Goal: Task Accomplishment & Management: Manage account settings

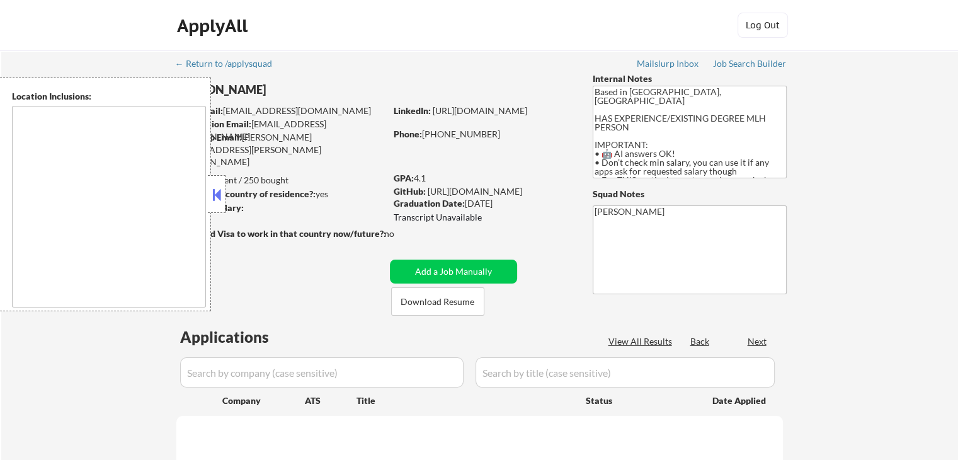
click at [219, 201] on button at bounding box center [217, 194] width 14 height 19
select select ""pending""
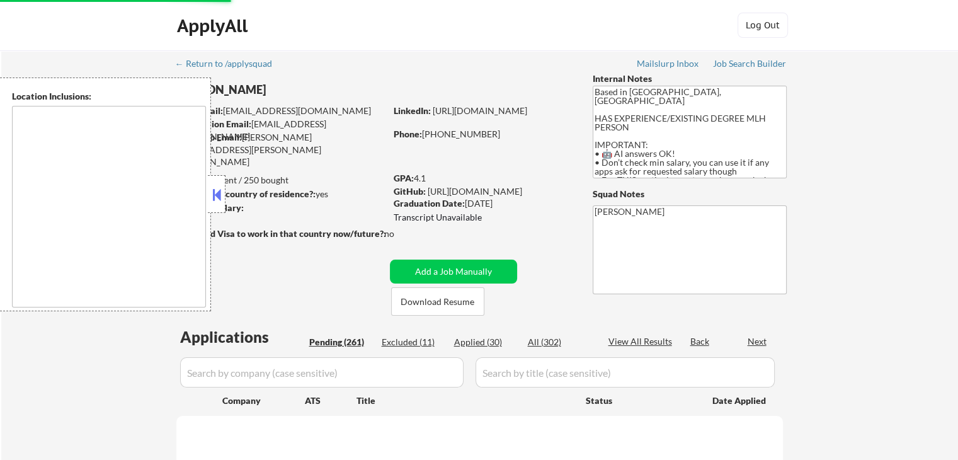
select select ""pending""
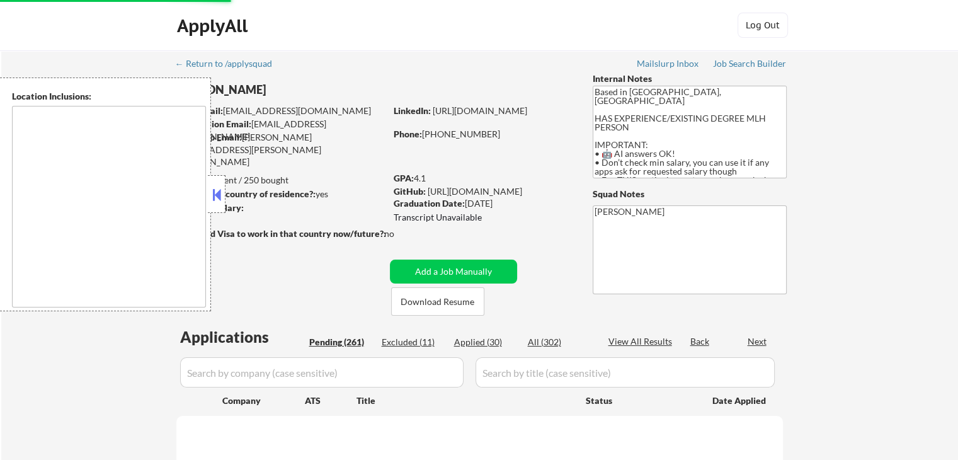
select select ""pending""
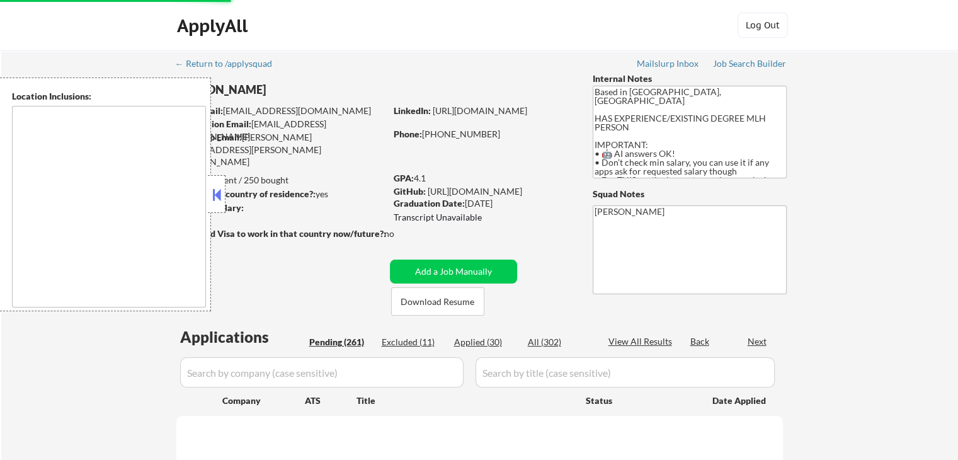
select select ""pending""
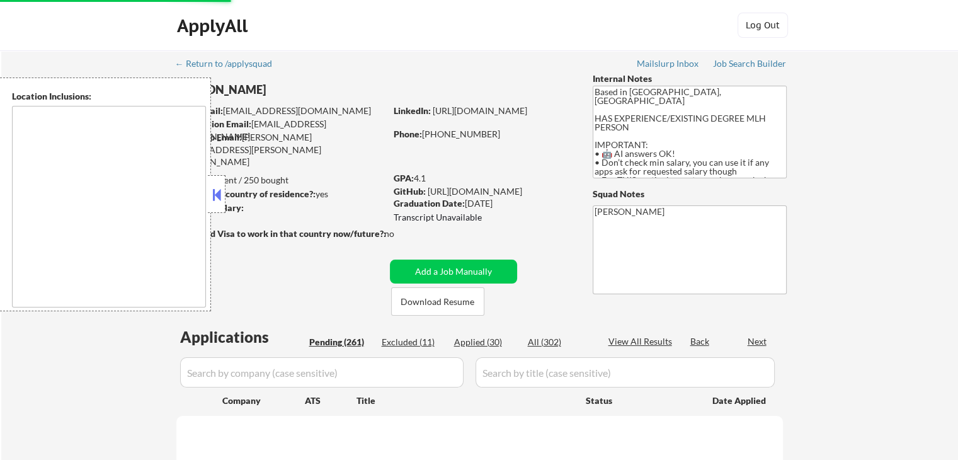
select select ""pending""
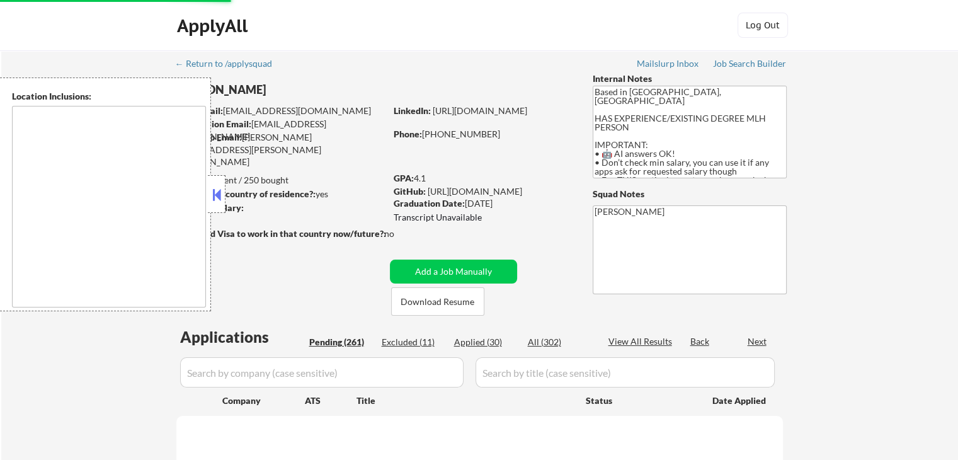
select select ""pending""
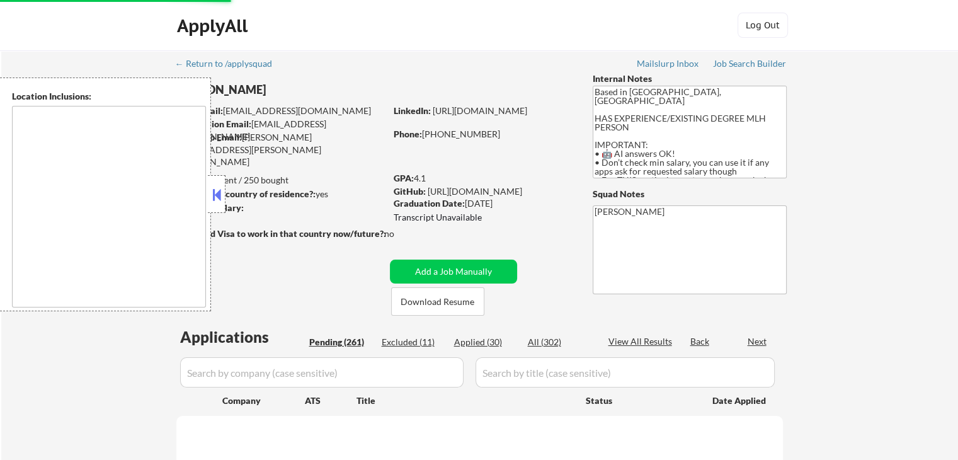
select select ""pending""
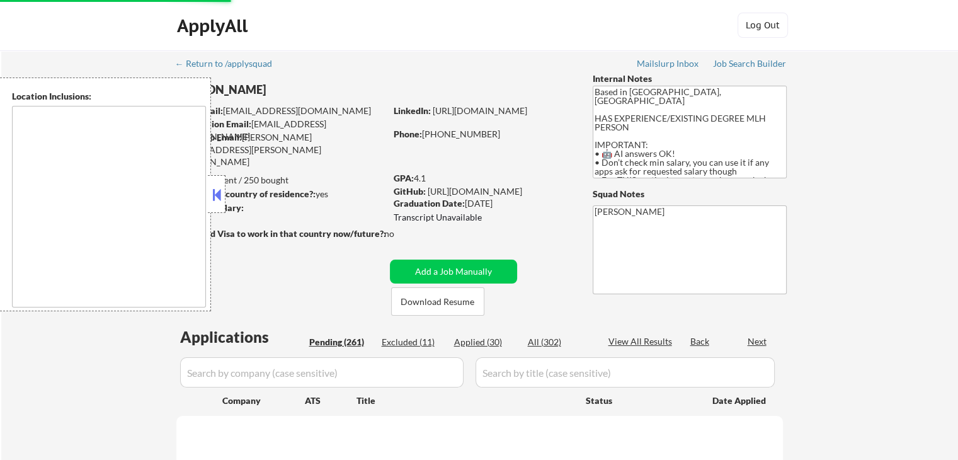
select select ""pending""
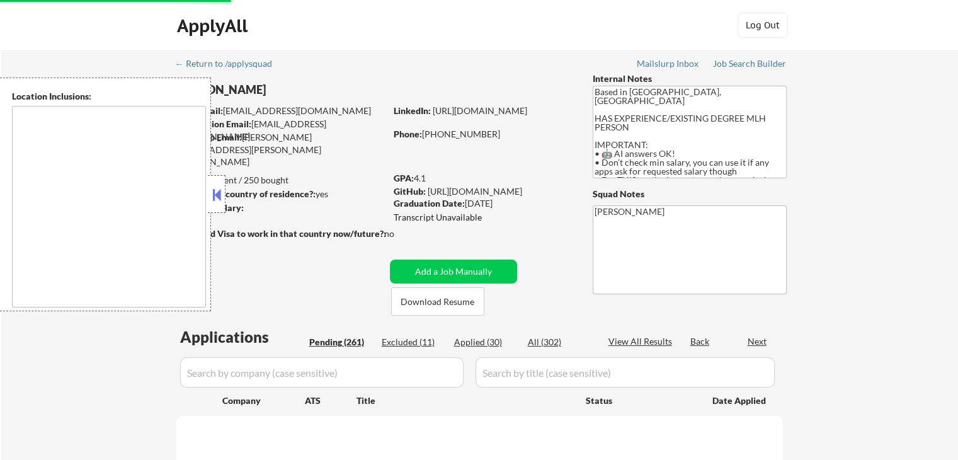
select select ""pending""
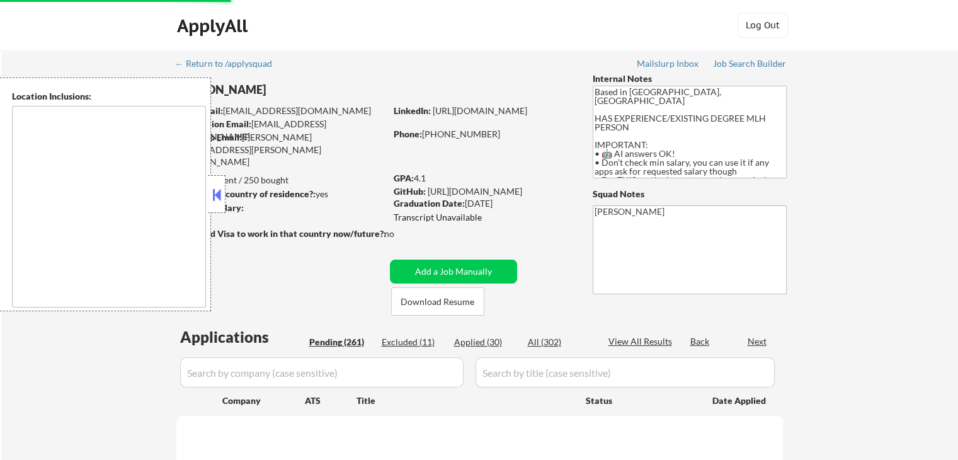
select select ""pending""
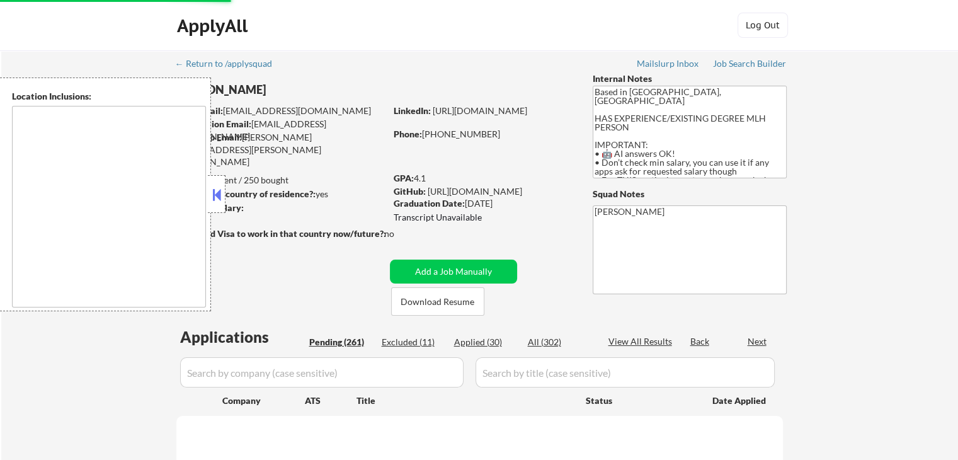
select select ""pending""
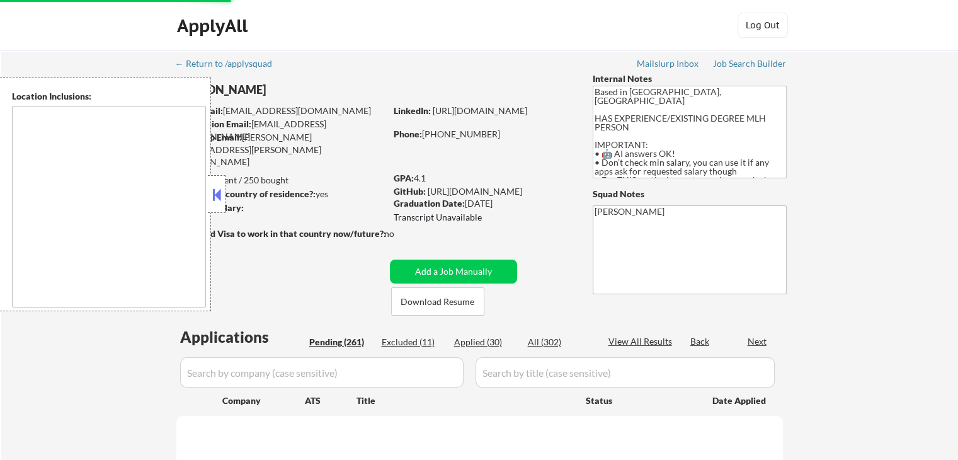
select select ""pending""
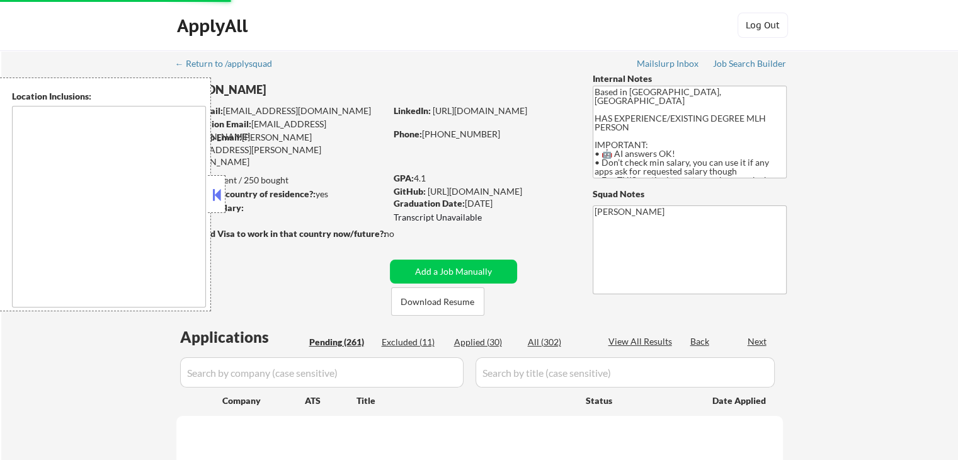
select select ""pending""
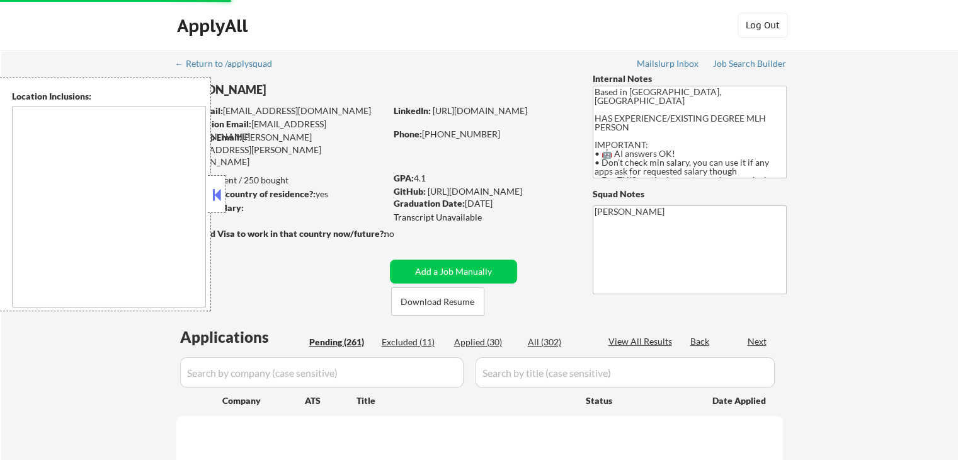
select select ""pending""
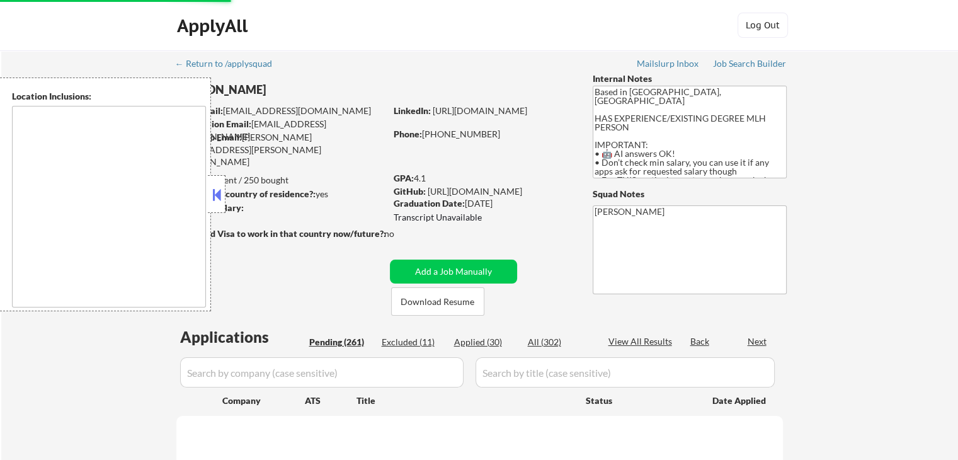
select select ""pending""
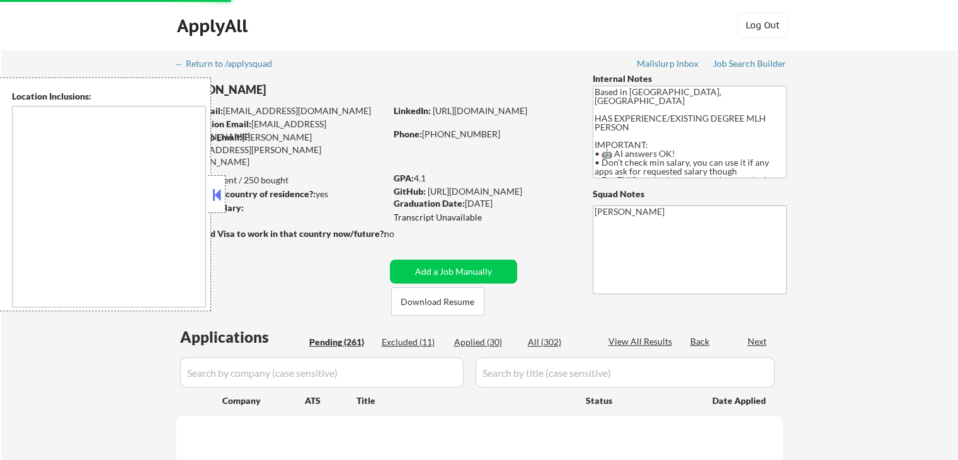
select select ""pending""
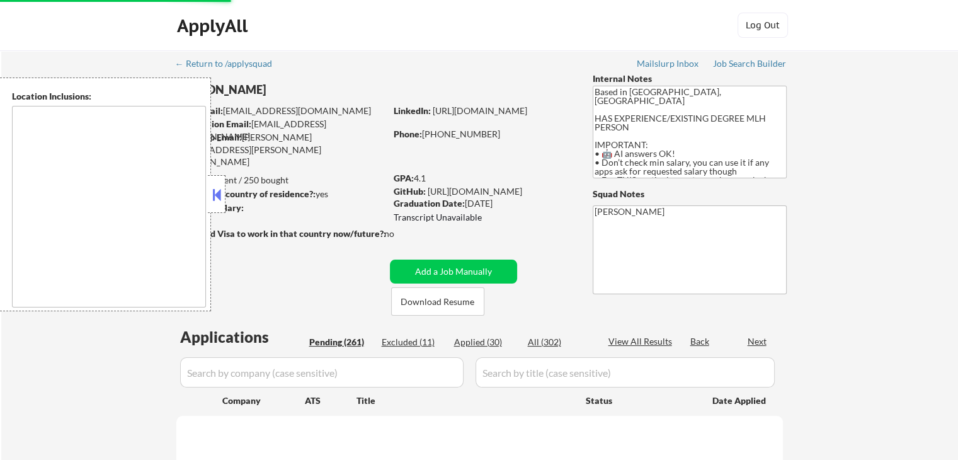
select select ""pending""
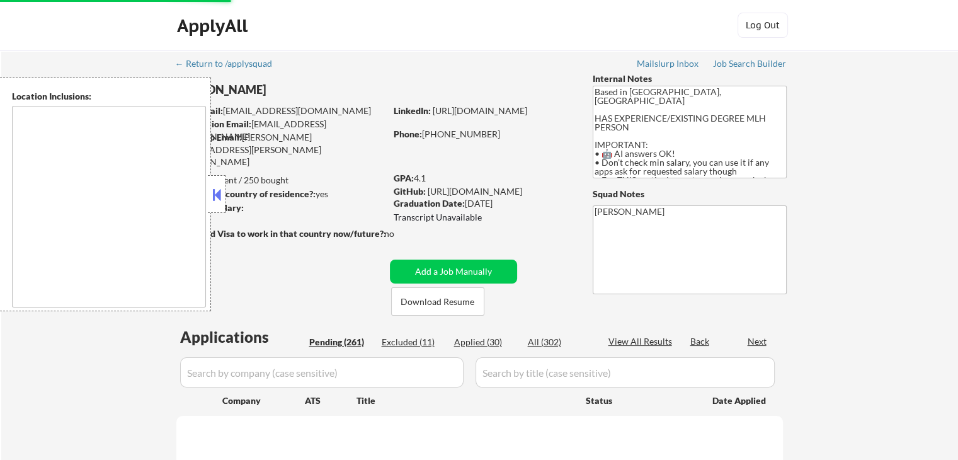
select select ""pending""
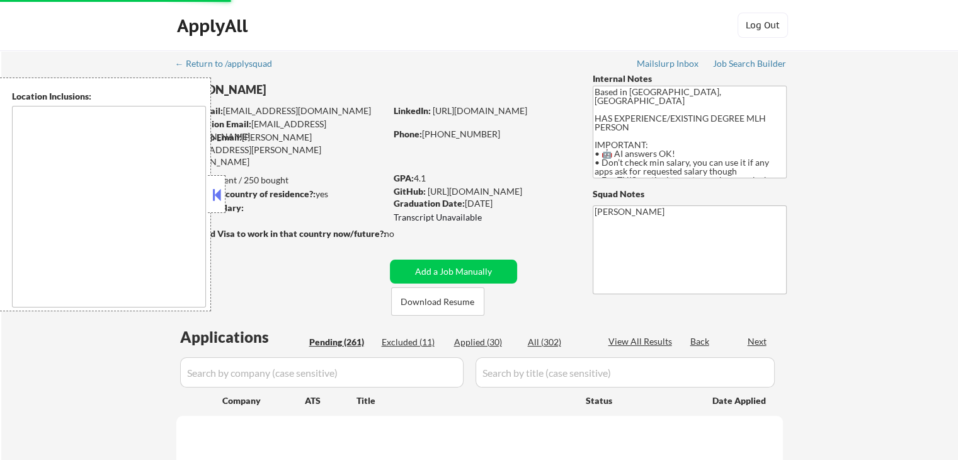
select select ""pending""
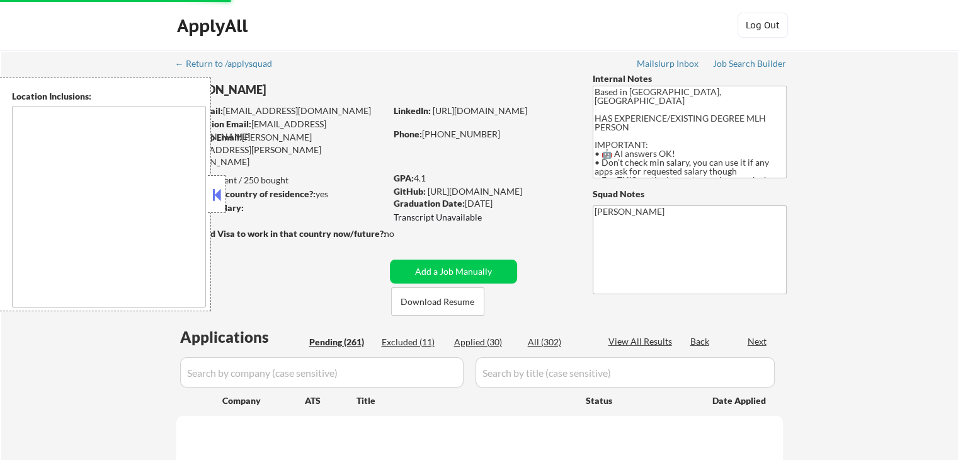
select select ""pending""
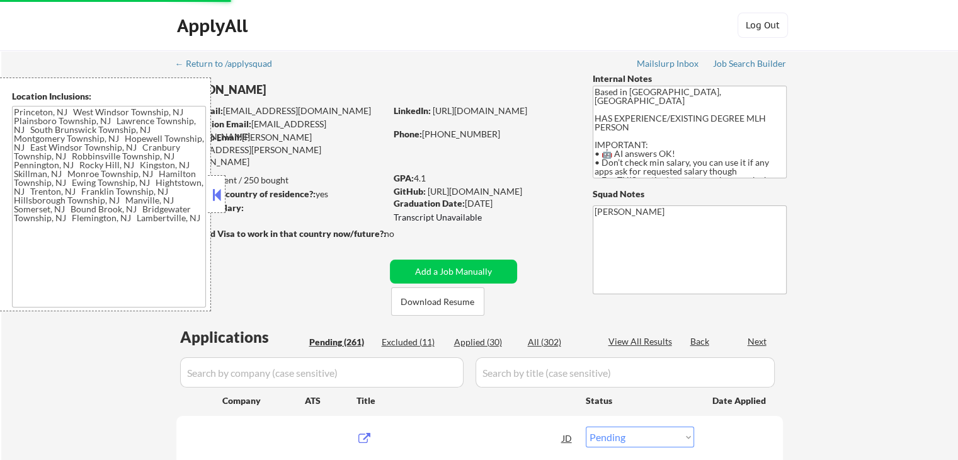
type textarea "[GEOGRAPHIC_DATA], [GEOGRAPHIC_DATA] [GEOGRAPHIC_DATA], [GEOGRAPHIC_DATA] [GEOG…"
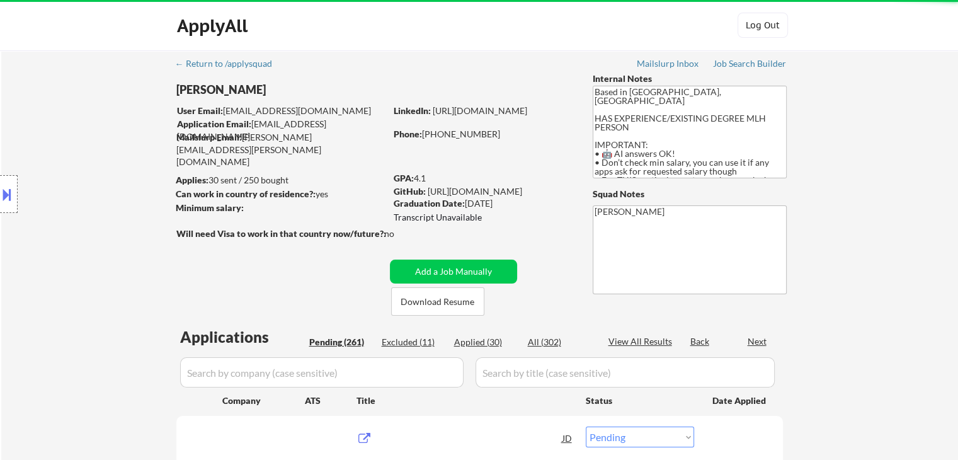
scroll to position [43, 0]
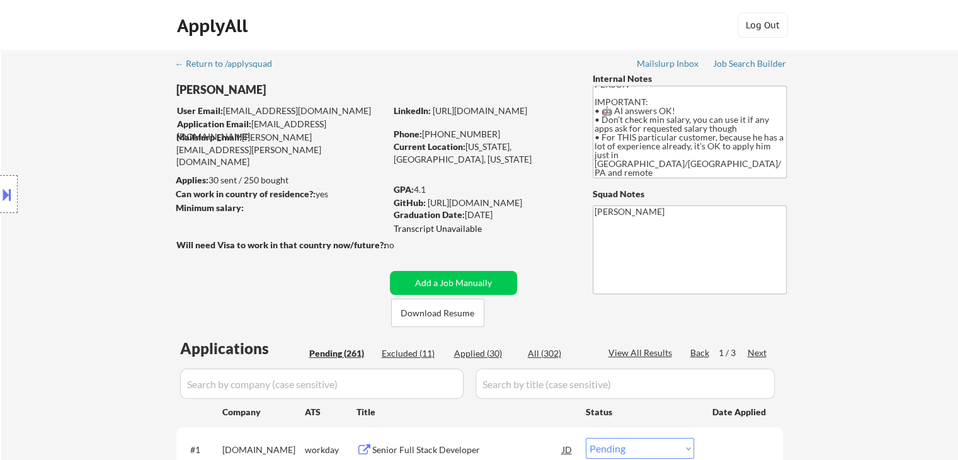
click at [6, 195] on button at bounding box center [7, 194] width 14 height 21
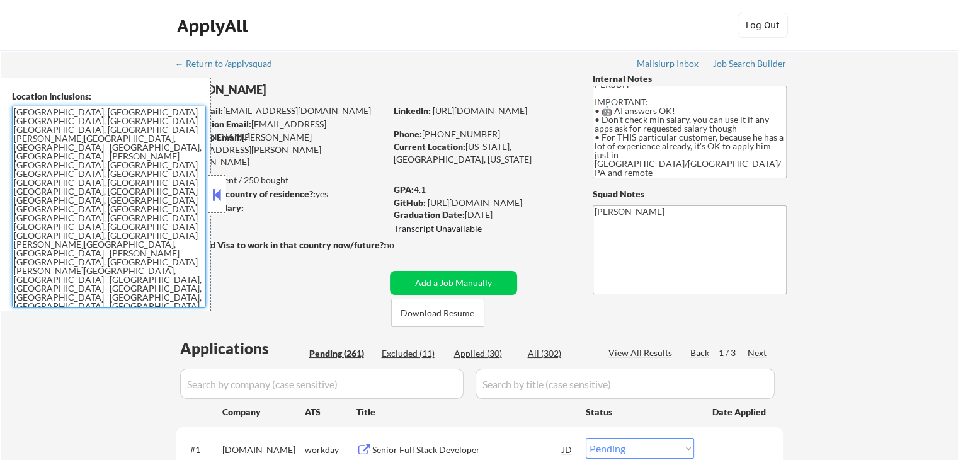
drag, startPoint x: 103, startPoint y: 198, endPoint x: 0, endPoint y: 104, distance: 139.6
click at [0, 104] on div "Location Inclusions: [GEOGRAPHIC_DATA], [GEOGRAPHIC_DATA] [GEOGRAPHIC_DATA], [G…" at bounding box center [105, 194] width 211 height 234
click at [97, 207] on textarea "[GEOGRAPHIC_DATA], [GEOGRAPHIC_DATA] [GEOGRAPHIC_DATA], [GEOGRAPHIC_DATA] [GEOG…" at bounding box center [109, 207] width 194 height 202
drag, startPoint x: 127, startPoint y: 221, endPoint x: 0, endPoint y: 101, distance: 173.8
click at [0, 101] on div "Location Inclusions: [GEOGRAPHIC_DATA], [GEOGRAPHIC_DATA] [GEOGRAPHIC_DATA], [G…" at bounding box center [105, 194] width 211 height 234
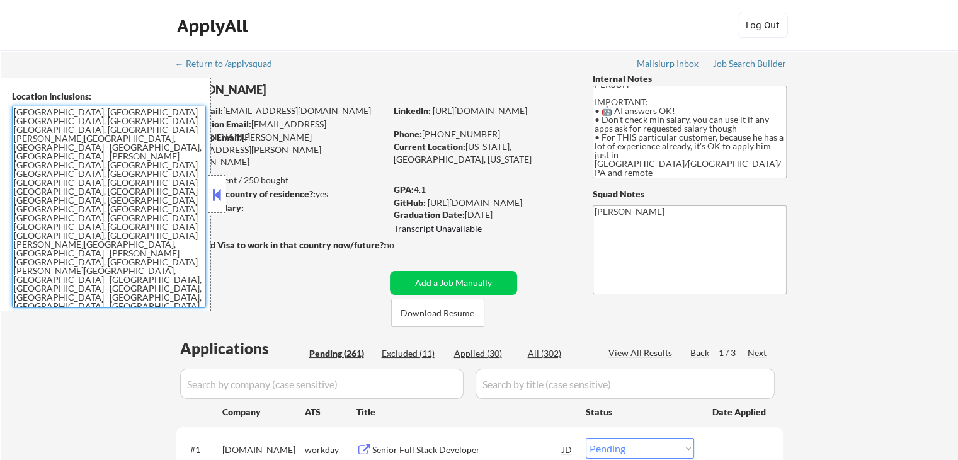
click at [103, 187] on textarea "[GEOGRAPHIC_DATA], [GEOGRAPHIC_DATA] [GEOGRAPHIC_DATA], [GEOGRAPHIC_DATA] [GEOG…" at bounding box center [109, 207] width 194 height 202
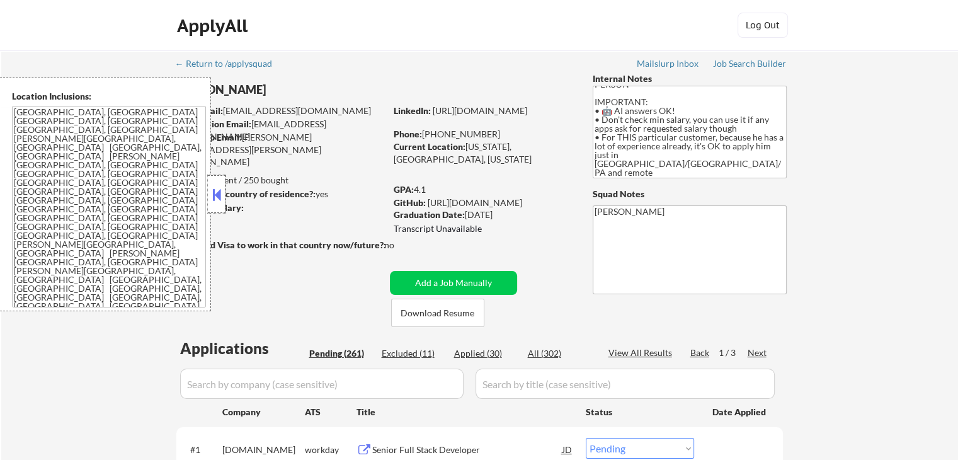
click at [222, 206] on div at bounding box center [217, 194] width 18 height 38
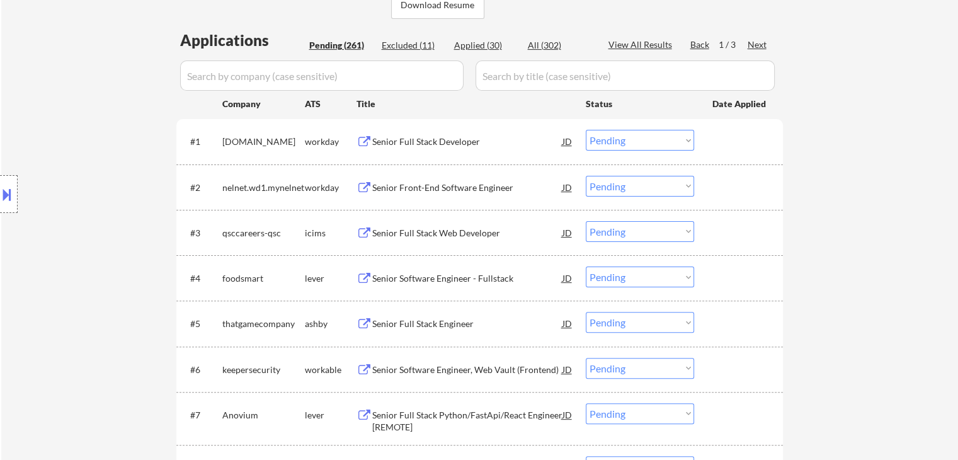
scroll to position [252, 0]
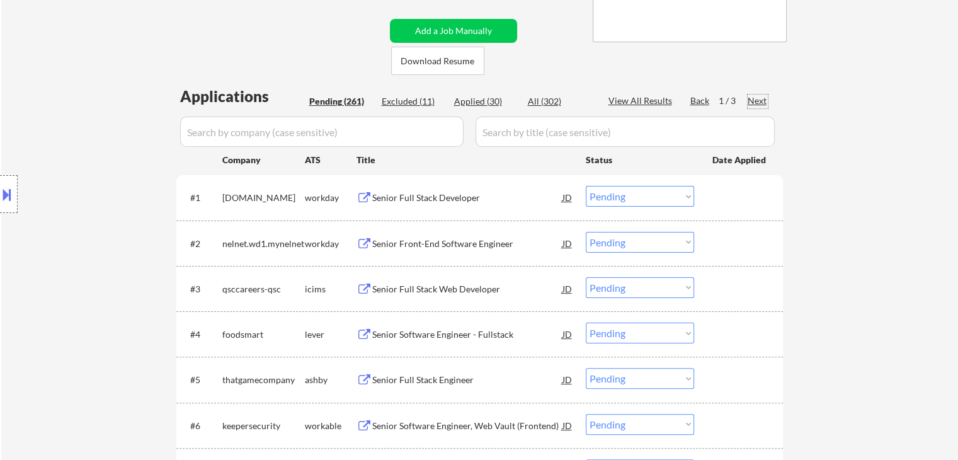
click at [759, 101] on div "Next" at bounding box center [758, 101] width 20 height 13
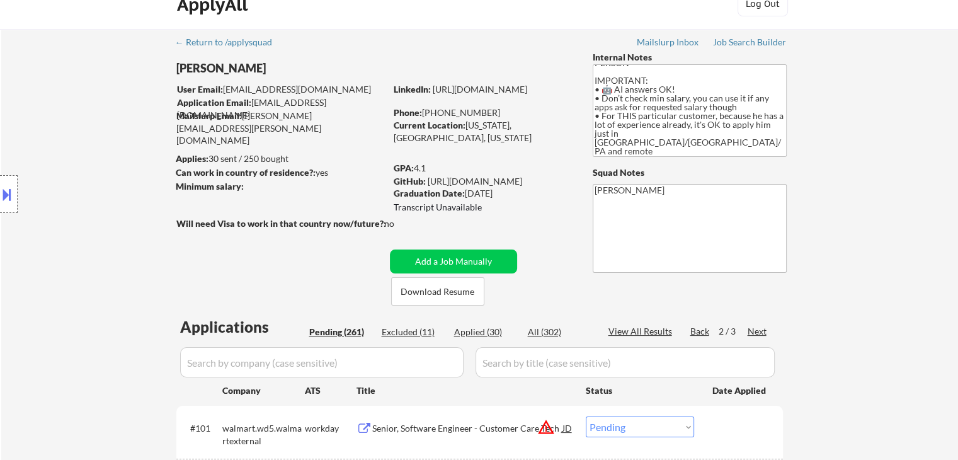
scroll to position [0, 0]
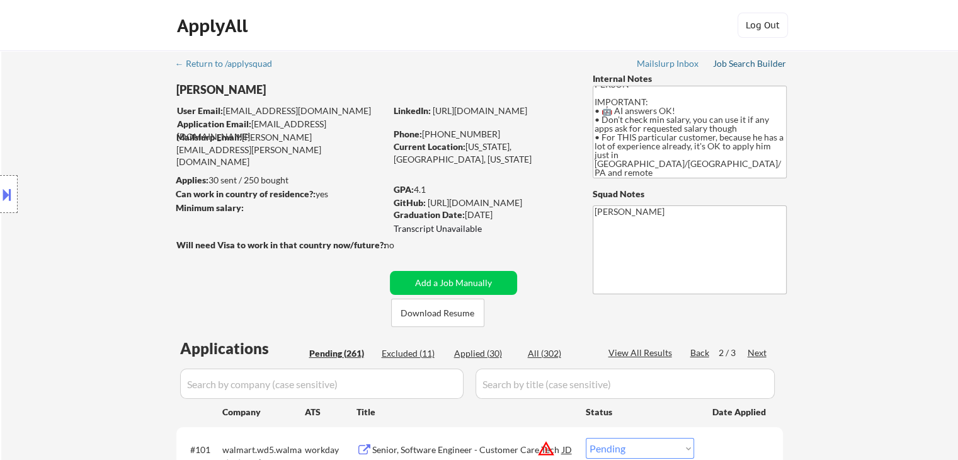
click at [741, 62] on div "Job Search Builder" at bounding box center [750, 63] width 74 height 9
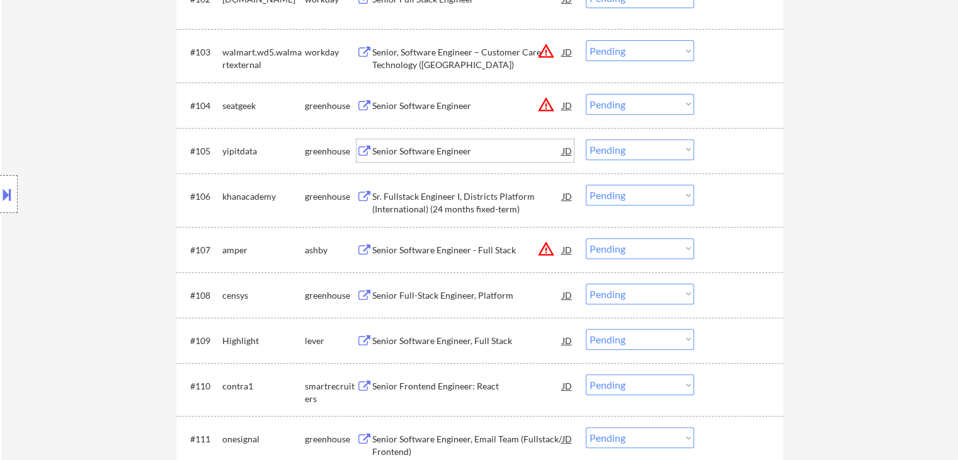
click at [403, 149] on div "Senior Software Engineer" at bounding box center [467, 151] width 190 height 13
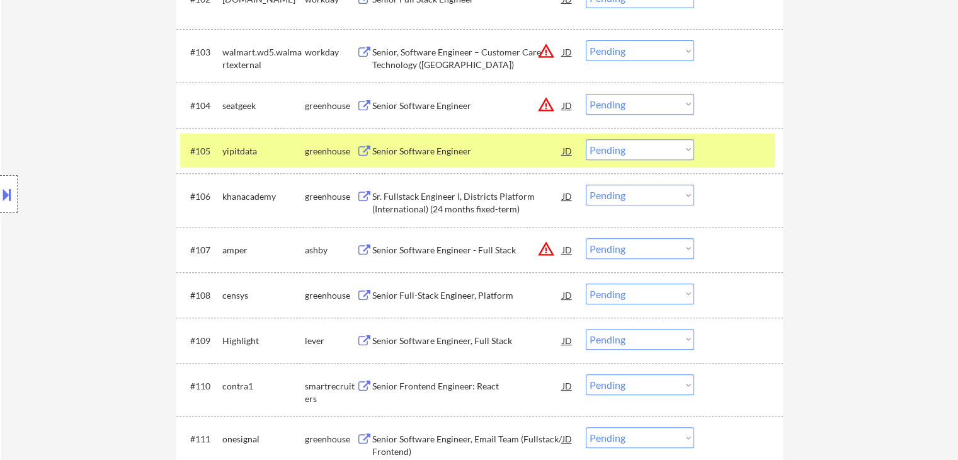
scroll to position [630, 0]
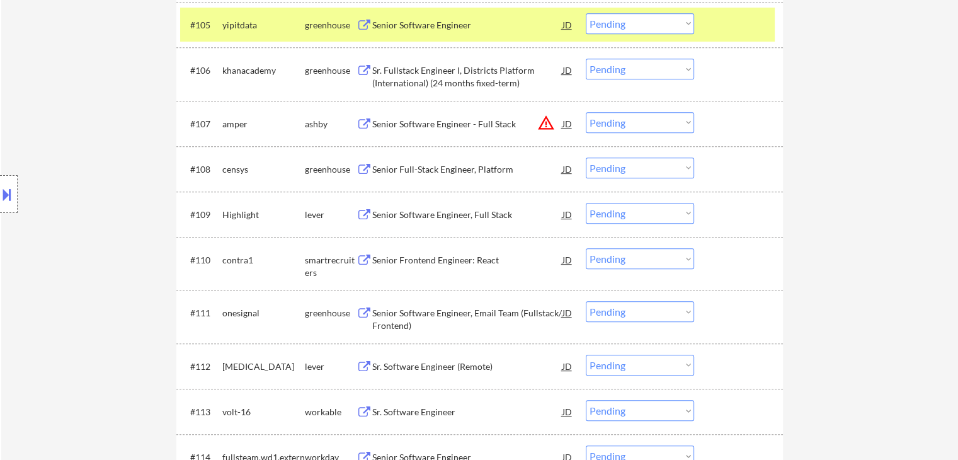
click at [440, 76] on div "Sr. Fullstack Engineer I, Districts Platform (International) (24 months fixed-t…" at bounding box center [467, 76] width 190 height 25
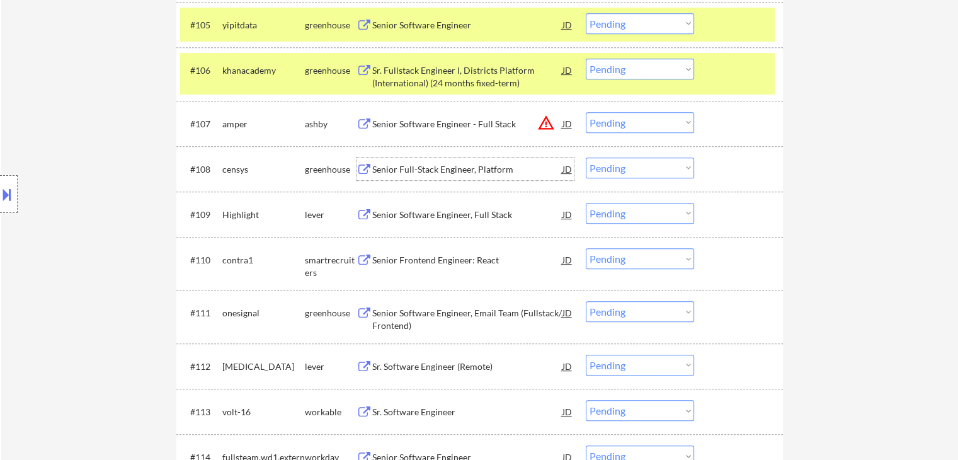
click at [401, 164] on div "Senior Full-Stack Engineer, Platform" at bounding box center [467, 169] width 190 height 13
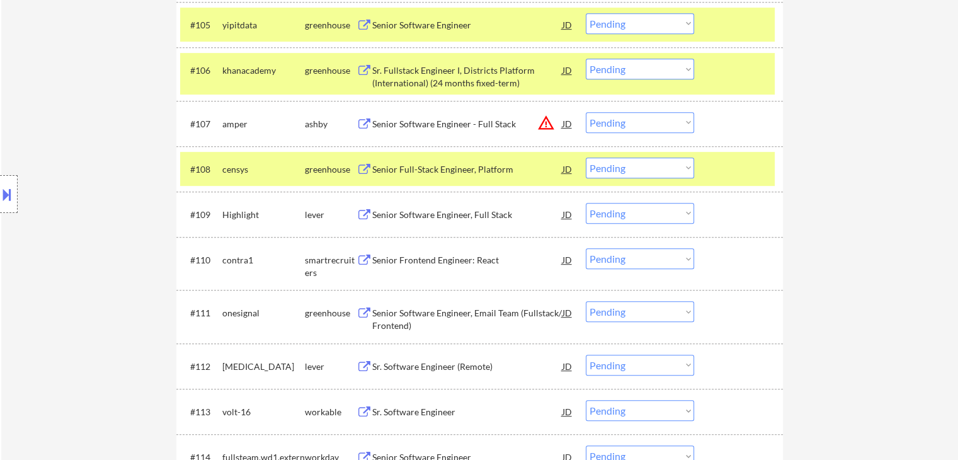
click at [403, 206] on div "Senior Software Engineer, Full Stack" at bounding box center [467, 214] width 190 height 23
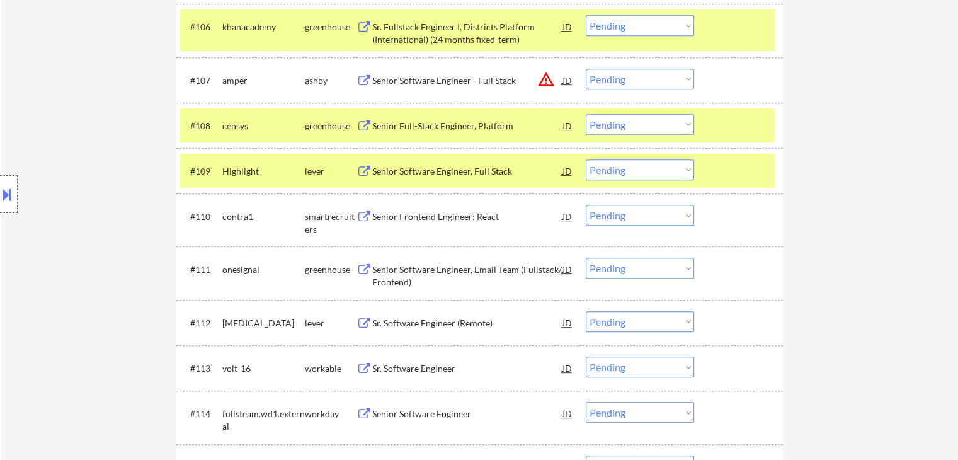
scroll to position [693, 0]
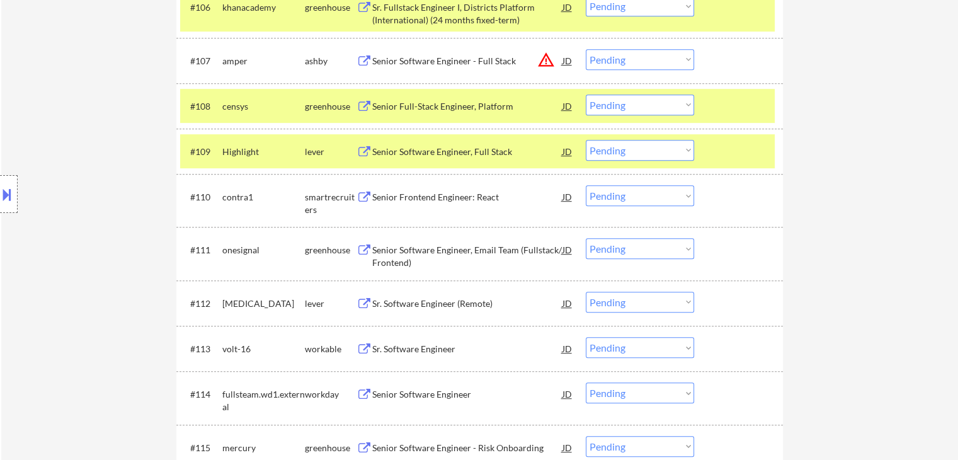
click at [415, 191] on div "Senior Frontend Engineer: React" at bounding box center [467, 197] width 190 height 13
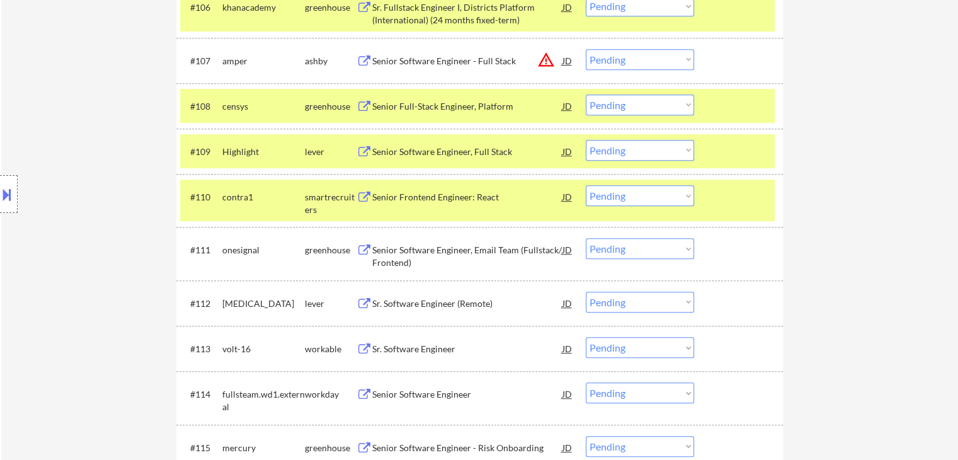
click at [403, 242] on div "Senior Software Engineer, Email Team (Fullstack/ Frontend)" at bounding box center [467, 253] width 190 height 30
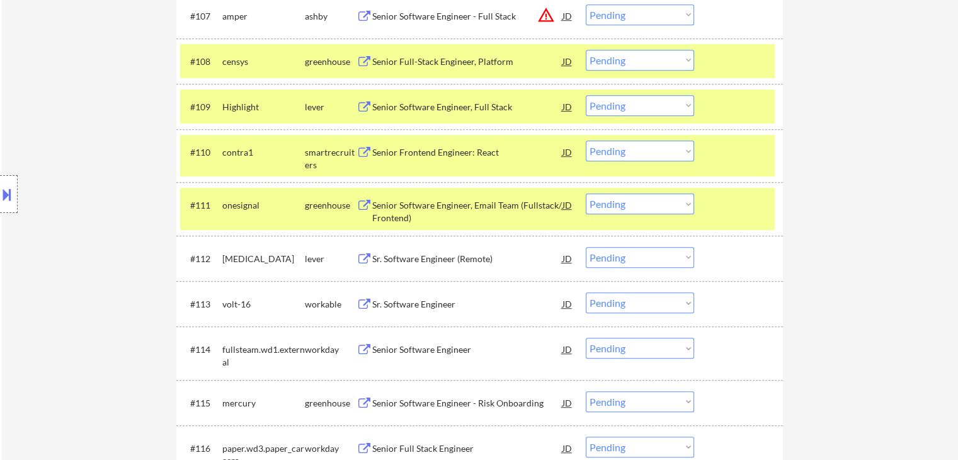
scroll to position [819, 0]
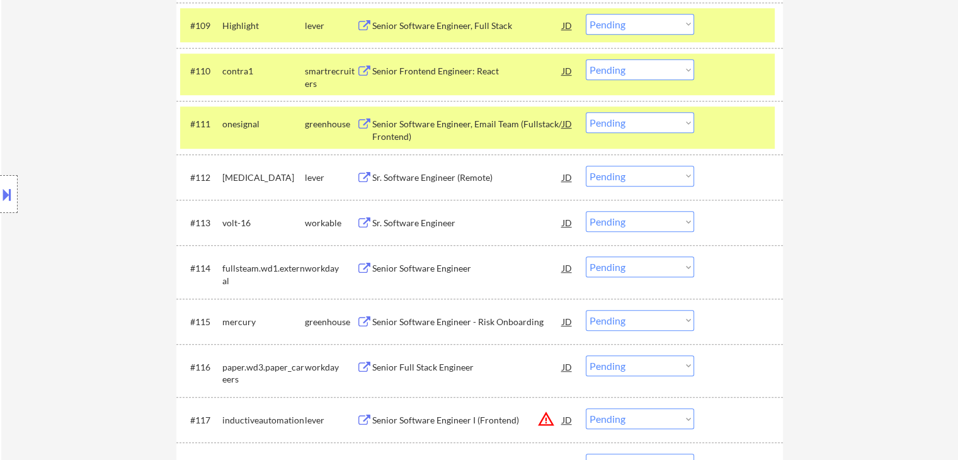
click at [403, 175] on div "Sr. Software Engineer (Remote)" at bounding box center [467, 177] width 190 height 13
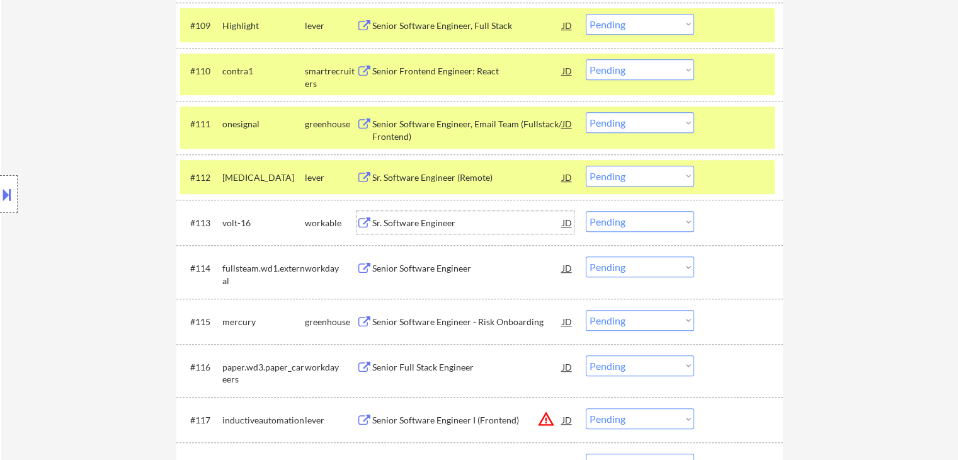
click at [406, 222] on div "Sr. Software Engineer" at bounding box center [467, 223] width 190 height 13
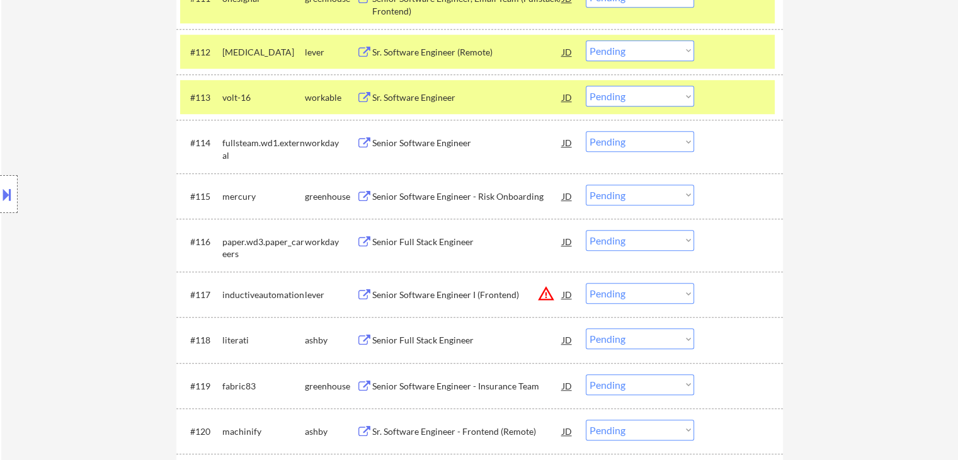
scroll to position [945, 0]
click at [408, 190] on div "Senior Software Engineer - Risk Onboarding" at bounding box center [467, 196] width 190 height 13
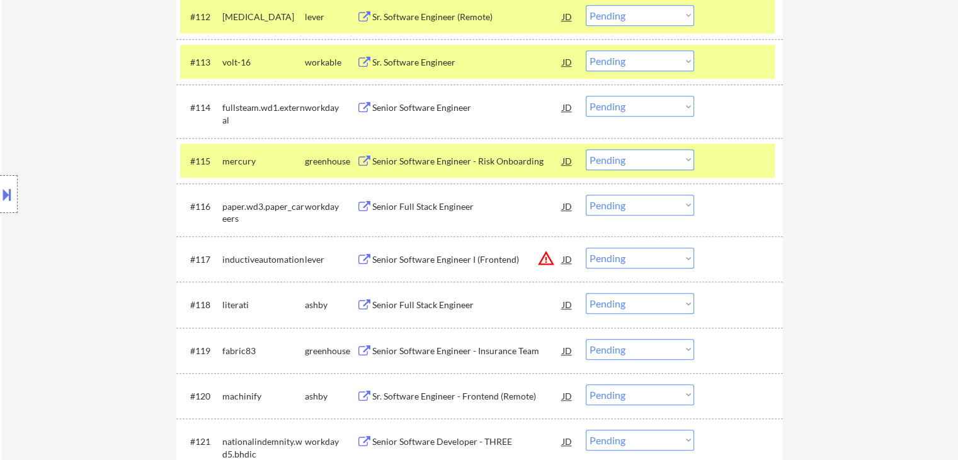
scroll to position [1008, 0]
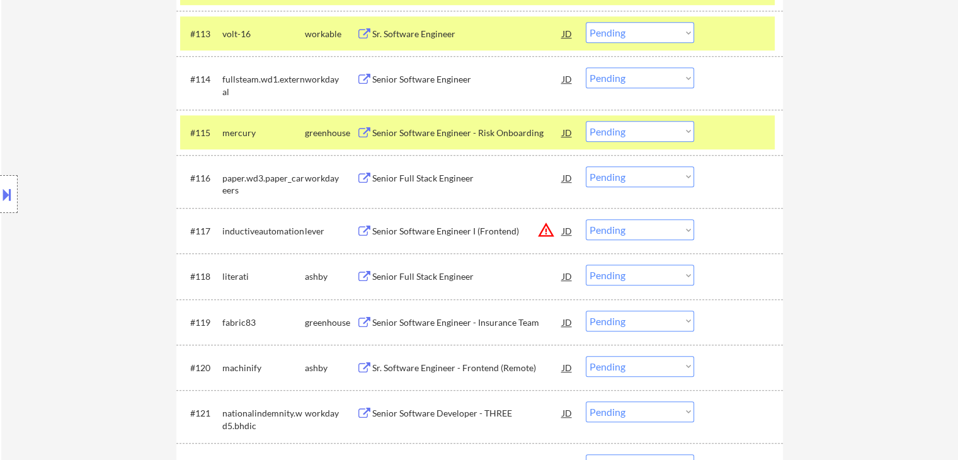
click at [412, 269] on div "Senior Full Stack Engineer" at bounding box center [467, 276] width 190 height 23
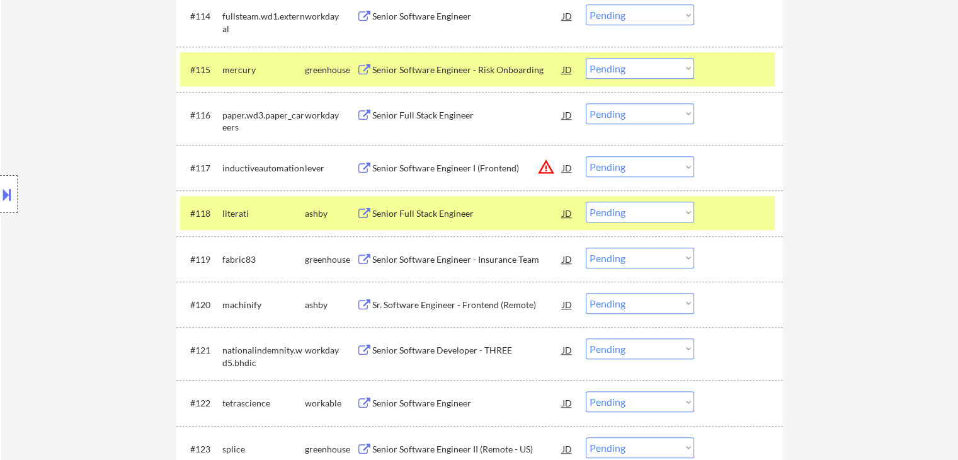
click at [421, 255] on div "Senior Software Engineer - Insurance Team" at bounding box center [467, 259] width 190 height 13
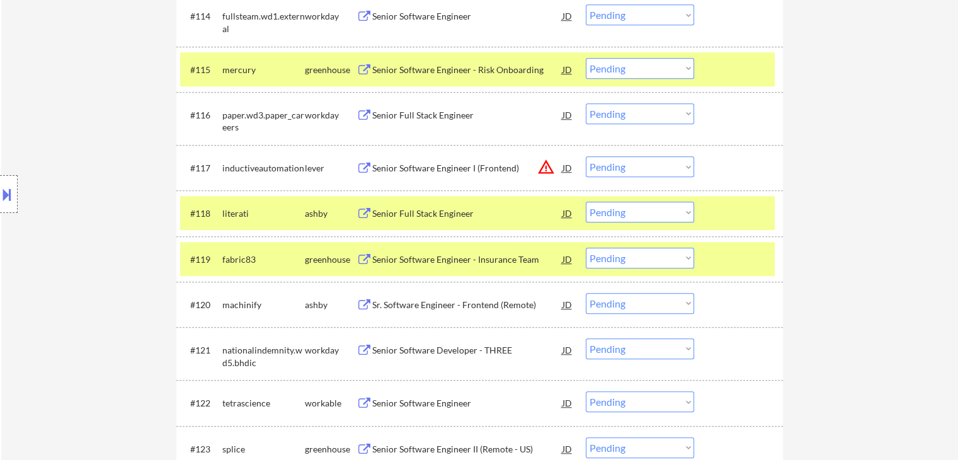
scroll to position [1197, 0]
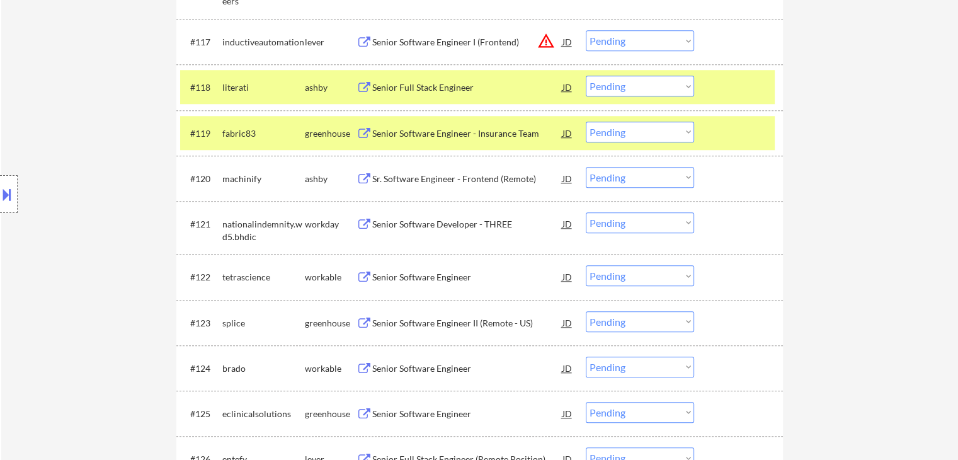
click at [416, 180] on div "Sr. Software Engineer - Frontend (Remote)" at bounding box center [467, 179] width 190 height 13
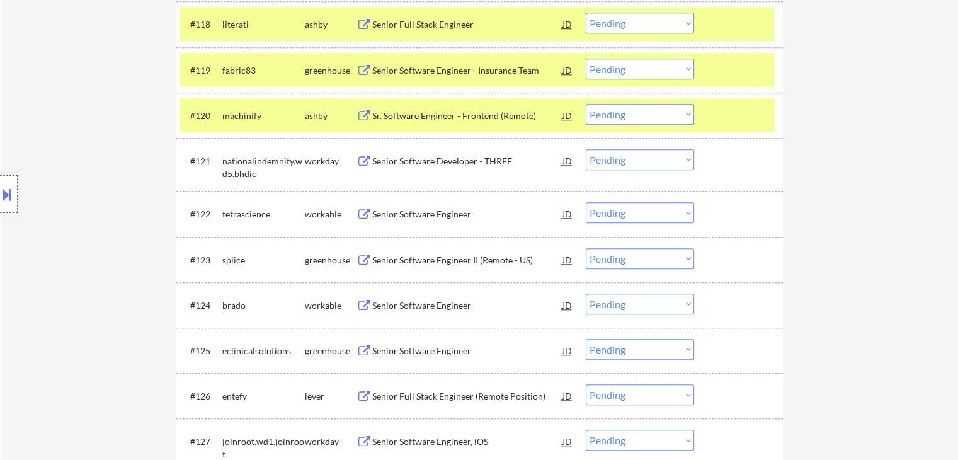
scroll to position [1323, 0]
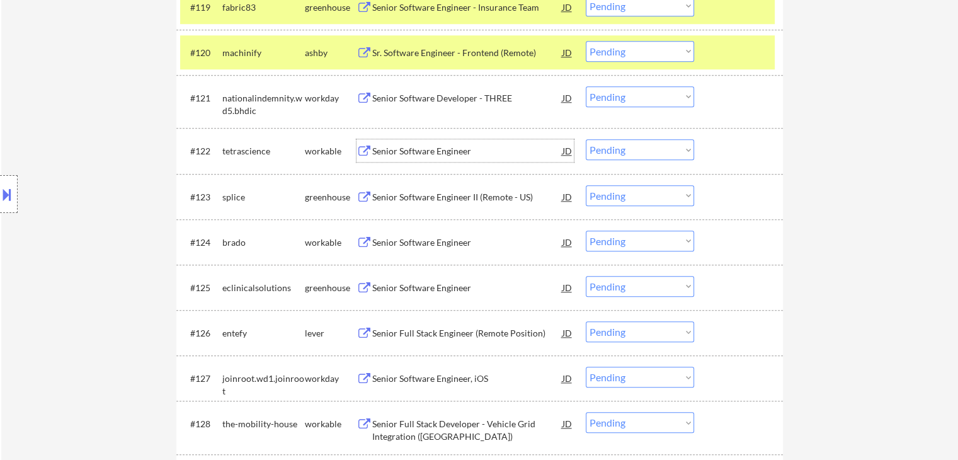
click at [406, 152] on div "Senior Software Engineer" at bounding box center [467, 151] width 190 height 13
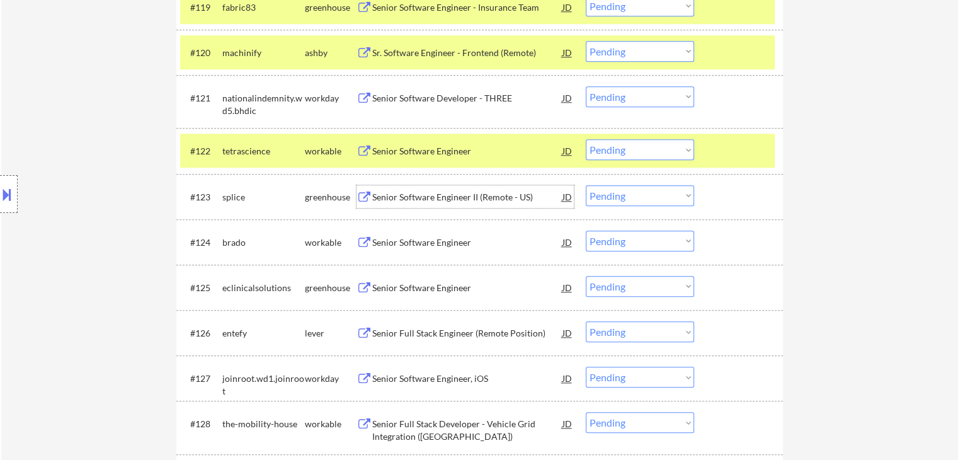
click at [403, 191] on div "Senior Software Engineer II (Remote - US)" at bounding box center [467, 197] width 190 height 13
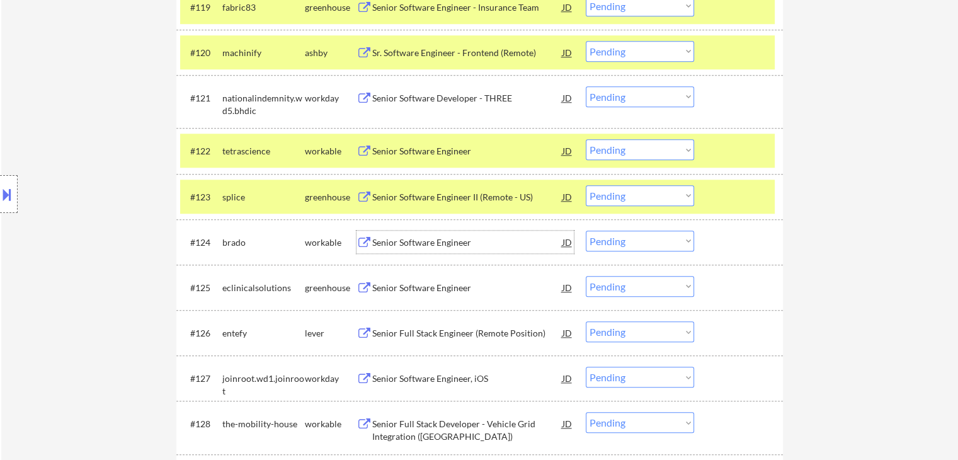
click at [401, 240] on div "Senior Software Engineer" at bounding box center [467, 242] width 190 height 13
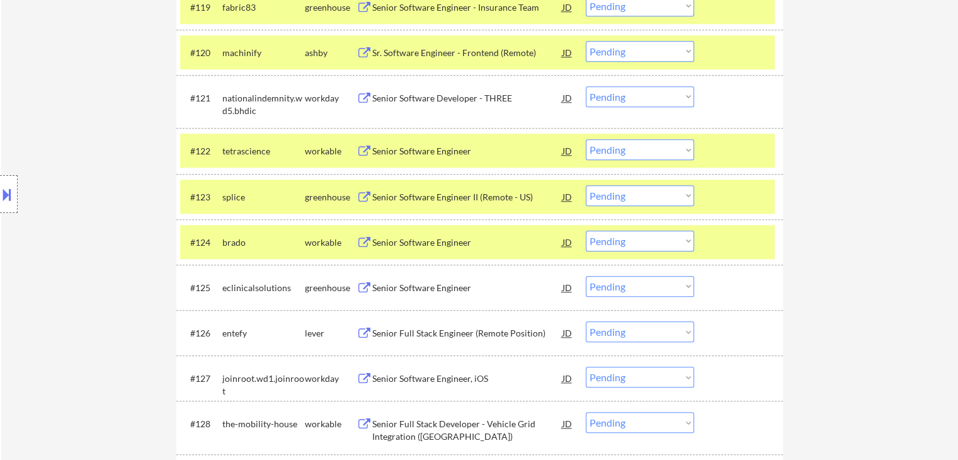
click at [411, 285] on div "Senior Software Engineer" at bounding box center [467, 288] width 190 height 13
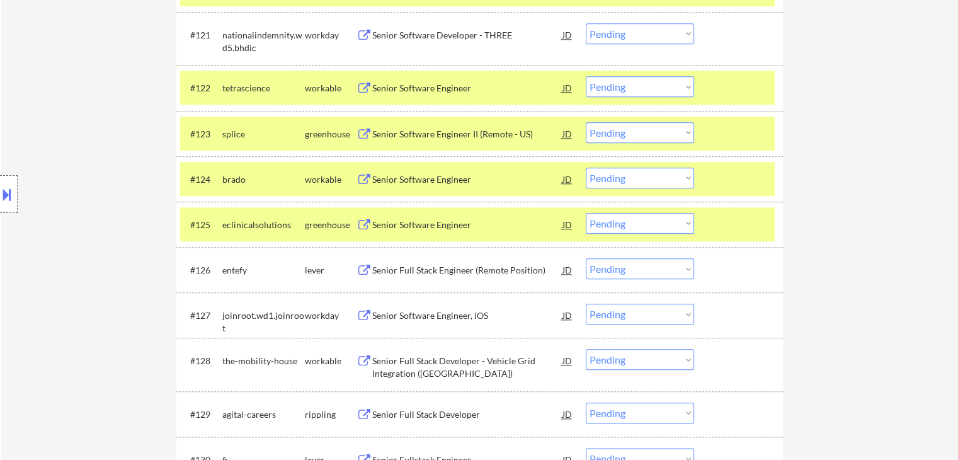
scroll to position [1449, 0]
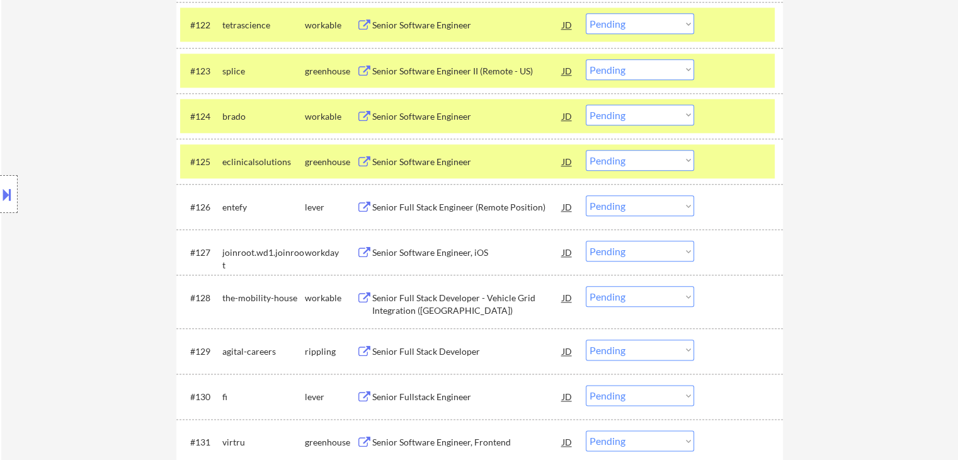
click at [410, 212] on div "Senior Full Stack Engineer (Remote Position)" at bounding box center [467, 207] width 190 height 13
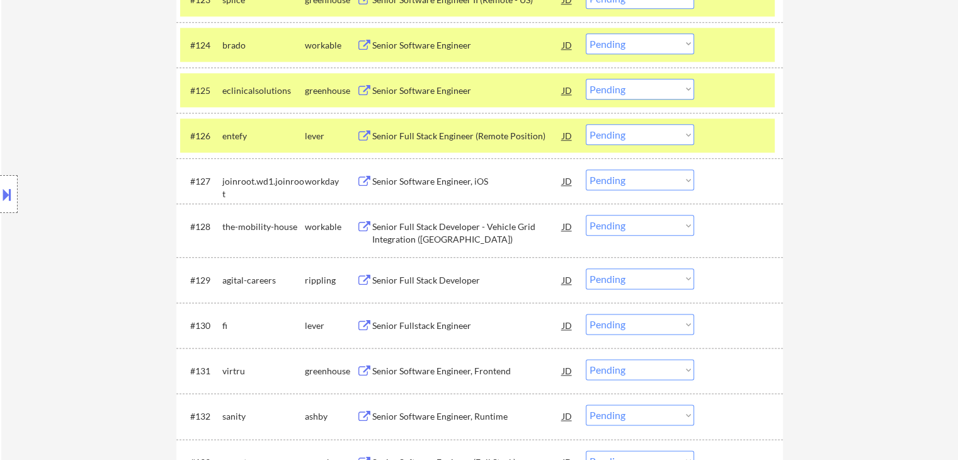
scroll to position [1575, 0]
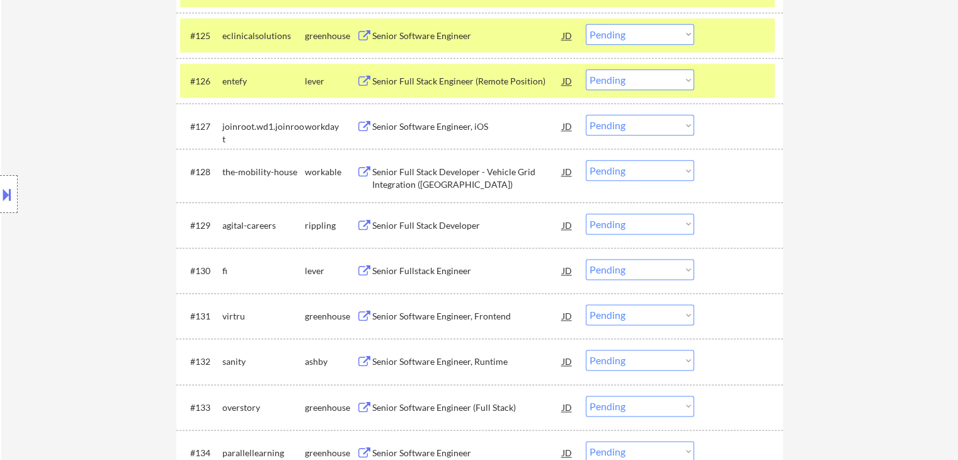
click at [398, 175] on div "Senior Full Stack Developer - Vehicle Grid Integration ([GEOGRAPHIC_DATA])" at bounding box center [467, 178] width 190 height 25
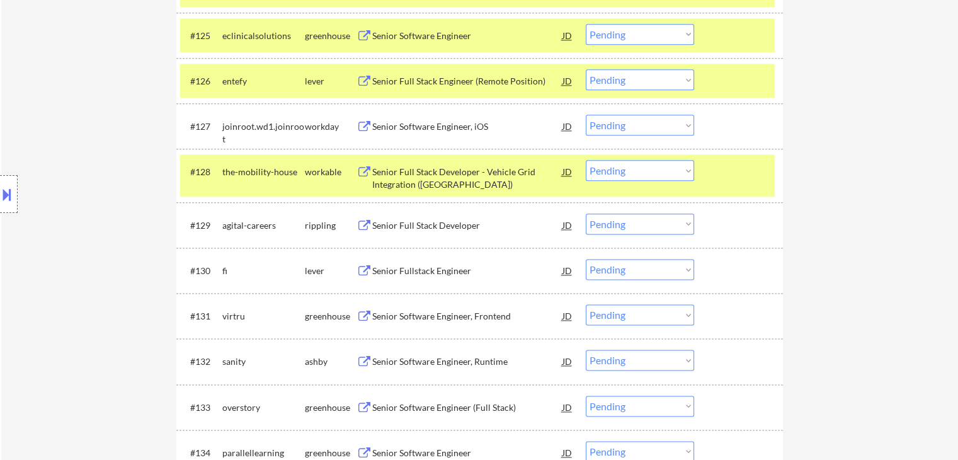
click at [403, 225] on div "Senior Full Stack Developer" at bounding box center [467, 225] width 190 height 13
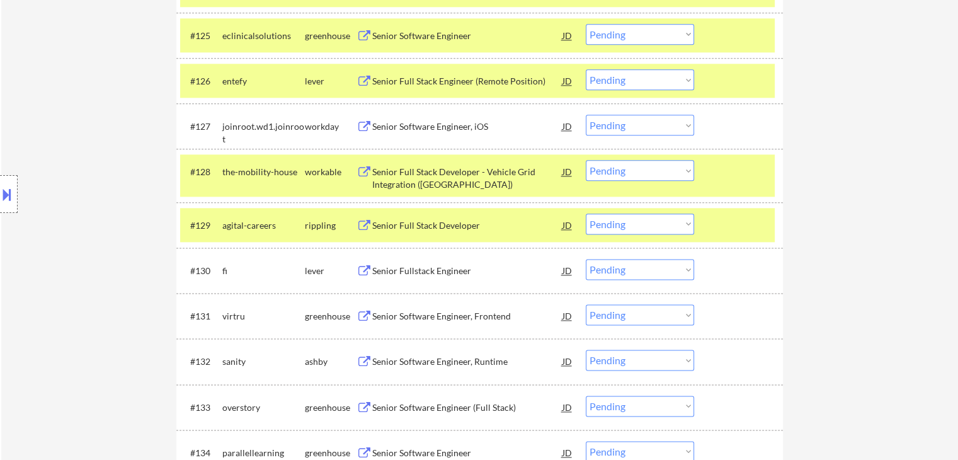
click at [399, 270] on div "Senior Fullstack Engineer" at bounding box center [467, 271] width 190 height 13
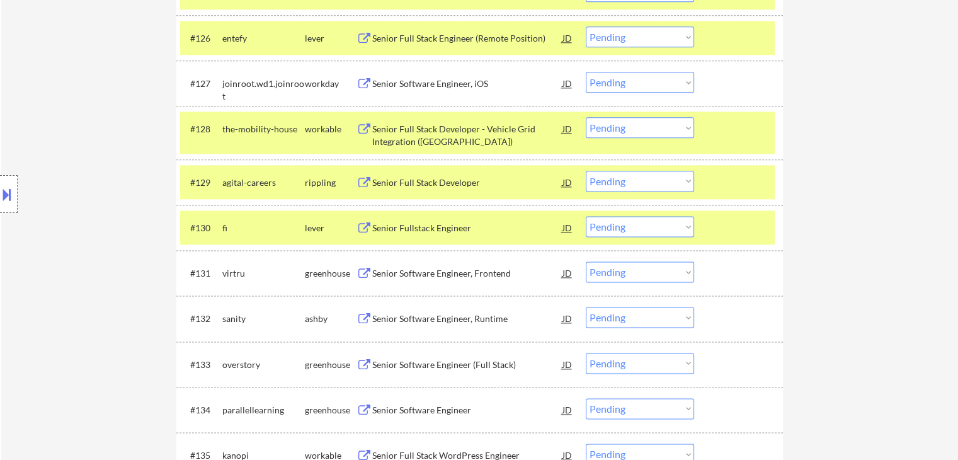
scroll to position [1701, 0]
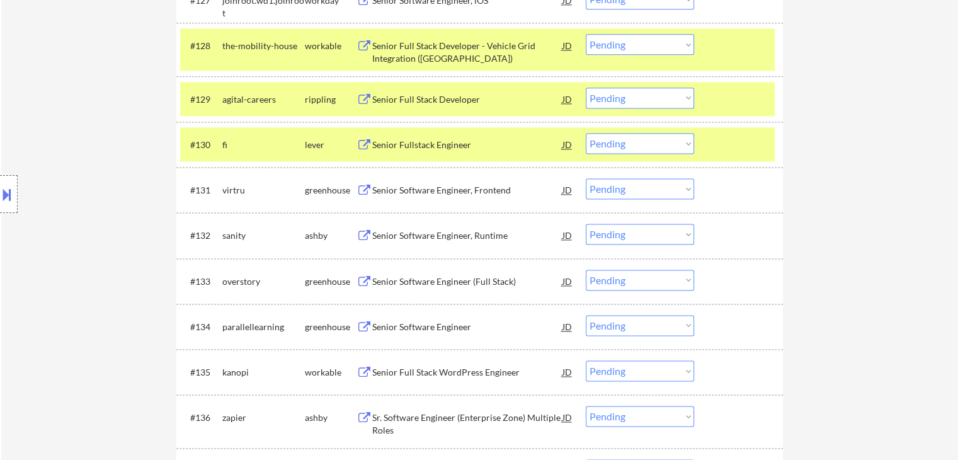
click at [404, 200] on div "Senior Software Engineer, Frontend" at bounding box center [467, 189] width 190 height 23
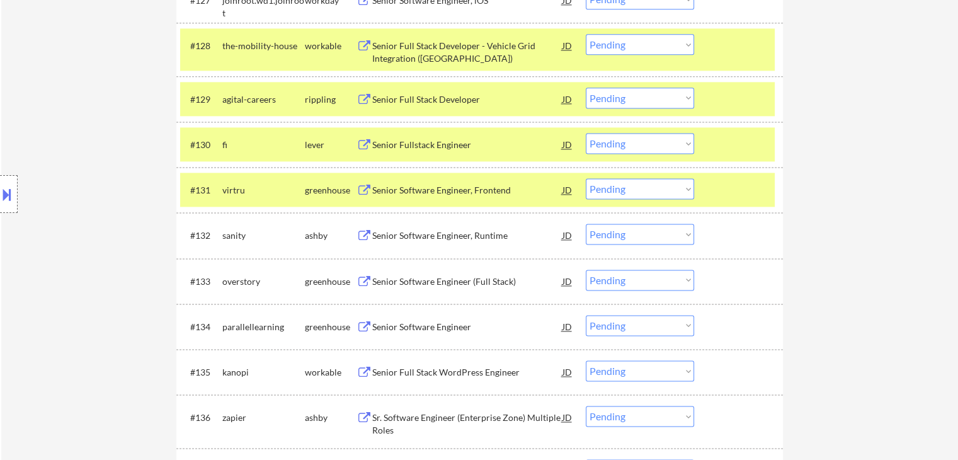
click at [406, 234] on div "Senior Software Engineer, Runtime" at bounding box center [467, 235] width 190 height 13
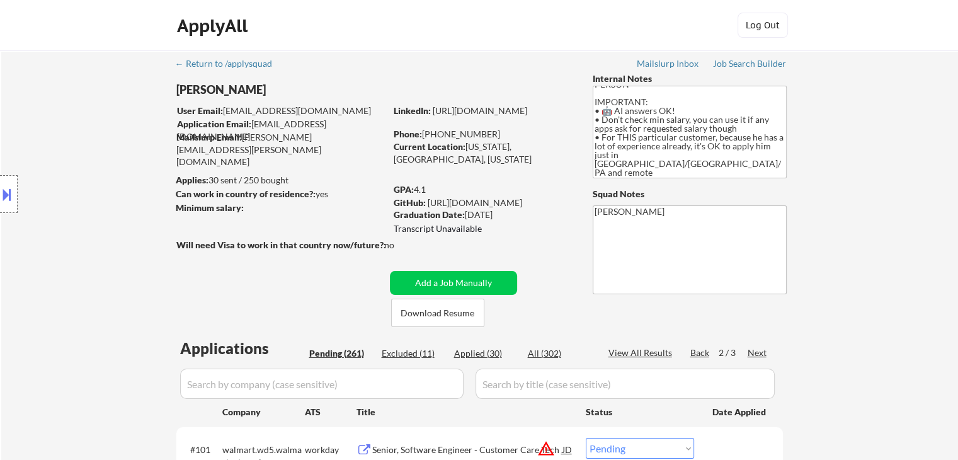
scroll to position [470, 0]
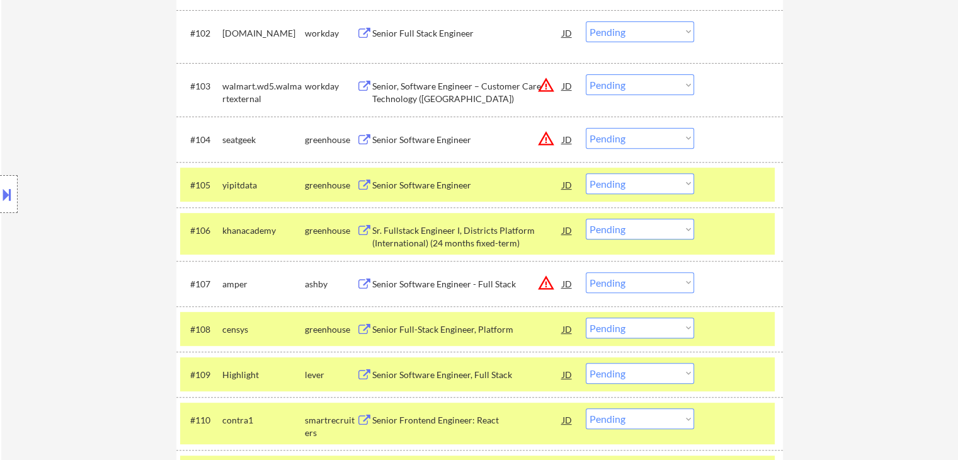
click at [624, 234] on select "Choose an option... Pending Applied Excluded (Questions) Excluded (Expired) Exc…" at bounding box center [640, 229] width 108 height 21
click at [586, 219] on select "Choose an option... Pending Applied Excluded (Questions) Excluded (Expired) Exc…" at bounding box center [640, 229] width 108 height 21
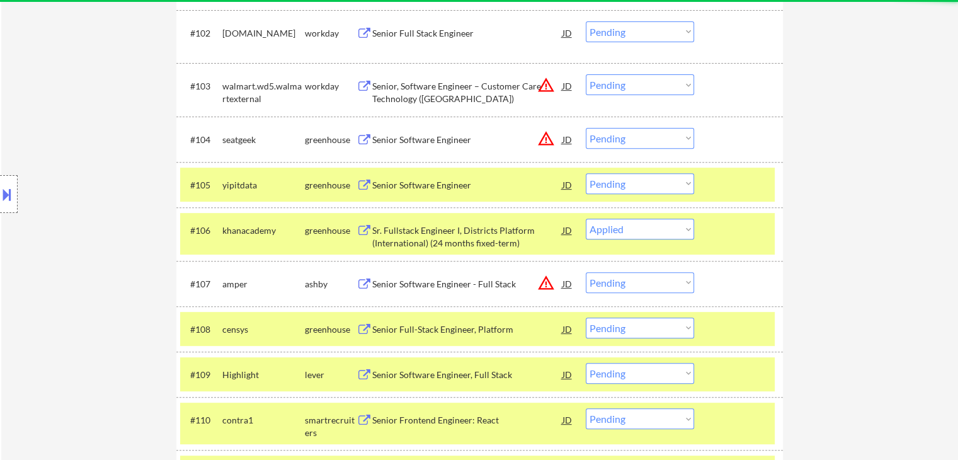
select select ""pending""
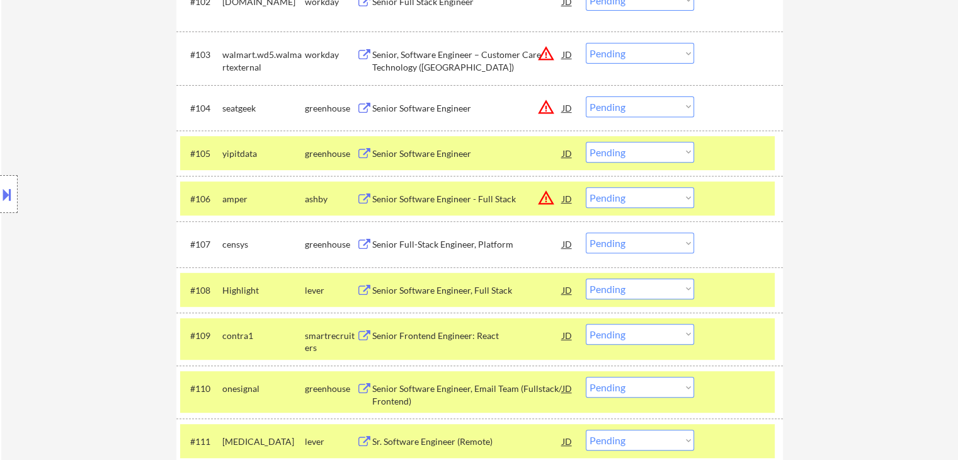
scroll to position [533, 0]
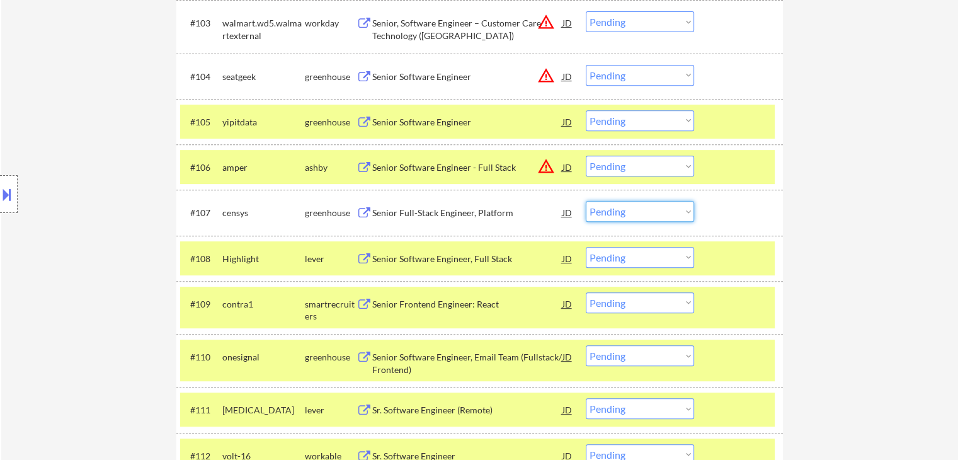
drag, startPoint x: 617, startPoint y: 211, endPoint x: 621, endPoint y: 220, distance: 9.6
click at [617, 211] on select "Choose an option... Pending Applied Excluded (Questions) Excluded (Expired) Exc…" at bounding box center [640, 211] width 108 height 21
click at [586, 201] on select "Choose an option... Pending Applied Excluded (Questions) Excluded (Expired) Exc…" at bounding box center [640, 211] width 108 height 21
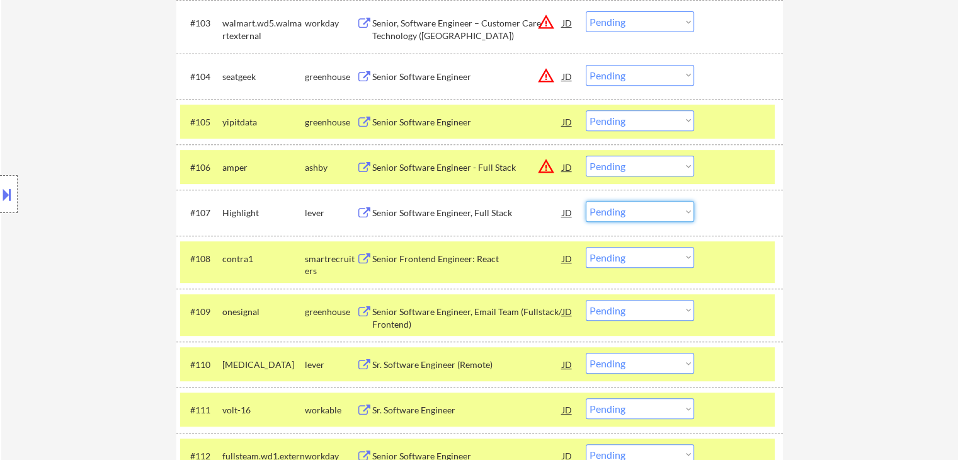
drag, startPoint x: 609, startPoint y: 210, endPoint x: 609, endPoint y: 221, distance: 10.1
click at [609, 210] on select "Choose an option... Pending Applied Excluded (Questions) Excluded (Expired) Exc…" at bounding box center [640, 211] width 108 height 21
click at [586, 201] on select "Choose an option... Pending Applied Excluded (Questions) Excluded (Expired) Exc…" at bounding box center [640, 211] width 108 height 21
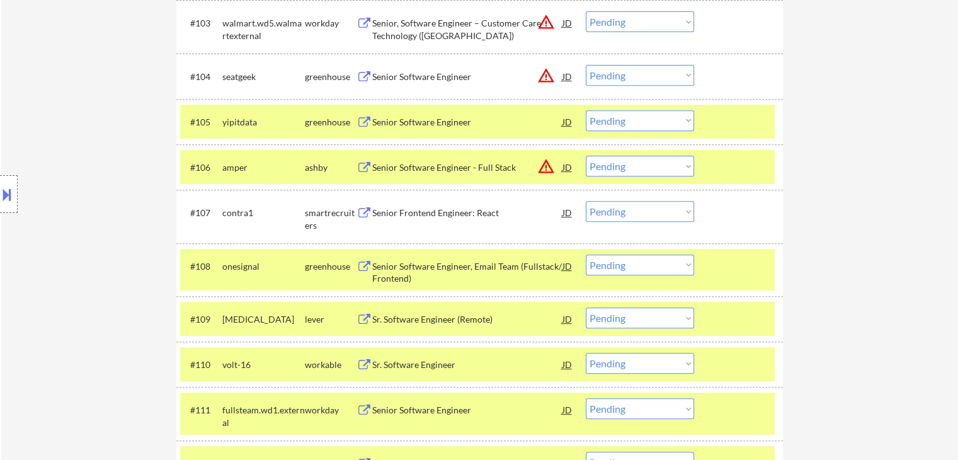
click at [607, 212] on select "Choose an option... Pending Applied Excluded (Questions) Excluded (Expired) Exc…" at bounding box center [640, 211] width 108 height 21
click at [586, 201] on select "Choose an option... Pending Applied Excluded (Questions) Excluded (Expired) Exc…" at bounding box center [640, 211] width 108 height 21
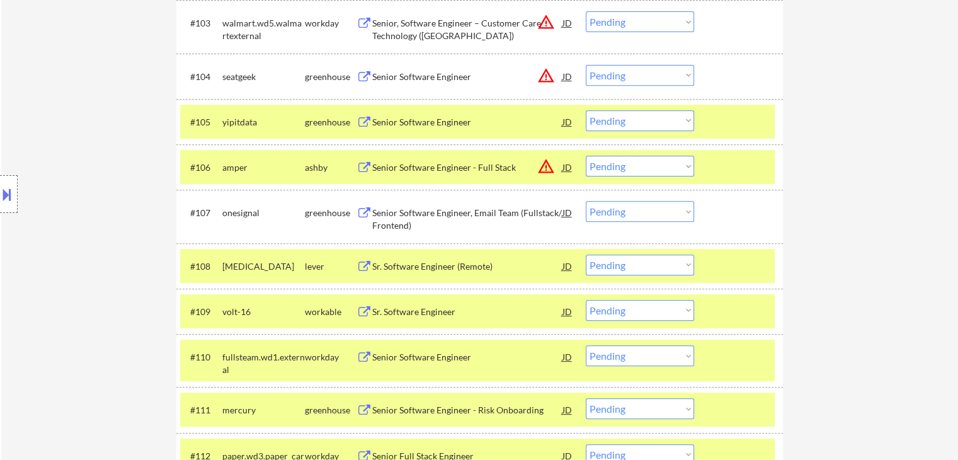
click at [47, 278] on div "Location Inclusions: [GEOGRAPHIC_DATA], [GEOGRAPHIC_DATA] [GEOGRAPHIC_DATA], [G…" at bounding box center [113, 194] width 226 height 234
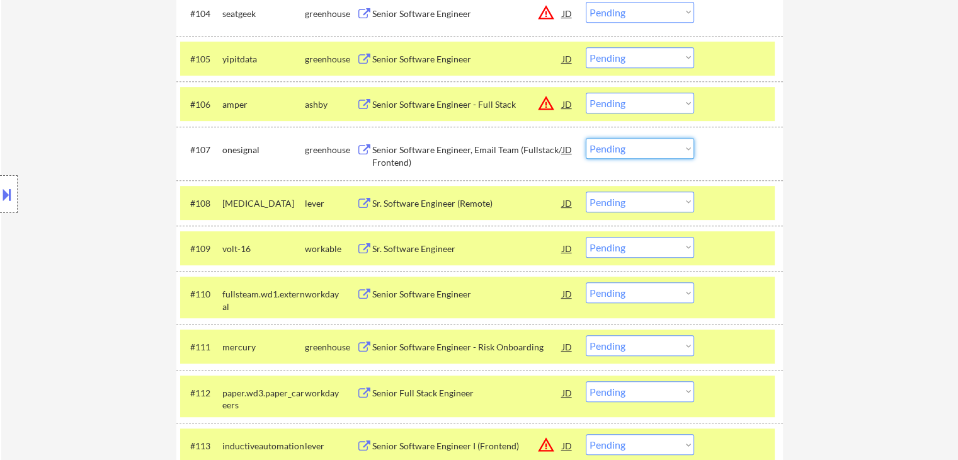
drag, startPoint x: 611, startPoint y: 151, endPoint x: 580, endPoint y: 149, distance: 30.9
click at [610, 149] on select "Choose an option... Pending Applied Excluded (Questions) Excluded (Expired) Exc…" at bounding box center [640, 148] width 108 height 21
click at [586, 138] on select "Choose an option... Pending Applied Excluded (Questions) Excluded (Expired) Exc…" at bounding box center [640, 148] width 108 height 21
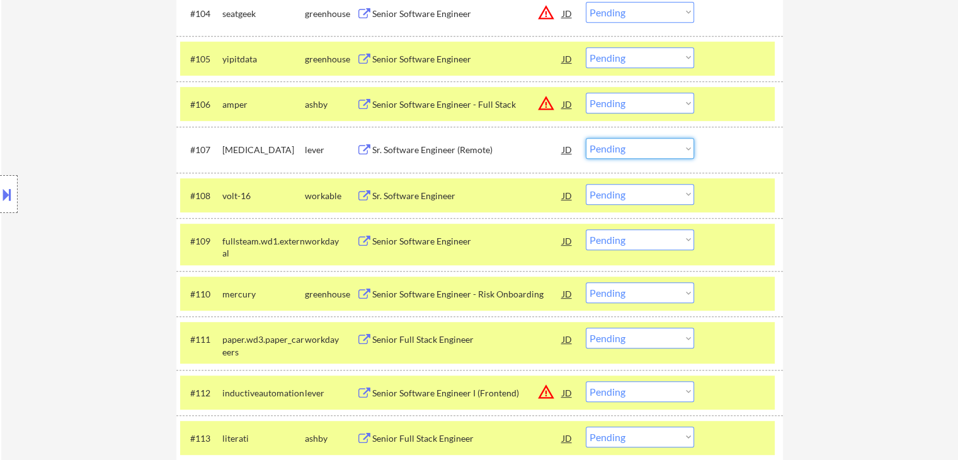
click at [602, 151] on select "Choose an option... Pending Applied Excluded (Questions) Excluded (Expired) Exc…" at bounding box center [640, 148] width 108 height 21
click at [586, 138] on select "Choose an option... Pending Applied Excluded (Questions) Excluded (Expired) Exc…" at bounding box center [640, 148] width 108 height 21
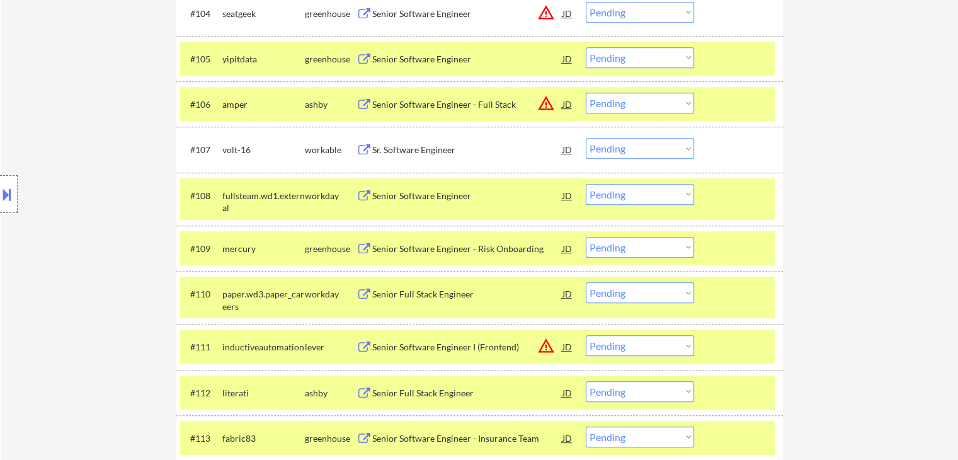
click at [613, 154] on select "Choose an option... Pending Applied Excluded (Questions) Excluded (Expired) Exc…" at bounding box center [640, 148] width 108 height 21
click at [586, 138] on select "Choose an option... Pending Applied Excluded (Questions) Excluded (Expired) Exc…" at bounding box center [640, 148] width 108 height 21
select select ""pending""
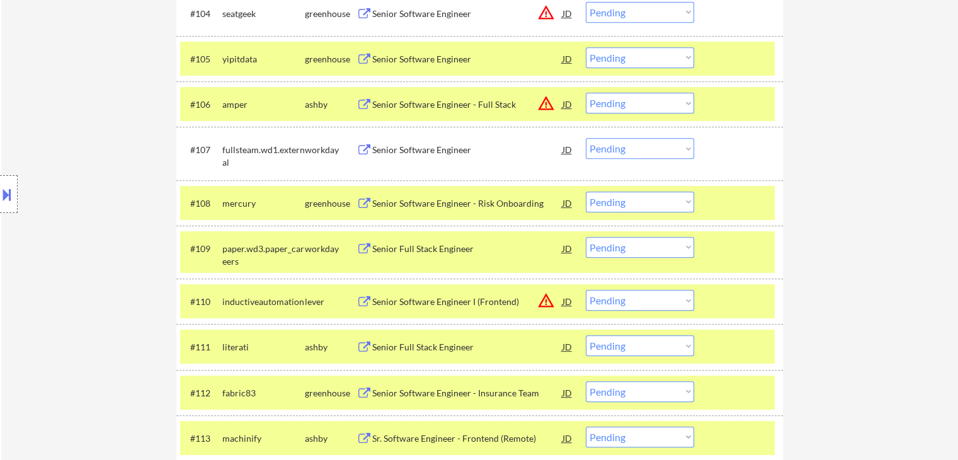
click at [625, 207] on select "Choose an option... Pending Applied Excluded (Questions) Excluded (Expired) Exc…" at bounding box center [640, 202] width 108 height 21
click at [586, 192] on select "Choose an option... Pending Applied Excluded (Questions) Excluded (Expired) Exc…" at bounding box center [640, 202] width 108 height 21
select select ""pending""
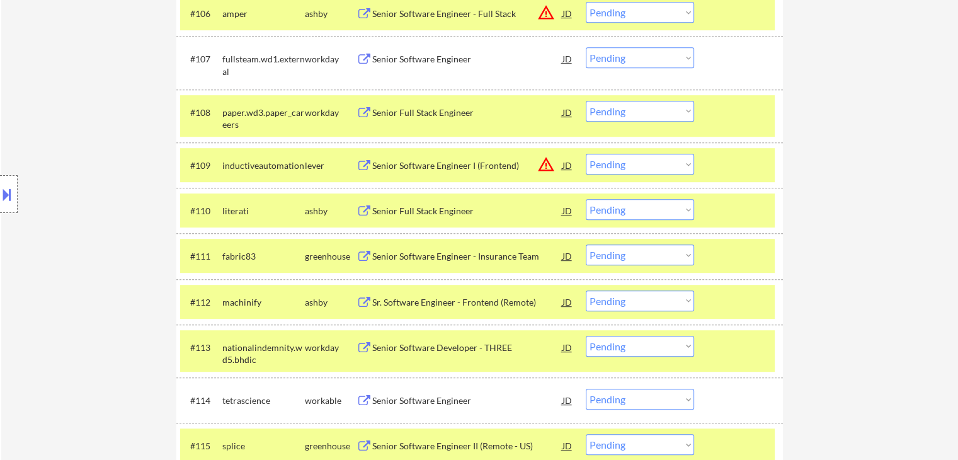
scroll to position [722, 0]
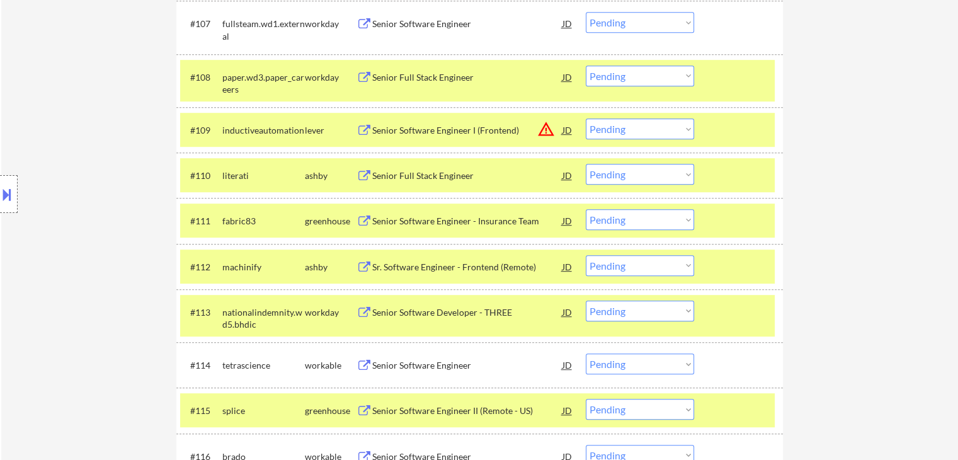
click at [628, 178] on select "Choose an option... Pending Applied Excluded (Questions) Excluded (Expired) Exc…" at bounding box center [640, 174] width 108 height 21
click at [586, 164] on select "Choose an option... Pending Applied Excluded (Questions) Excluded (Expired) Exc…" at bounding box center [640, 174] width 108 height 21
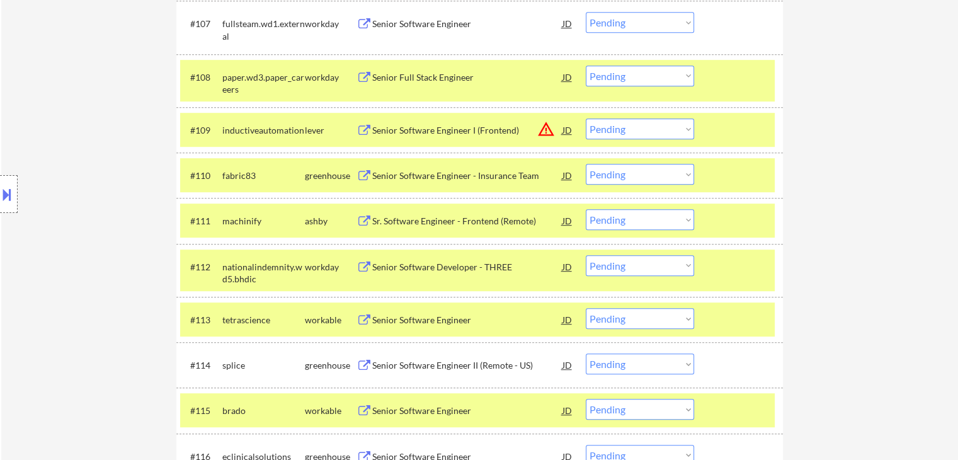
click at [628, 178] on select "Choose an option... Pending Applied Excluded (Questions) Excluded (Expired) Exc…" at bounding box center [640, 174] width 108 height 21
click at [586, 164] on select "Choose an option... Pending Applied Excluded (Questions) Excluded (Expired) Exc…" at bounding box center [640, 174] width 108 height 21
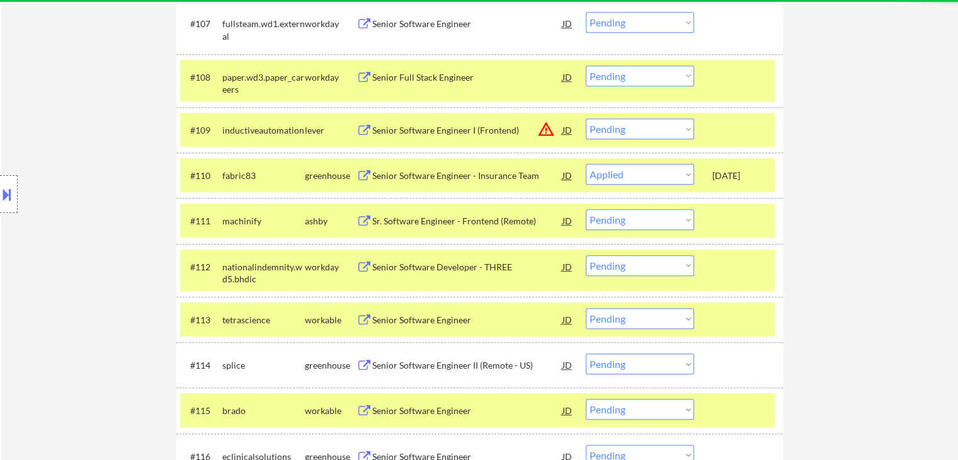
select select ""pending""
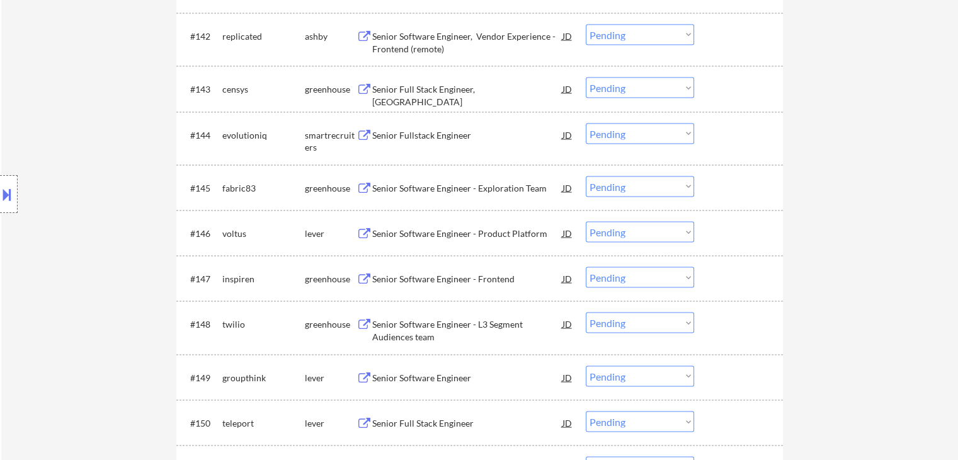
scroll to position [2399, 0]
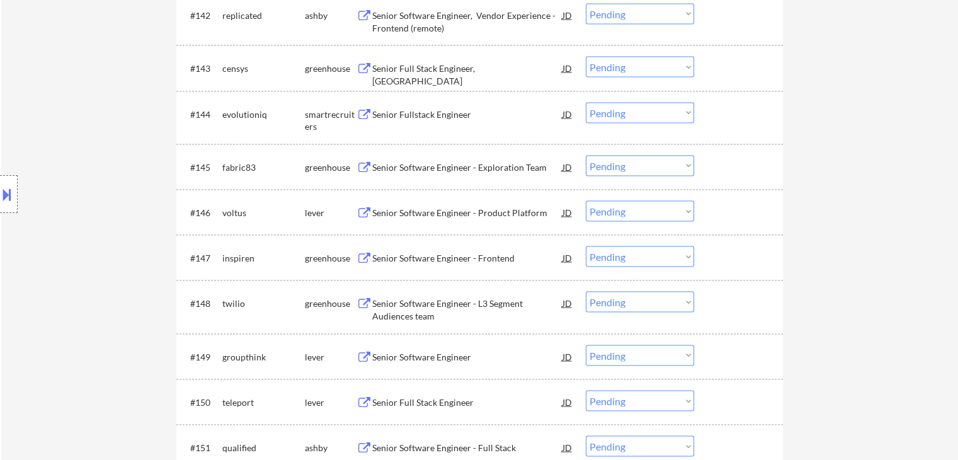
click at [603, 169] on select "Choose an option... Pending Applied Excluded (Questions) Excluded (Expired) Exc…" at bounding box center [640, 166] width 108 height 21
click at [586, 156] on select "Choose an option... Pending Applied Excluded (Questions) Excluded (Expired) Exc…" at bounding box center [640, 166] width 108 height 21
select select ""pending""
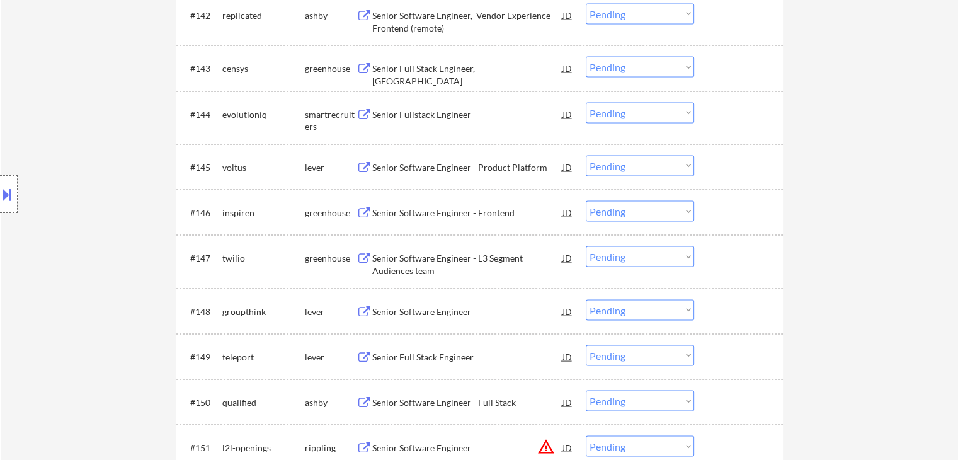
scroll to position [668, 0]
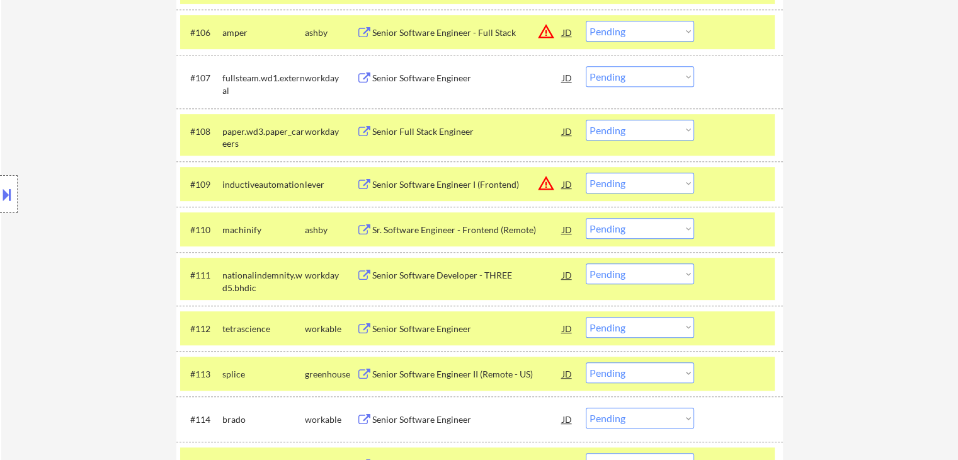
click at [610, 234] on select "Choose an option... Pending Applied Excluded (Questions) Excluded (Expired) Exc…" at bounding box center [640, 228] width 108 height 21
click at [586, 218] on select "Choose an option... Pending Applied Excluded (Questions) Excluded (Expired) Exc…" at bounding box center [640, 228] width 108 height 21
select select ""pending""
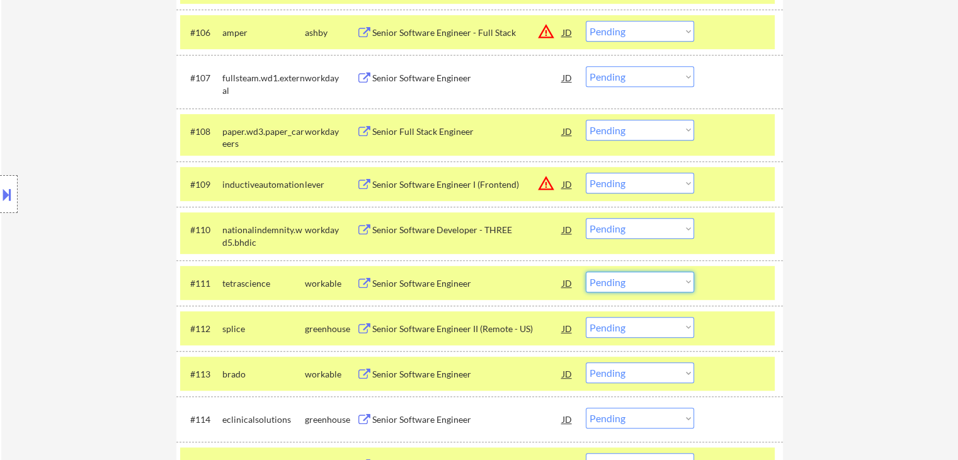
drag, startPoint x: 640, startPoint y: 285, endPoint x: 637, endPoint y: 290, distance: 6.5
click at [640, 285] on select "Choose an option... Pending Applied Excluded (Questions) Excluded (Expired) Exc…" at bounding box center [640, 282] width 108 height 21
click at [586, 272] on select "Choose an option... Pending Applied Excluded (Questions) Excluded (Expired) Exc…" at bounding box center [640, 282] width 108 height 21
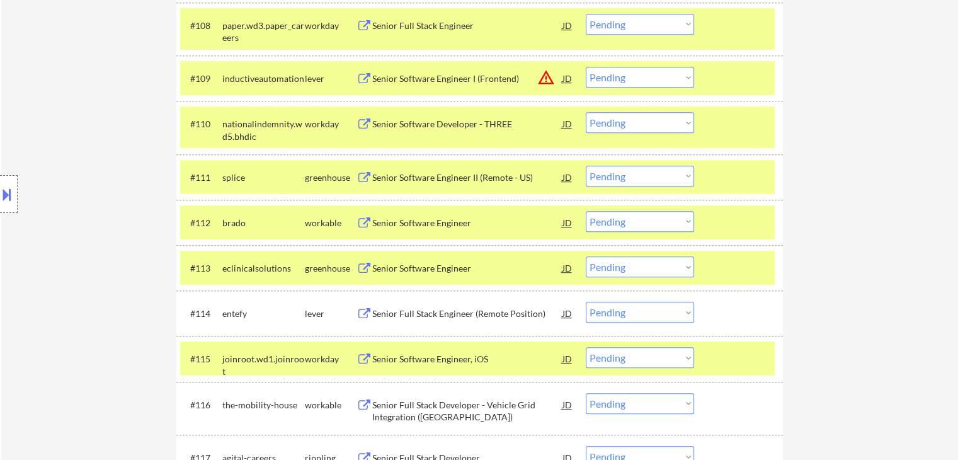
scroll to position [794, 0]
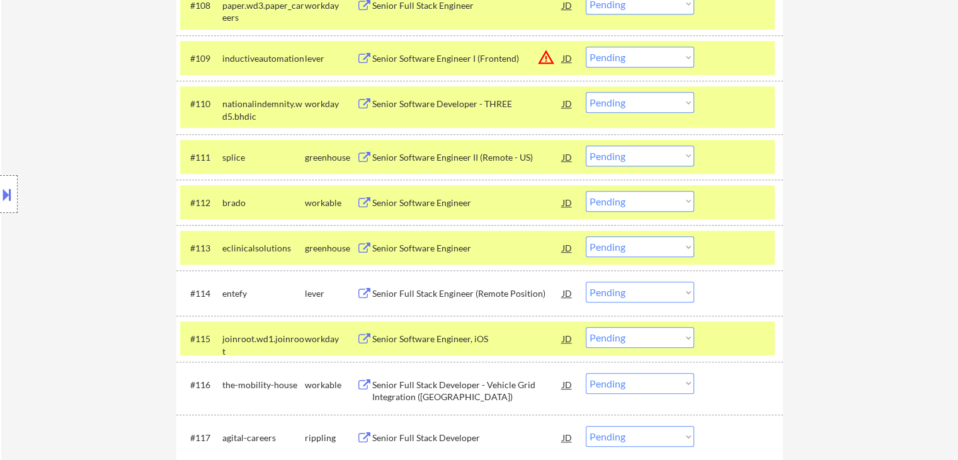
drag, startPoint x: 620, startPoint y: 154, endPoint x: 600, endPoint y: 147, distance: 21.3
click at [620, 154] on select "Choose an option... Pending Applied Excluded (Questions) Excluded (Expired) Exc…" at bounding box center [640, 156] width 108 height 21
click at [586, 146] on select "Choose an option... Pending Applied Excluded (Questions) Excluded (Expired) Exc…" at bounding box center [640, 156] width 108 height 21
select select ""pending""
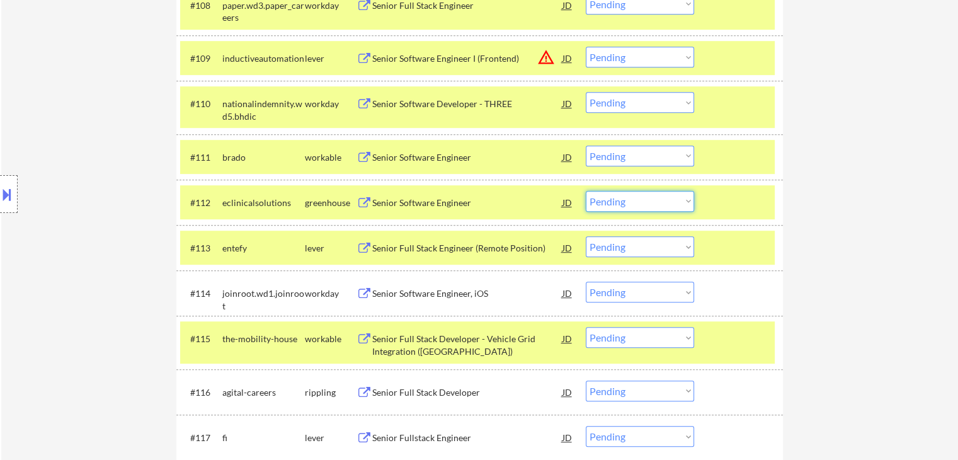
click at [635, 202] on select "Choose an option... Pending Applied Excluded (Questions) Excluded (Expired) Exc…" at bounding box center [640, 201] width 108 height 21
click at [586, 191] on select "Choose an option... Pending Applied Excluded (Questions) Excluded (Expired) Exc…" at bounding box center [640, 201] width 108 height 21
select select ""pending""
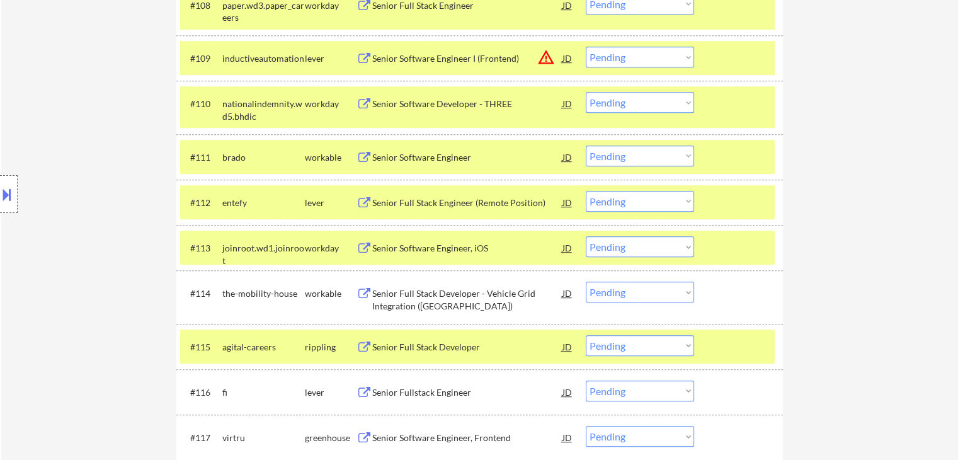
click at [658, 160] on select "Choose an option... Pending Applied Excluded (Questions) Excluded (Expired) Exc…" at bounding box center [640, 156] width 108 height 21
click at [586, 146] on select "Choose an option... Pending Applied Excluded (Questions) Excluded (Expired) Exc…" at bounding box center [640, 156] width 108 height 21
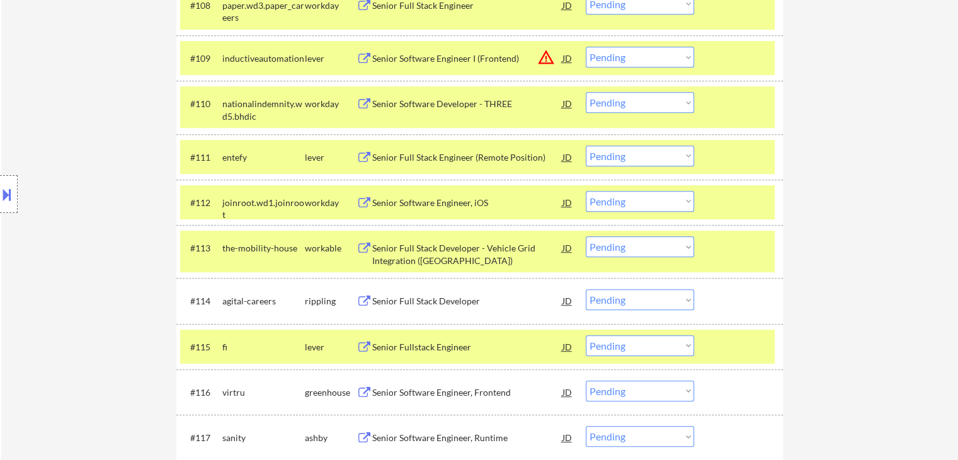
drag, startPoint x: 631, startPoint y: 151, endPoint x: 631, endPoint y: 163, distance: 12.0
click at [631, 151] on select "Choose an option... Pending Applied Excluded (Questions) Excluded (Expired) Exc…" at bounding box center [640, 156] width 108 height 21
select select ""pending""
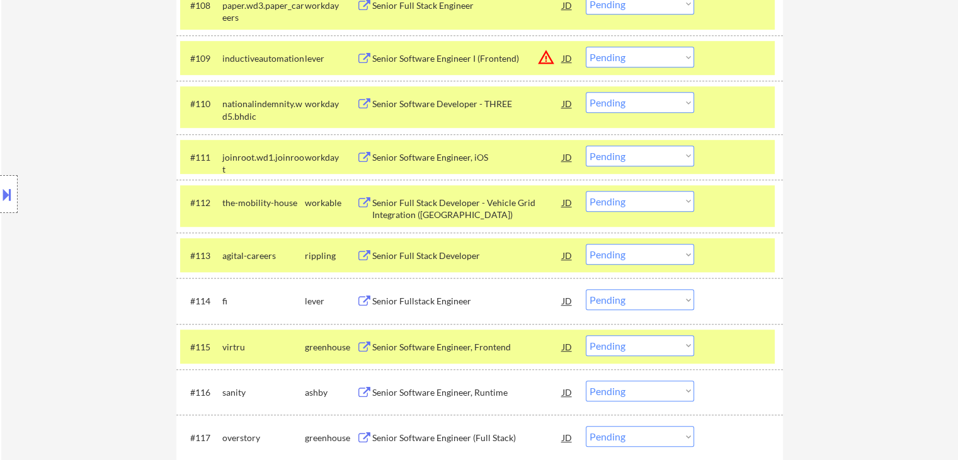
click at [645, 199] on select "Choose an option... Pending Applied Excluded (Questions) Excluded (Expired) Exc…" at bounding box center [640, 201] width 108 height 21
click at [586, 191] on select "Choose an option... Pending Applied Excluded (Questions) Excluded (Expired) Exc…" at bounding box center [640, 201] width 108 height 21
select select ""pending""
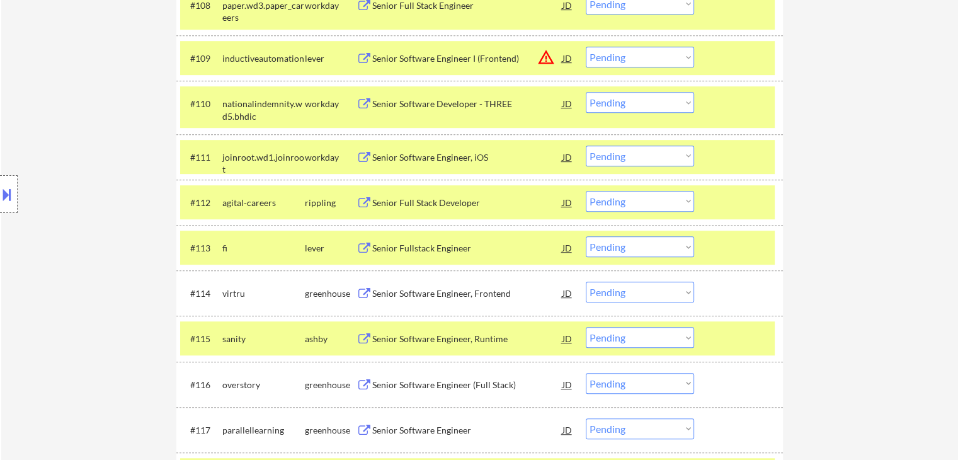
scroll to position [857, 0]
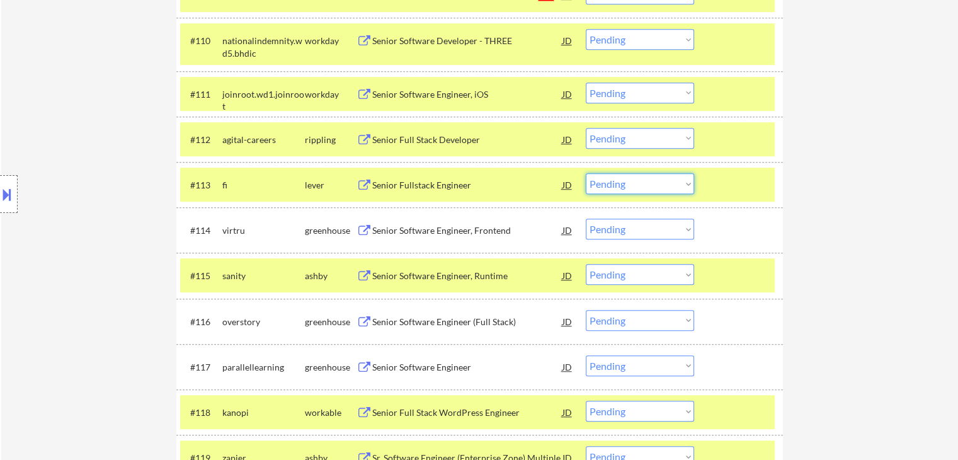
click at [658, 186] on select "Choose an option... Pending Applied Excluded (Questions) Excluded (Expired) Exc…" at bounding box center [640, 183] width 108 height 21
click at [586, 173] on select "Choose an option... Pending Applied Excluded (Questions) Excluded (Expired) Exc…" at bounding box center [640, 183] width 108 height 21
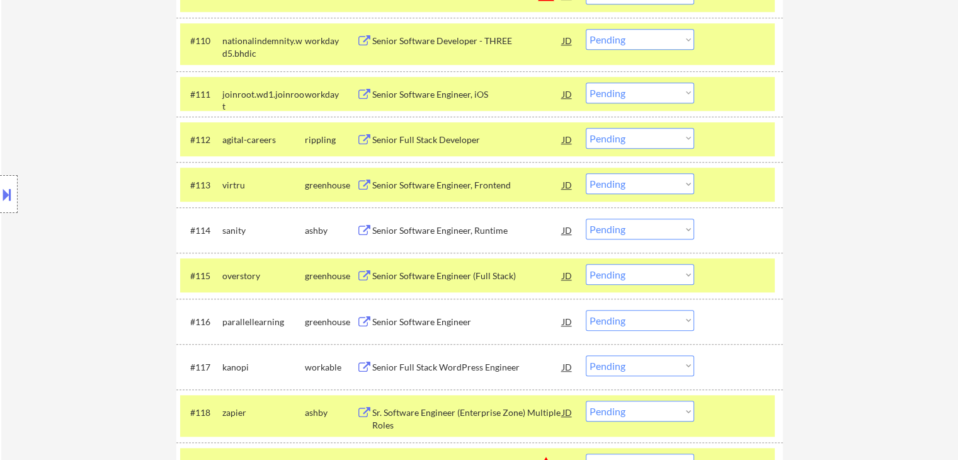
click at [667, 185] on select "Choose an option... Pending Applied Excluded (Questions) Excluded (Expired) Exc…" at bounding box center [640, 183] width 108 height 21
click at [586, 173] on select "Choose an option... Pending Applied Excluded (Questions) Excluded (Expired) Exc…" at bounding box center [640, 183] width 108 height 21
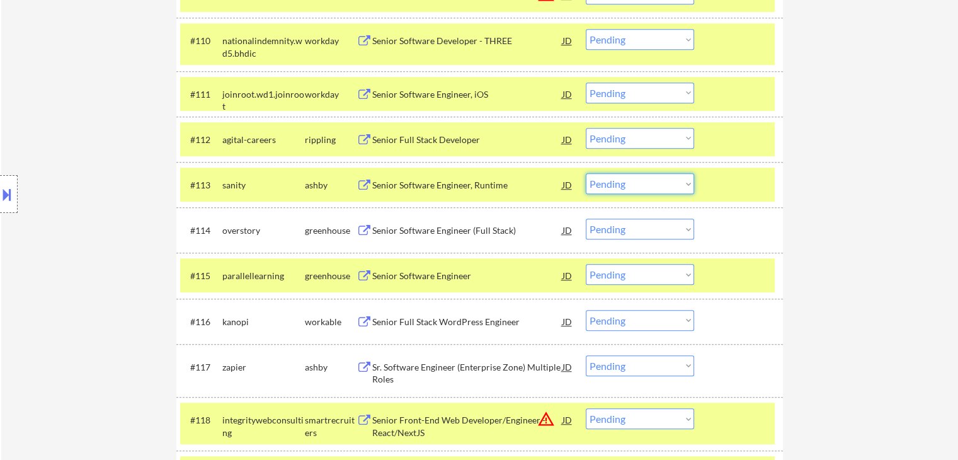
click at [656, 186] on select "Choose an option... Pending Applied Excluded (Questions) Excluded (Expired) Exc…" at bounding box center [640, 183] width 108 height 21
click at [586, 173] on select "Choose an option... Pending Applied Excluded (Questions) Excluded (Expired) Exc…" at bounding box center [640, 183] width 108 height 21
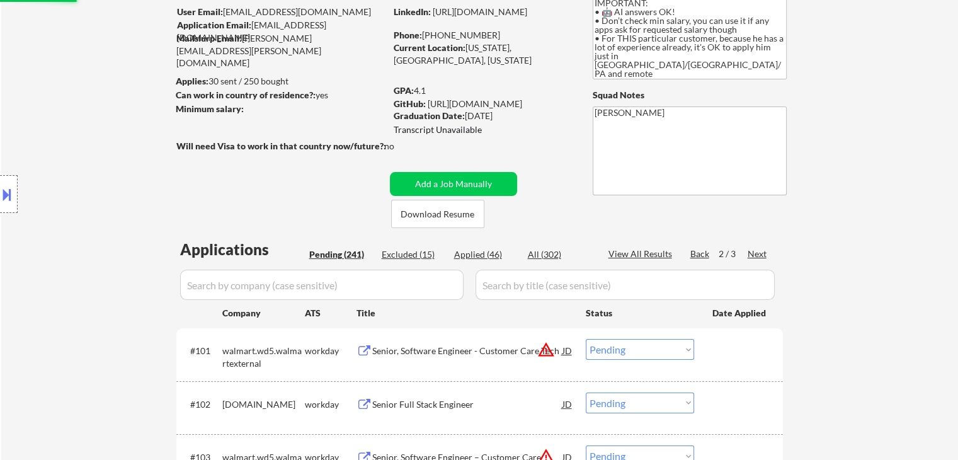
scroll to position [0, 0]
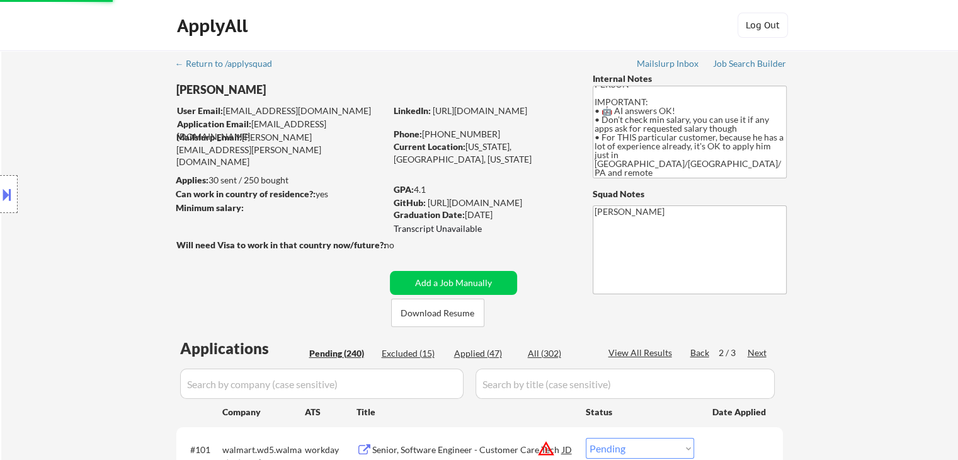
select select ""pending""
drag, startPoint x: 74, startPoint y: 297, endPoint x: 151, endPoint y: 301, distance: 76.9
click at [76, 297] on div "Location Inclusions: [GEOGRAPHIC_DATA], [GEOGRAPHIC_DATA] [GEOGRAPHIC_DATA], [G…" at bounding box center [113, 194] width 226 height 234
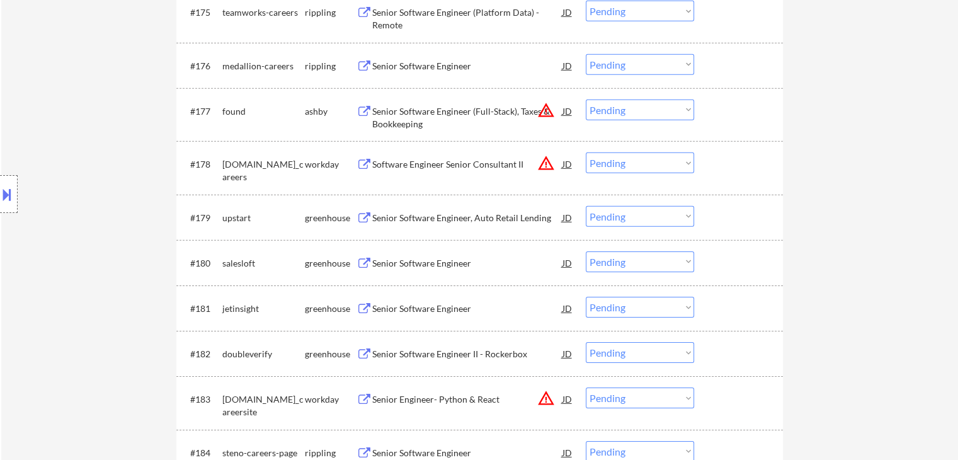
scroll to position [3900, 0]
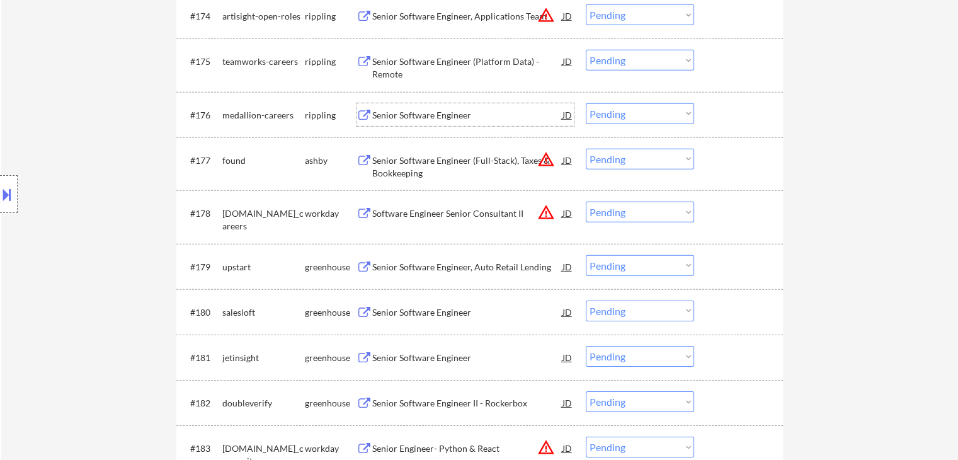
click at [406, 115] on div "Senior Software Engineer" at bounding box center [467, 115] width 190 height 13
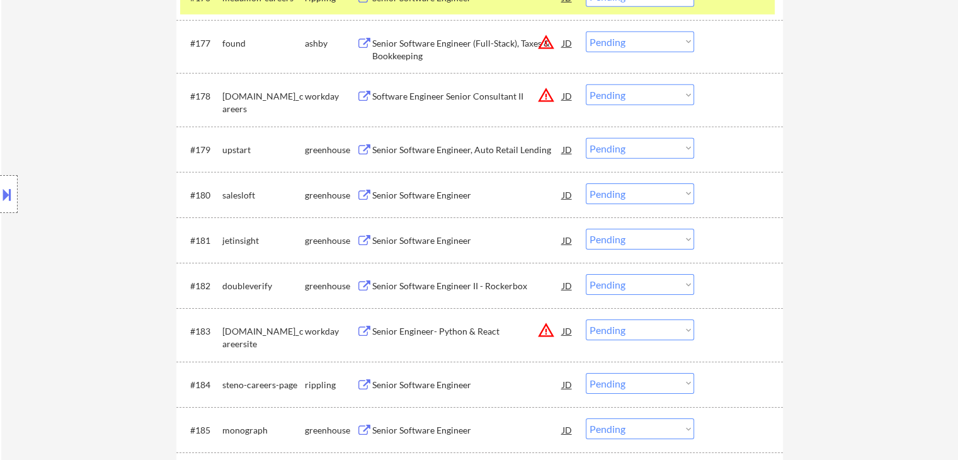
scroll to position [3963, 0]
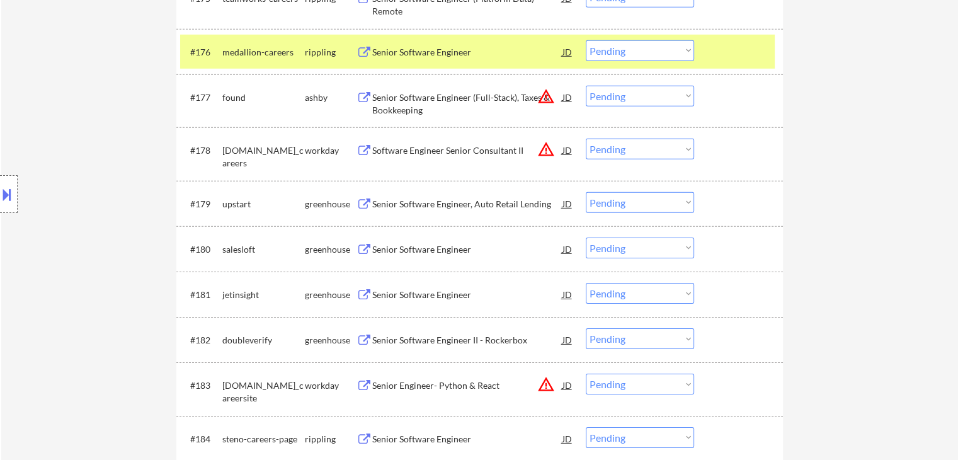
drag, startPoint x: 413, startPoint y: 204, endPoint x: 412, endPoint y: 255, distance: 51.7
click at [413, 205] on div "Senior Software Engineer, Auto Retail Lending" at bounding box center [467, 204] width 190 height 13
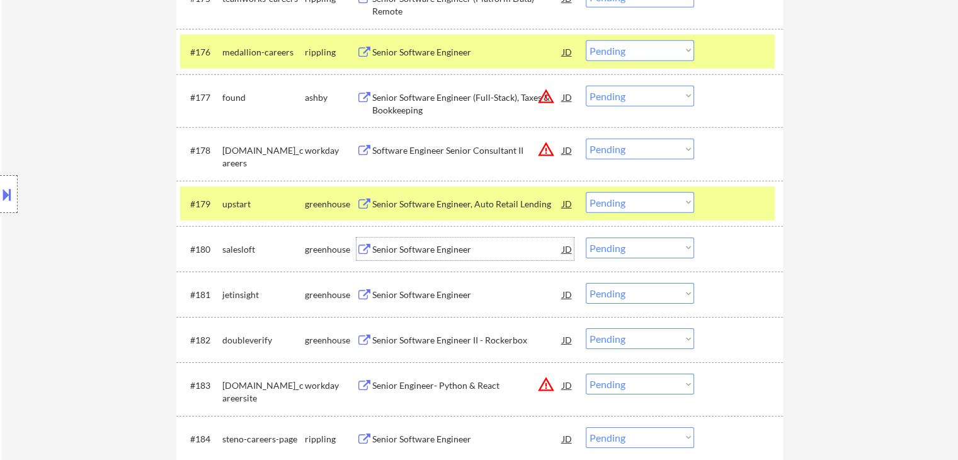
click at [408, 251] on div "Senior Software Engineer" at bounding box center [467, 249] width 190 height 13
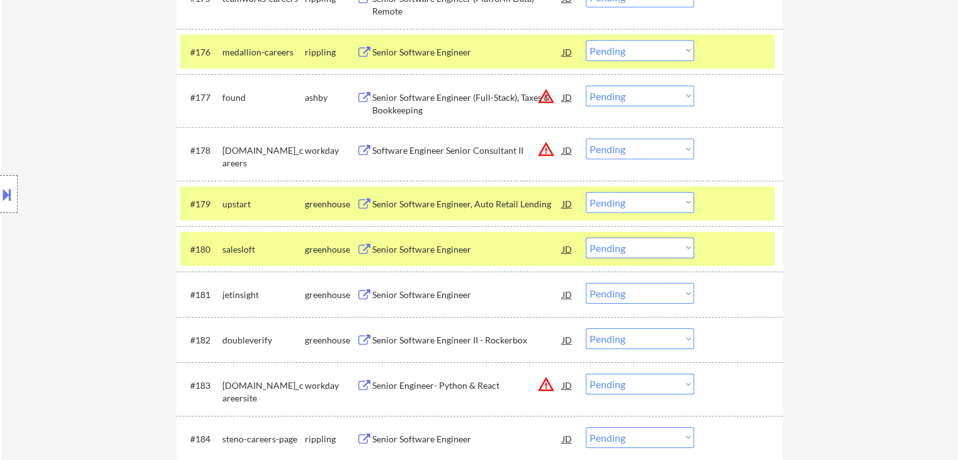
click at [399, 301] on div "Senior Software Engineer" at bounding box center [467, 295] width 190 height 13
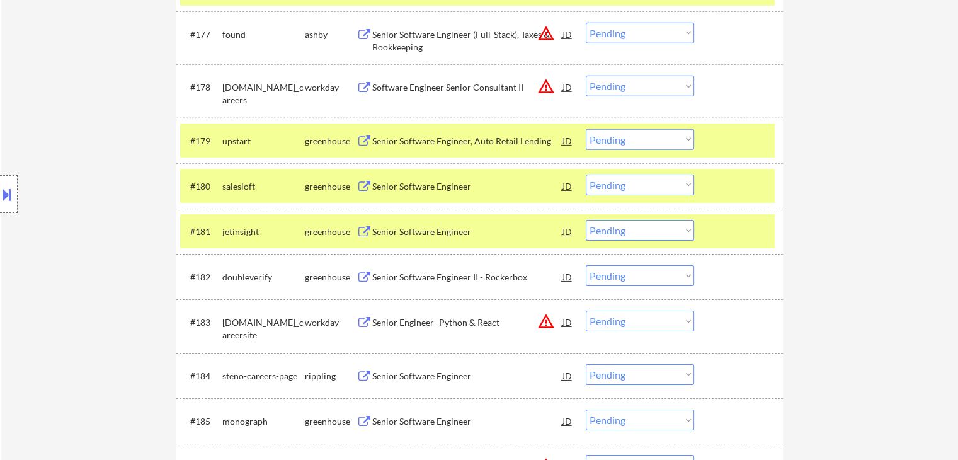
click at [437, 270] on div "Senior Software Engineer II - Rockerbox" at bounding box center [467, 276] width 190 height 23
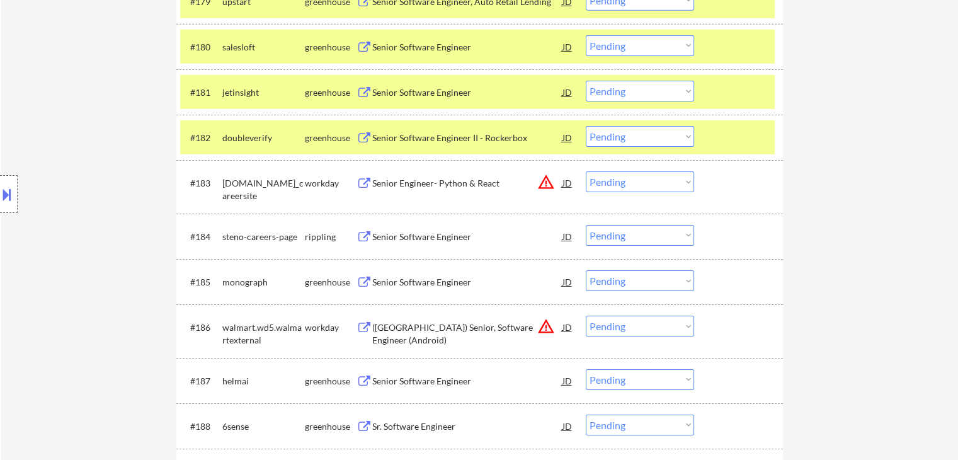
scroll to position [4215, 0]
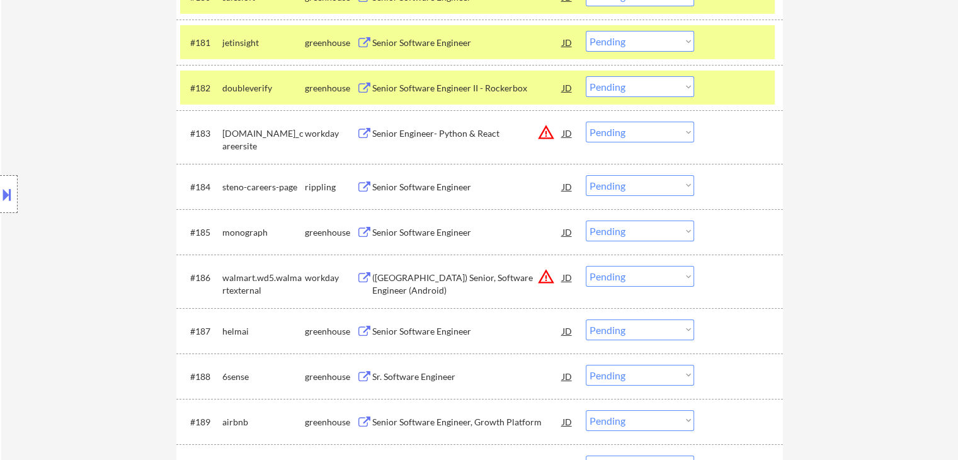
click at [399, 189] on div "Senior Software Engineer" at bounding box center [467, 187] width 190 height 13
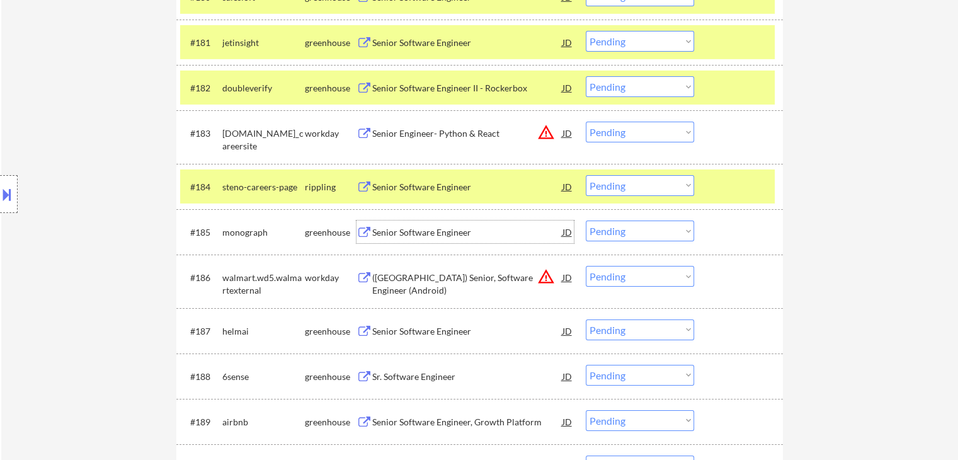
click at [398, 235] on div "Senior Software Engineer" at bounding box center [467, 232] width 190 height 13
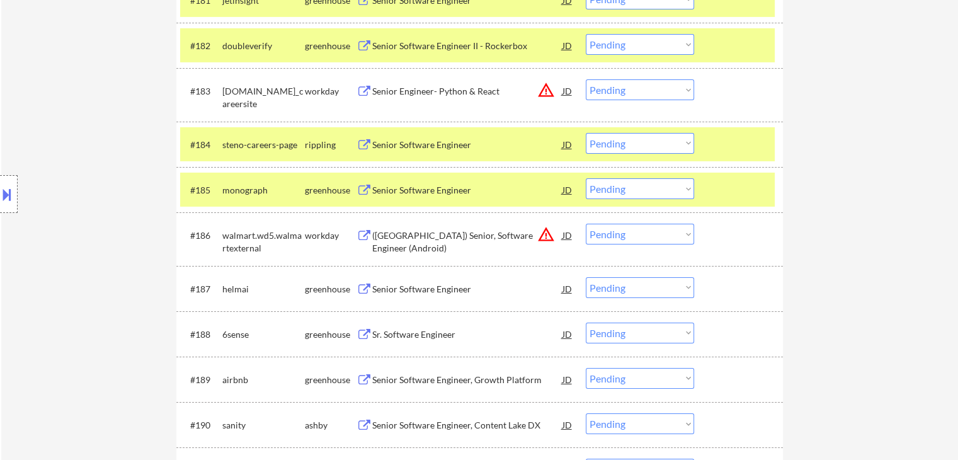
scroll to position [4278, 0]
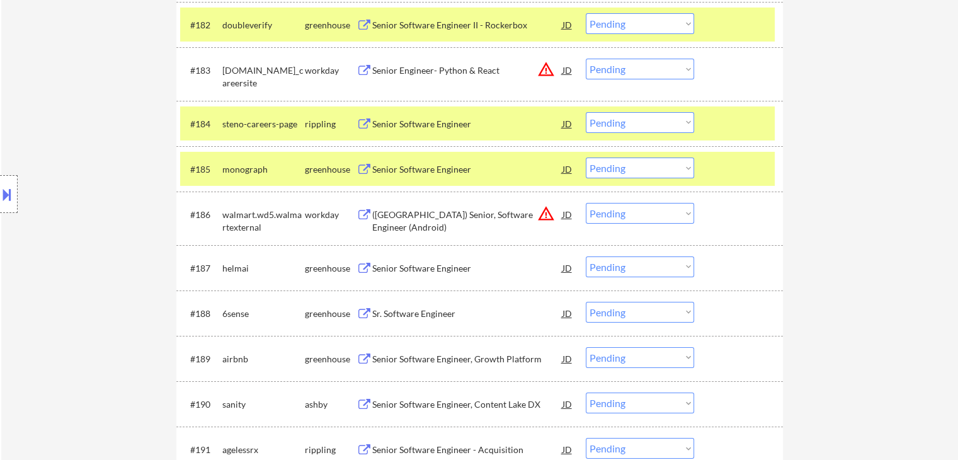
click at [424, 261] on div "Senior Software Engineer" at bounding box center [467, 267] width 190 height 23
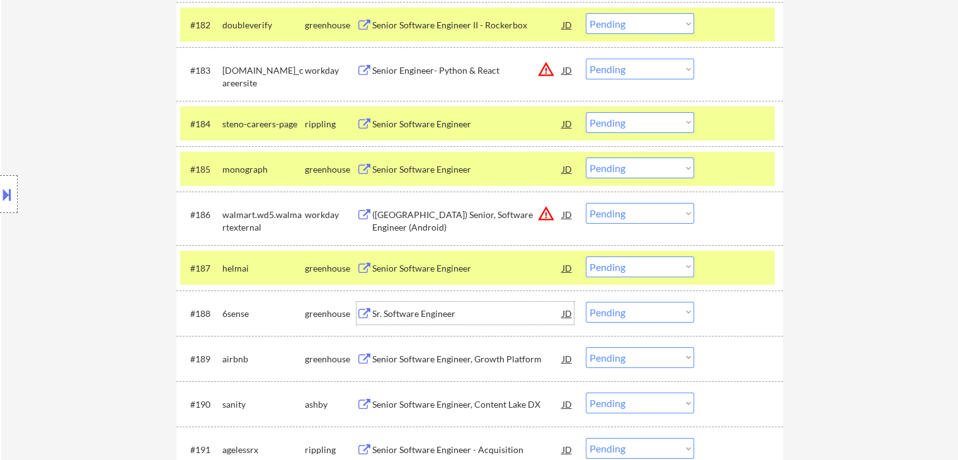
click at [408, 309] on div "Sr. Software Engineer" at bounding box center [467, 313] width 190 height 13
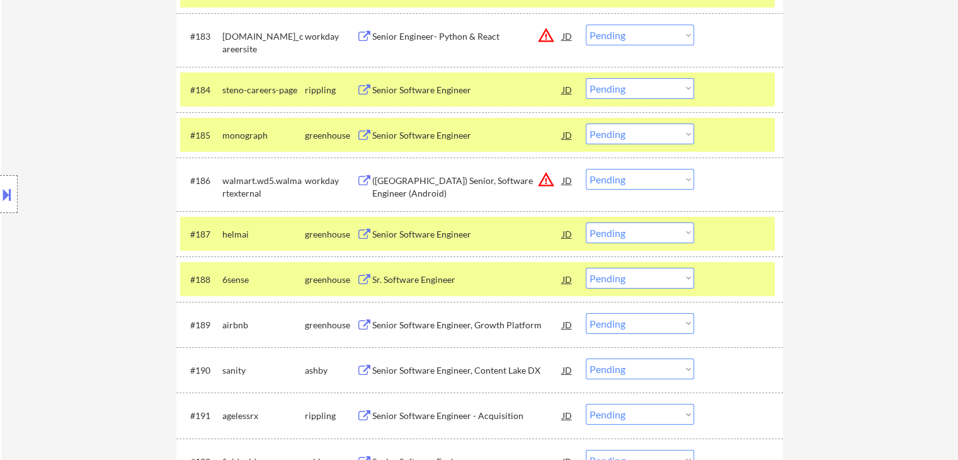
scroll to position [4341, 0]
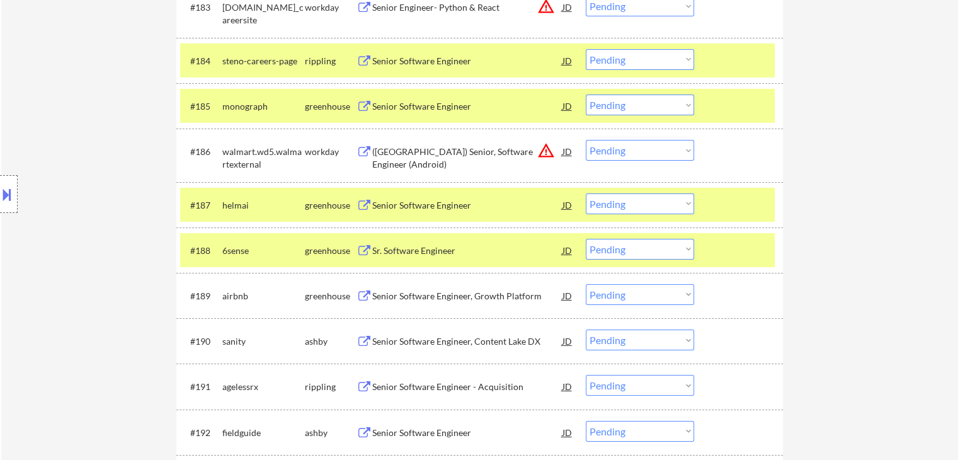
click at [445, 289] on div "Senior Software Engineer, Growth Platform" at bounding box center [467, 295] width 190 height 23
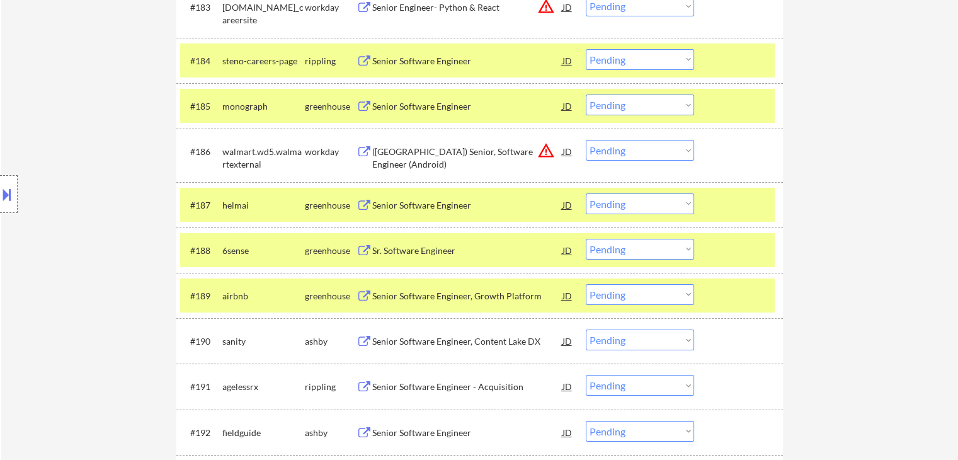
click at [435, 339] on div "Senior Software Engineer, Content Lake DX" at bounding box center [467, 341] width 190 height 13
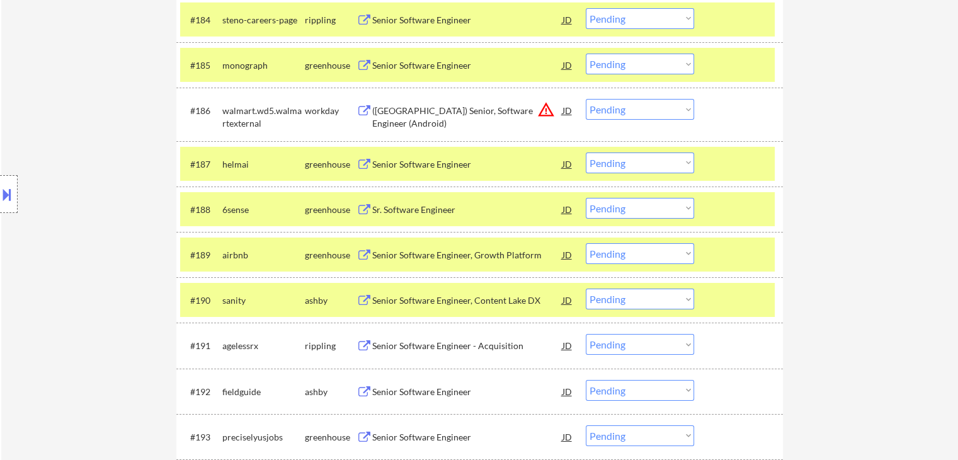
scroll to position [4404, 0]
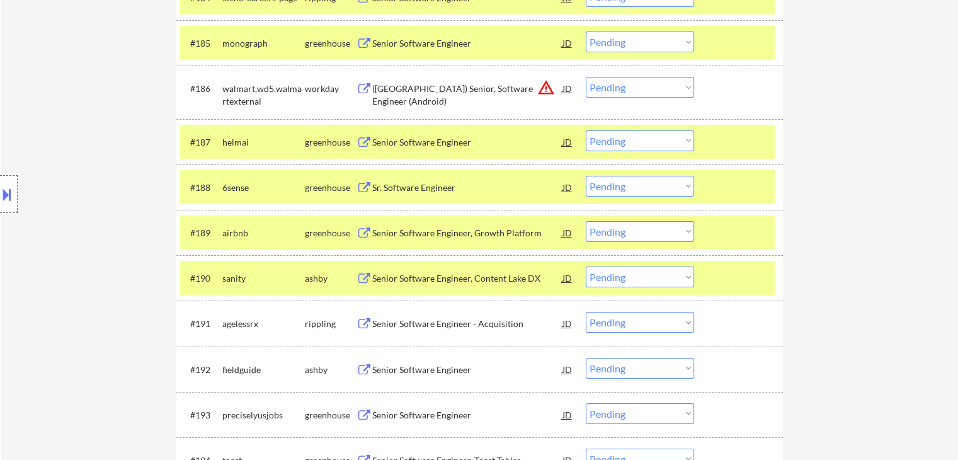
click at [409, 319] on div "Senior Software Engineer - Acquisition" at bounding box center [467, 324] width 190 height 13
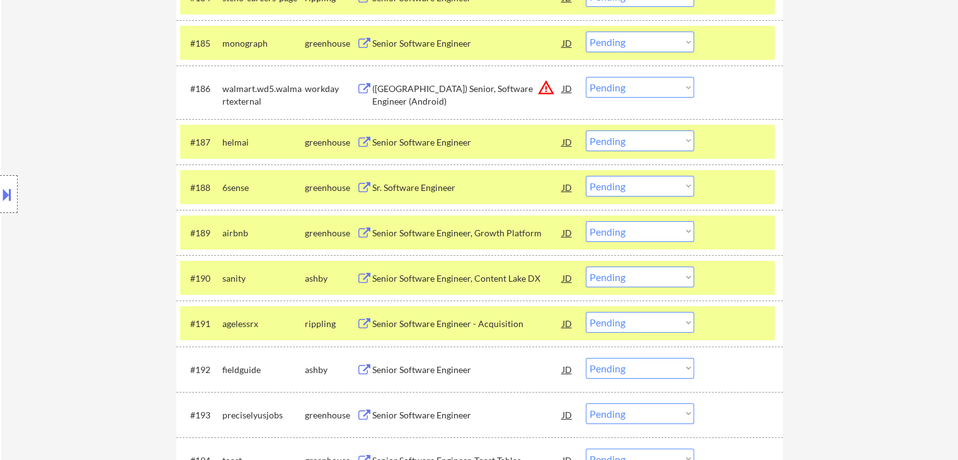
click at [408, 365] on div "Senior Software Engineer" at bounding box center [467, 370] width 190 height 13
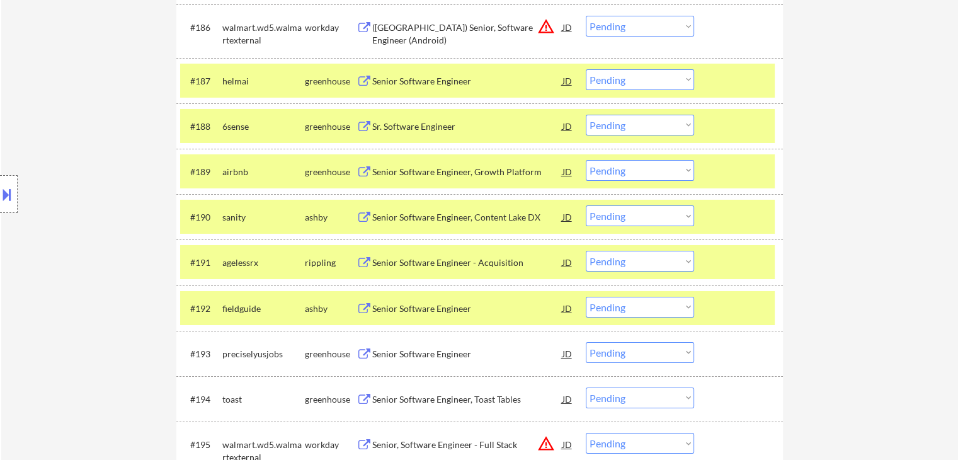
scroll to position [4530, 0]
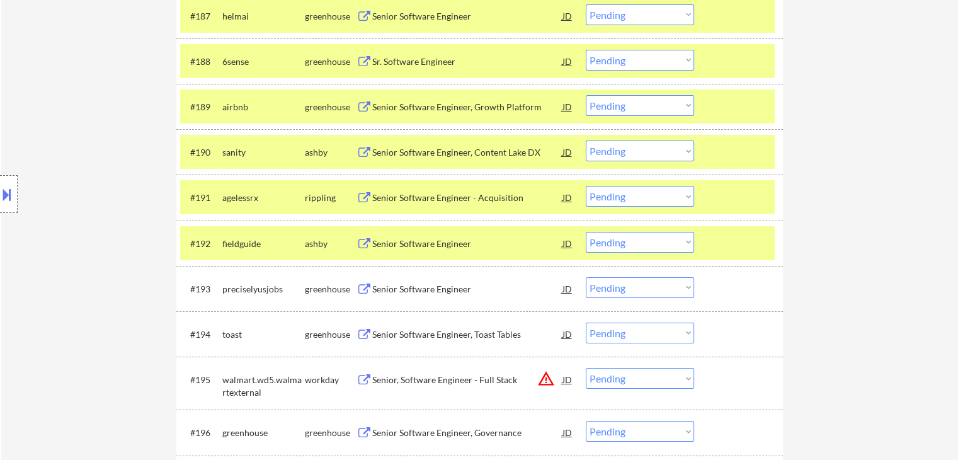
click at [408, 289] on div "Senior Software Engineer" at bounding box center [467, 289] width 190 height 13
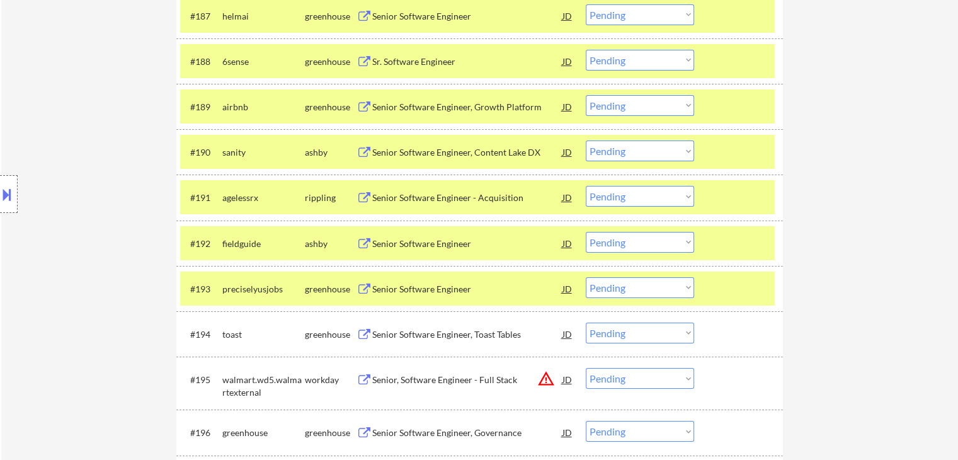
scroll to position [3785, 0]
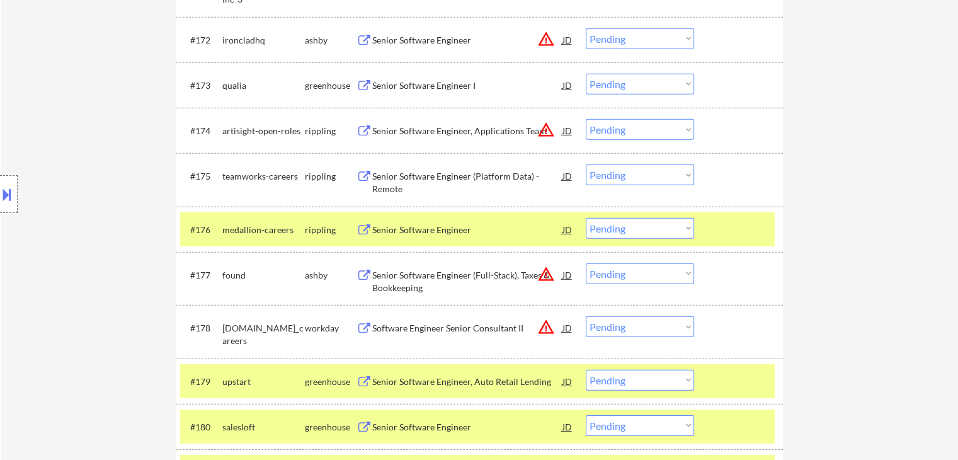
click at [653, 226] on select "Choose an option... Pending Applied Excluded (Questions) Excluded (Expired) Exc…" at bounding box center [640, 228] width 108 height 21
select select ""pending""
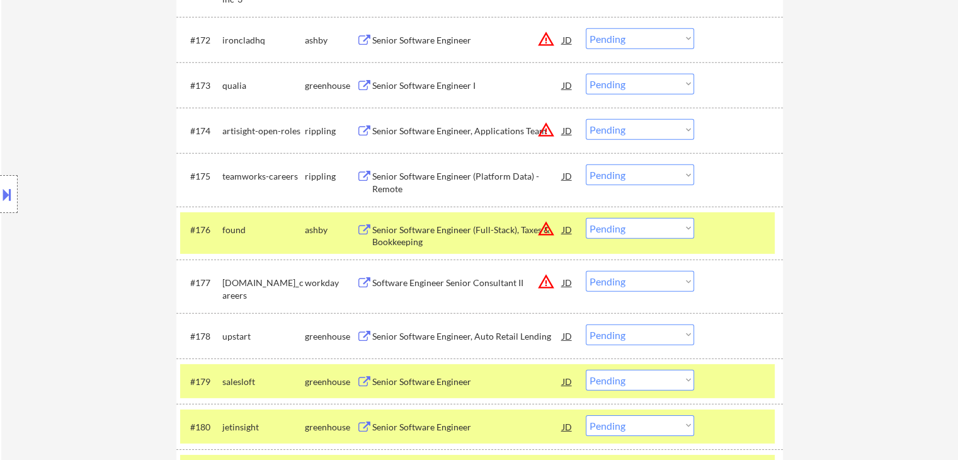
click at [640, 382] on select "Choose an option... Pending Applied Excluded (Questions) Excluded (Expired) Exc…" at bounding box center [640, 380] width 108 height 21
click at [586, 370] on select "Choose an option... Pending Applied Excluded (Questions) Excluded (Expired) Exc…" at bounding box center [640, 380] width 108 height 21
select select ""pending""
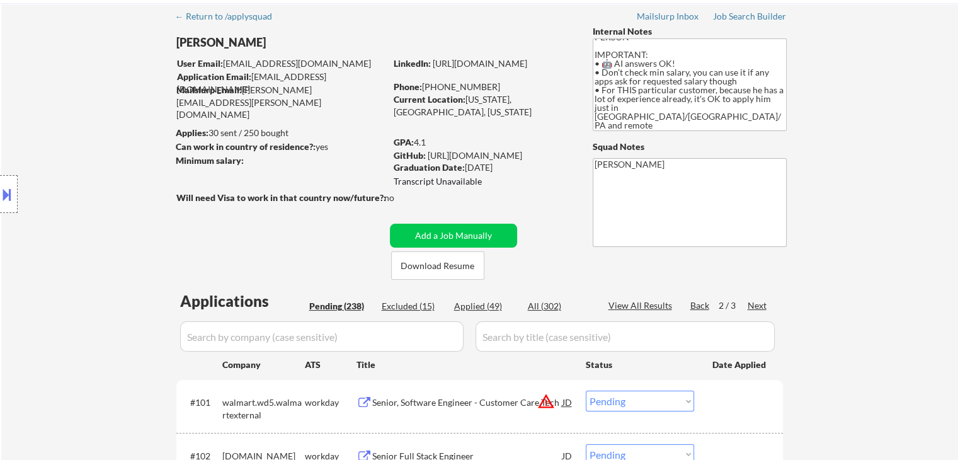
scroll to position [0, 0]
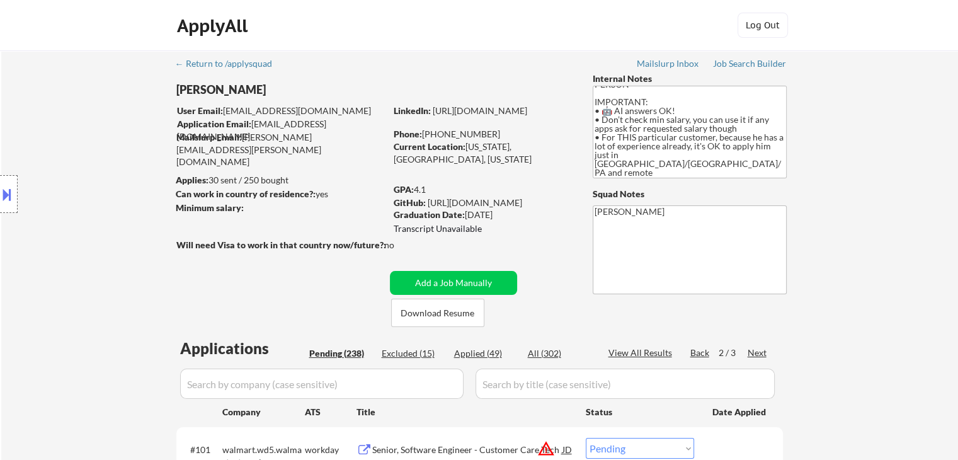
drag, startPoint x: 172, startPoint y: 193, endPoint x: 321, endPoint y: 200, distance: 149.5
click at [273, 198] on body "← Return to /applysquad Mailslurp Inbox Job Search Builder [PERSON_NAME] User E…" at bounding box center [479, 230] width 958 height 460
drag, startPoint x: 313, startPoint y: 190, endPoint x: 166, endPoint y: 187, distance: 146.8
click at [166, 187] on body "← Return to /applysquad Mailslurp Inbox Job Search Builder [PERSON_NAME] User E…" at bounding box center [479, 230] width 958 height 460
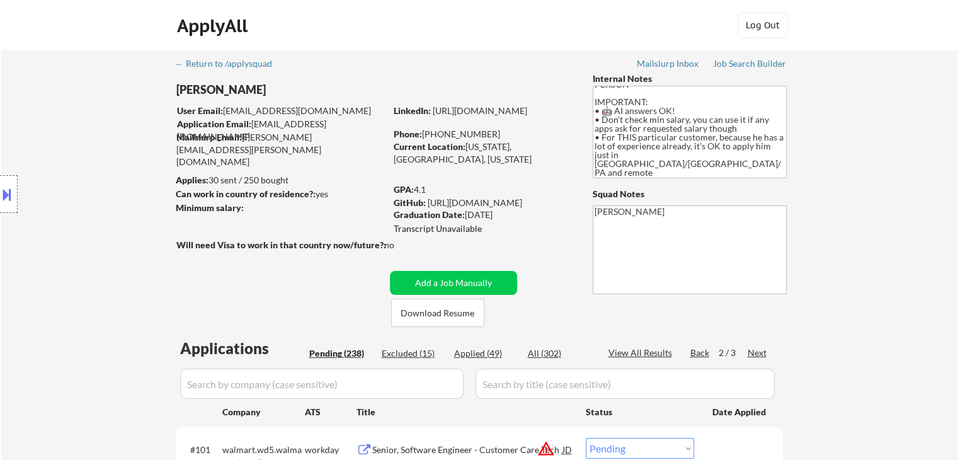
click at [136, 195] on div "Location Inclusions: [GEOGRAPHIC_DATA], [GEOGRAPHIC_DATA] [GEOGRAPHIC_DATA], [G…" at bounding box center [113, 194] width 226 height 234
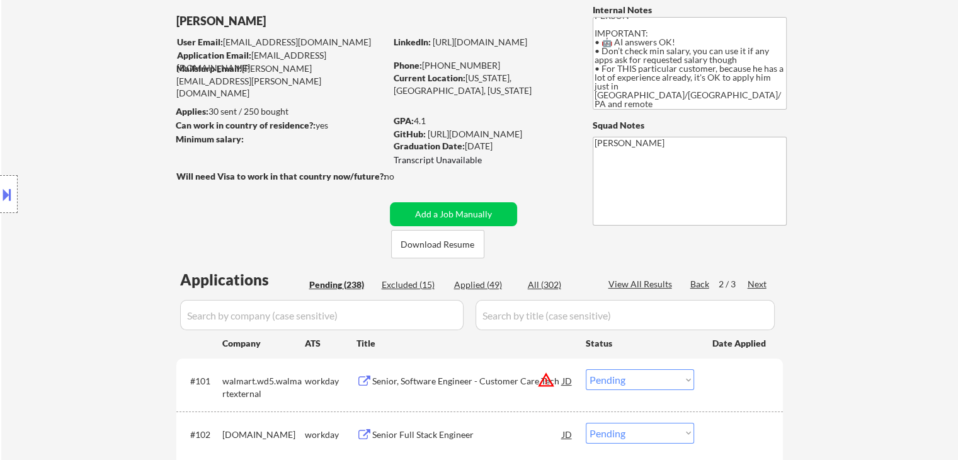
scroll to position [126, 0]
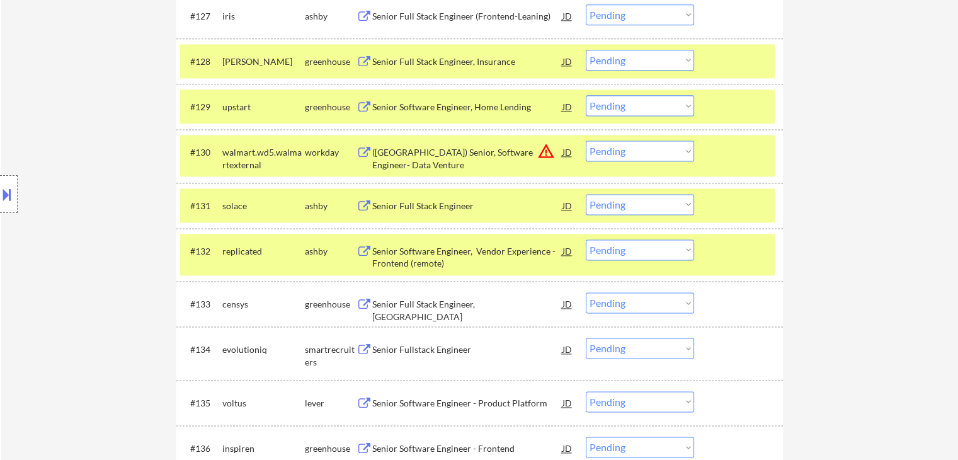
scroll to position [3982, 0]
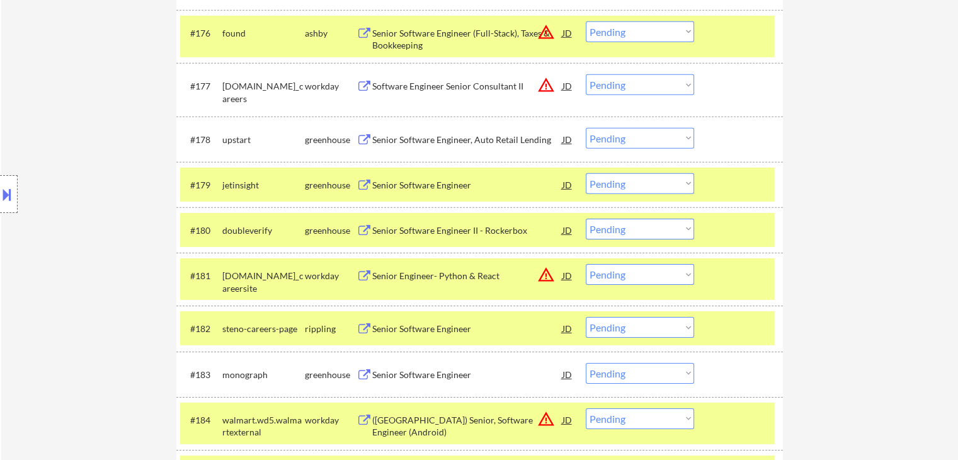
click at [624, 233] on select "Choose an option... Pending Applied Excluded (Questions) Excluded (Expired) Exc…" at bounding box center [640, 229] width 108 height 21
click at [586, 219] on select "Choose an option... Pending Applied Excluded (Questions) Excluded (Expired) Exc…" at bounding box center [640, 229] width 108 height 21
select select ""pending""
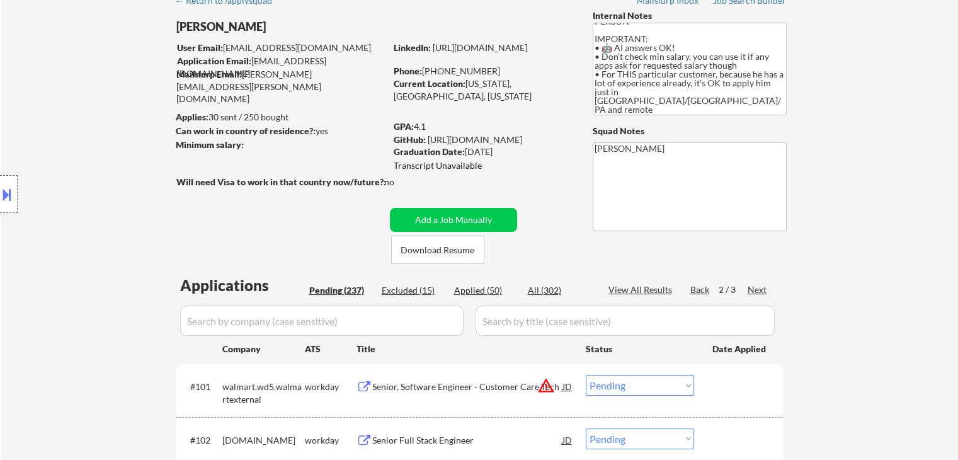
scroll to position [0, 0]
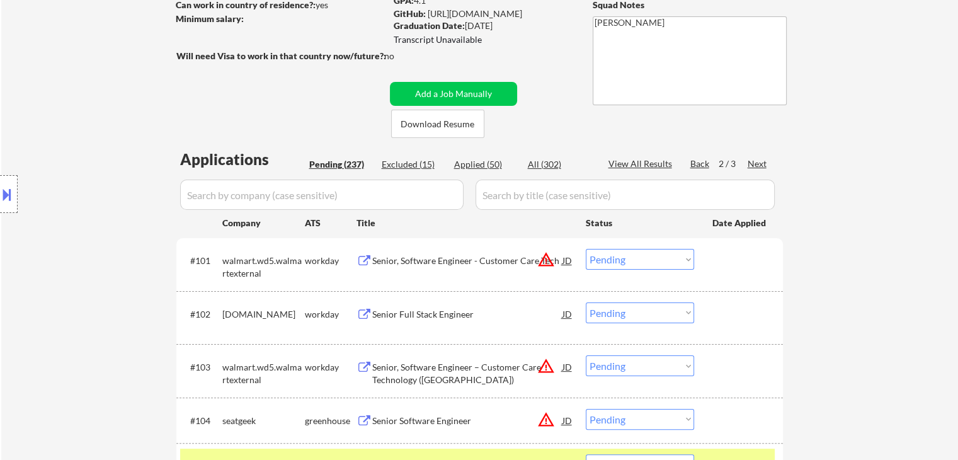
click at [105, 237] on div "Location Inclusions: [GEOGRAPHIC_DATA], [GEOGRAPHIC_DATA] [GEOGRAPHIC_DATA], [G…" at bounding box center [113, 194] width 226 height 234
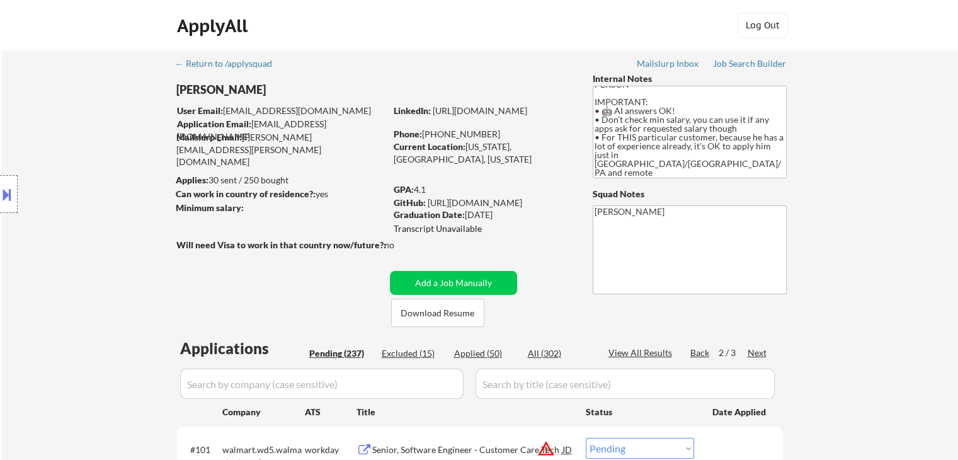
click at [131, 248] on div "Location Inclusions: [GEOGRAPHIC_DATA], [GEOGRAPHIC_DATA] [GEOGRAPHIC_DATA], [G…" at bounding box center [113, 194] width 226 height 234
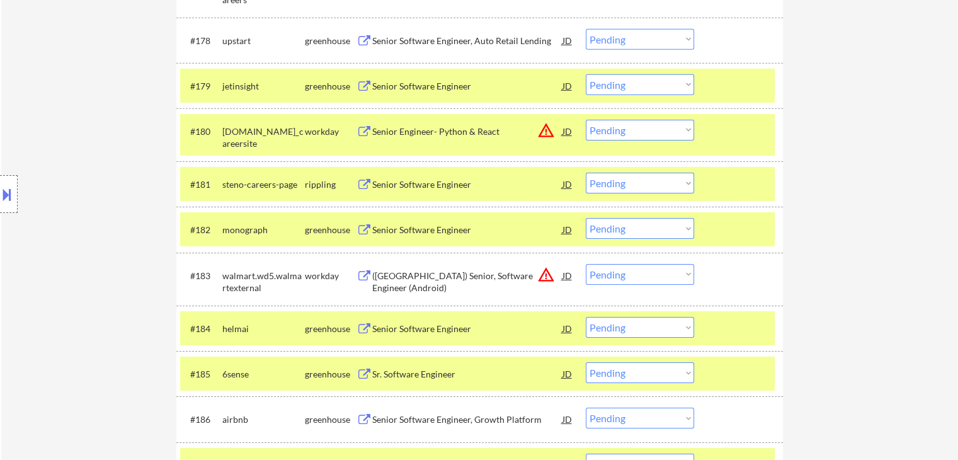
click at [643, 234] on select "Choose an option... Pending Applied Excluded (Questions) Excluded (Expired) Exc…" at bounding box center [640, 228] width 108 height 21
click at [586, 218] on select "Choose an option... Pending Applied Excluded (Questions) Excluded (Expired) Exc…" at bounding box center [640, 228] width 108 height 21
select select ""pending""
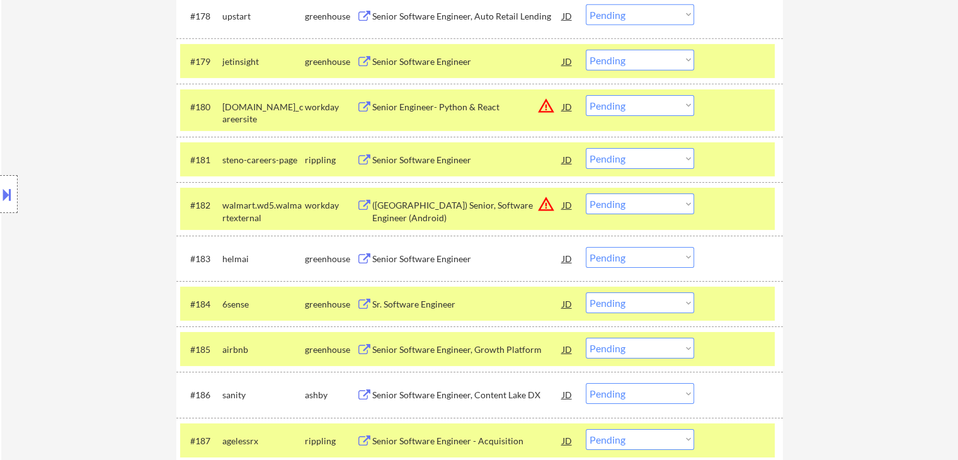
scroll to position [4207, 0]
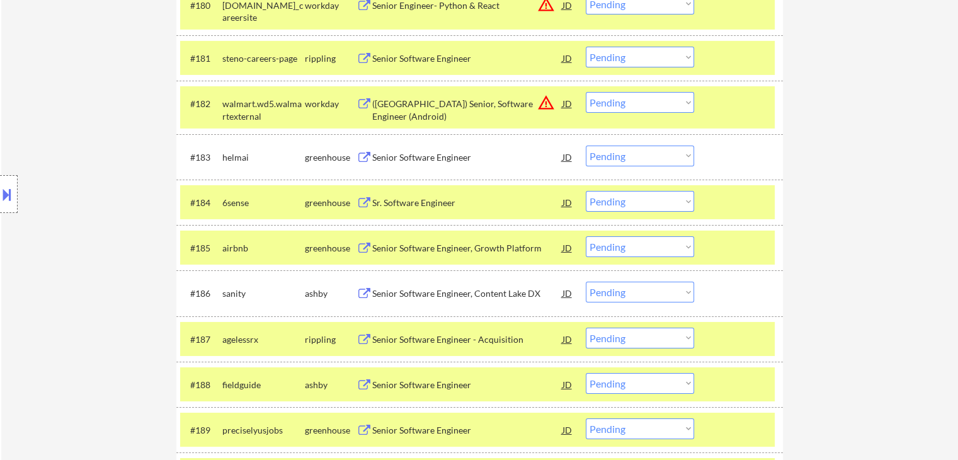
click at [600, 54] on select "Choose an option... Pending Applied Excluded (Questions) Excluded (Expired) Exc…" at bounding box center [640, 57] width 108 height 21
click at [586, 47] on select "Choose an option... Pending Applied Excluded (Questions) Excluded (Expired) Exc…" at bounding box center [640, 57] width 108 height 21
select select ""pending""
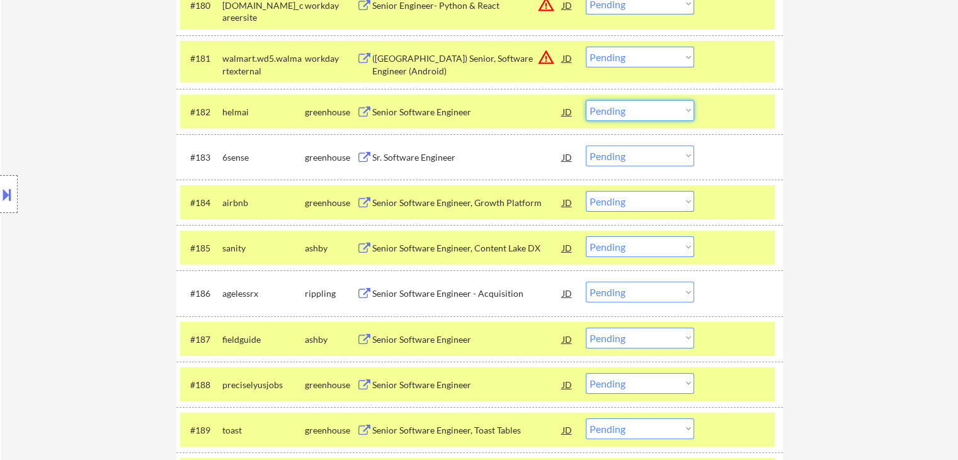
click at [620, 114] on select "Choose an option... Pending Applied Excluded (Questions) Excluded (Expired) Exc…" at bounding box center [640, 110] width 108 height 21
click at [586, 100] on select "Choose an option... Pending Applied Excluded (Questions) Excluded (Expired) Exc…" at bounding box center [640, 110] width 108 height 21
select select ""pending""
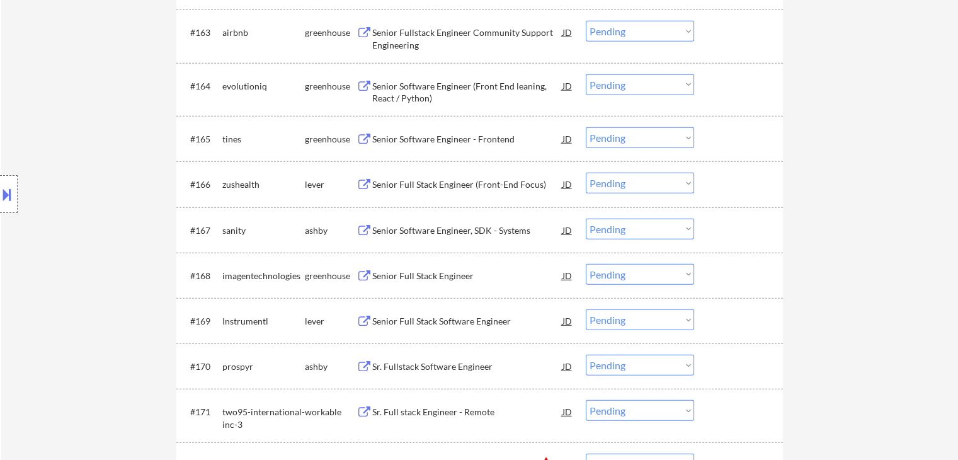
scroll to position [4180, 0]
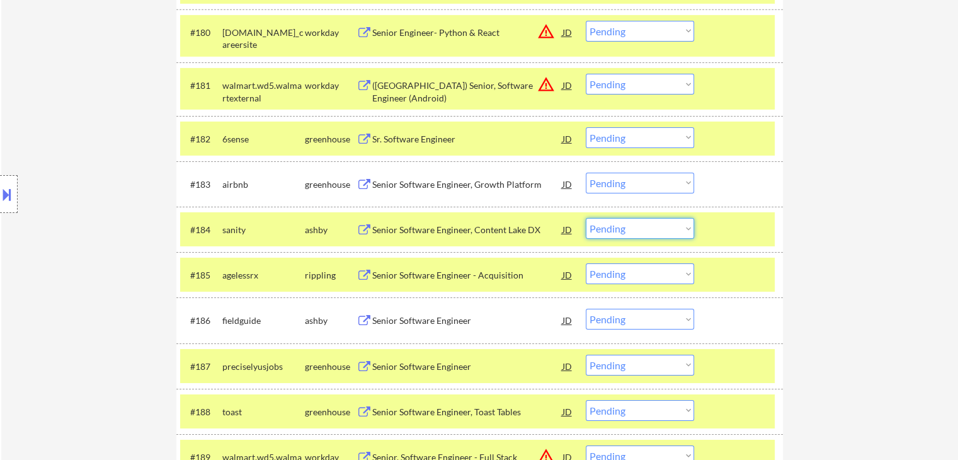
click at [623, 231] on select "Choose an option... Pending Applied Excluded (Questions) Excluded (Expired) Exc…" at bounding box center [640, 228] width 108 height 21
click at [586, 218] on select "Choose an option... Pending Applied Excluded (Questions) Excluded (Expired) Exc…" at bounding box center [640, 228] width 108 height 21
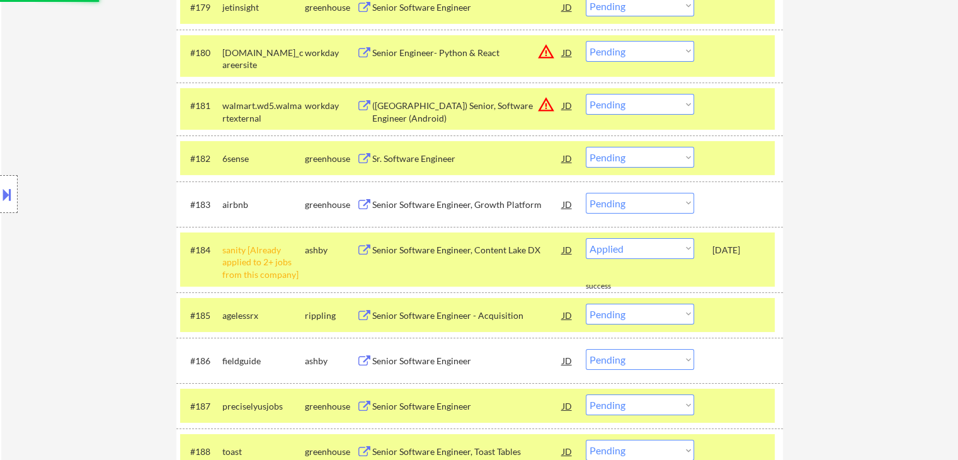
select select ""pending""
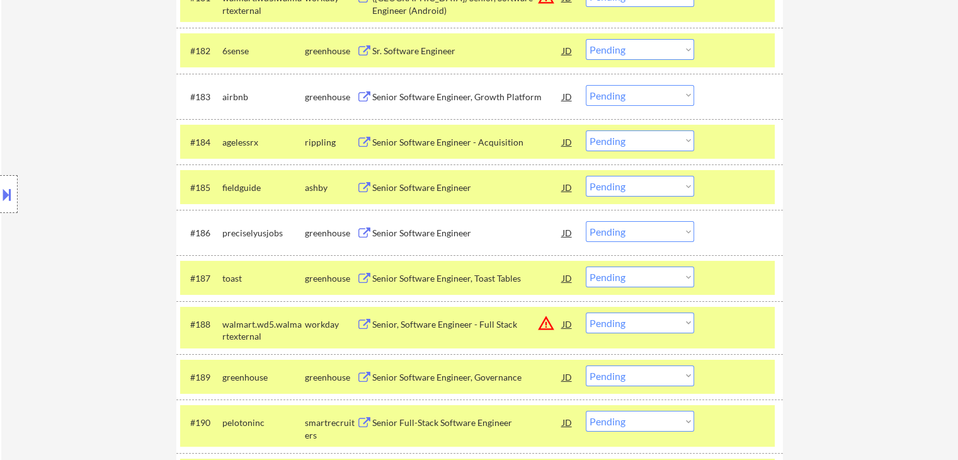
scroll to position [4308, 0]
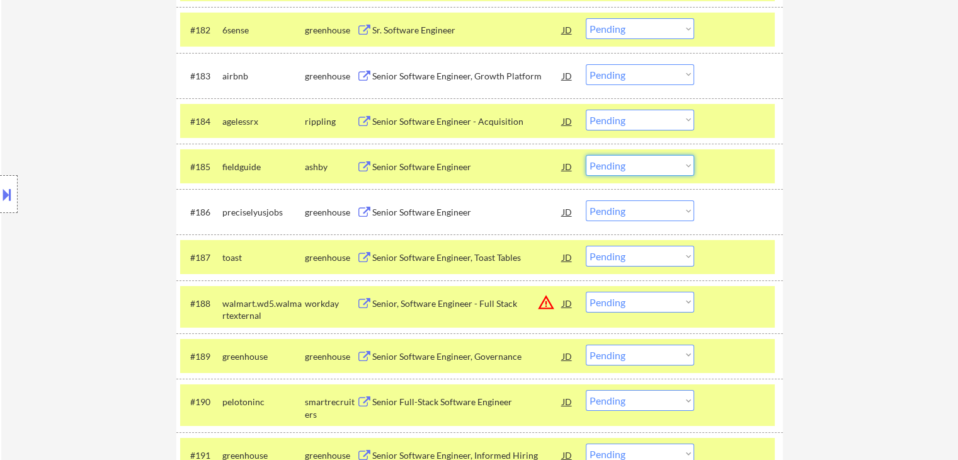
click at [644, 169] on select "Choose an option... Pending Applied Excluded (Questions) Excluded (Expired) Exc…" at bounding box center [640, 165] width 108 height 21
click at [586, 155] on select "Choose an option... Pending Applied Excluded (Questions) Excluded (Expired) Exc…" at bounding box center [640, 165] width 108 height 21
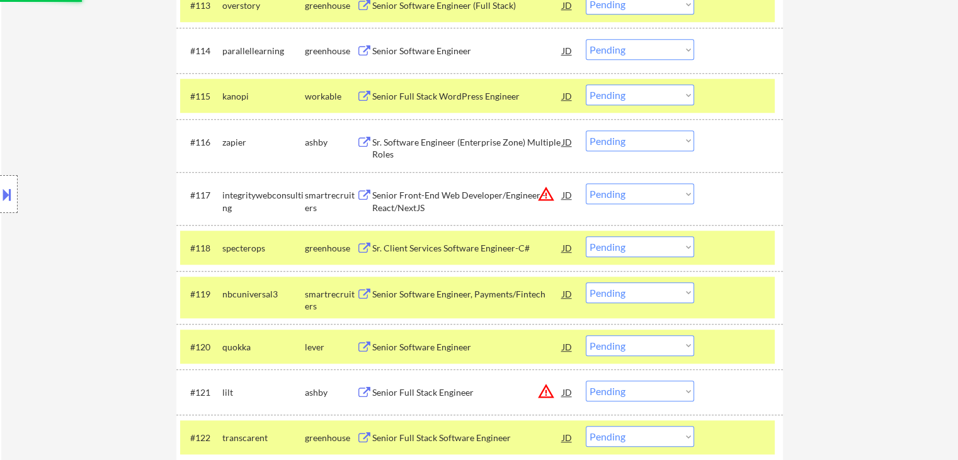
select select ""pending""
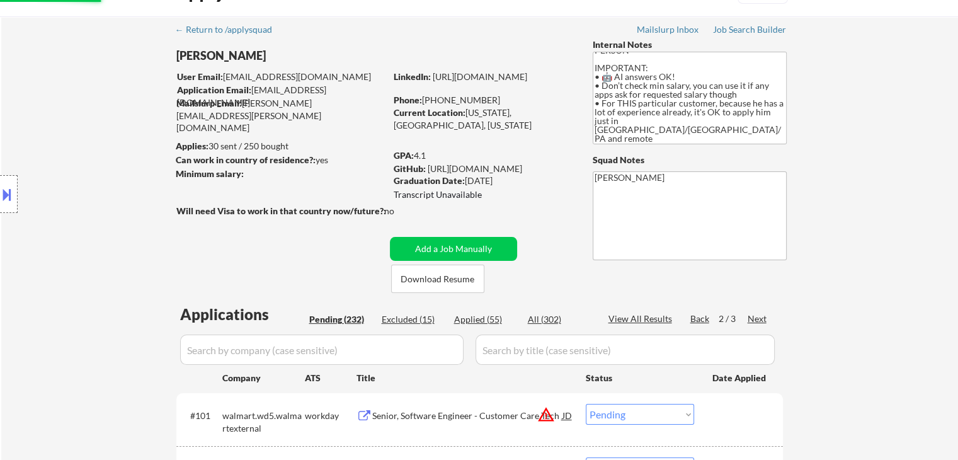
scroll to position [0, 0]
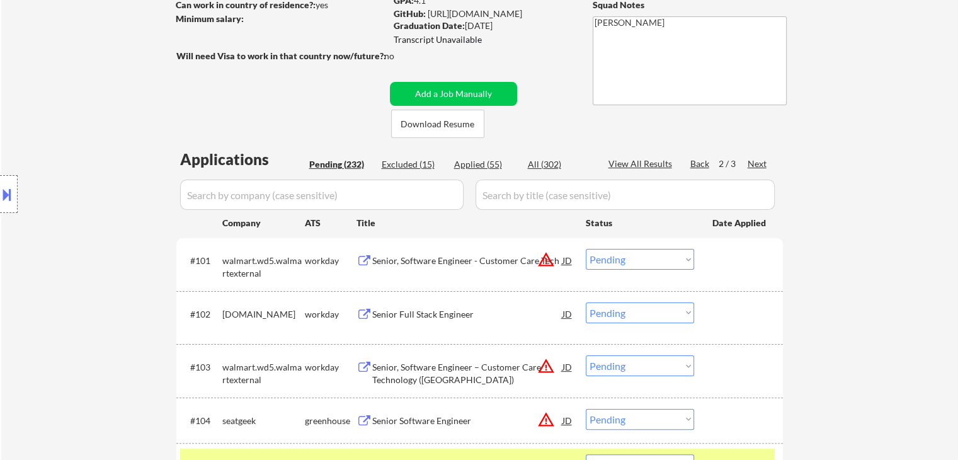
drag, startPoint x: 49, startPoint y: 200, endPoint x: 57, endPoint y: 221, distance: 21.8
click at [49, 200] on div "Location Inclusions: [GEOGRAPHIC_DATA], [GEOGRAPHIC_DATA] [GEOGRAPHIC_DATA], [G…" at bounding box center [113, 194] width 226 height 234
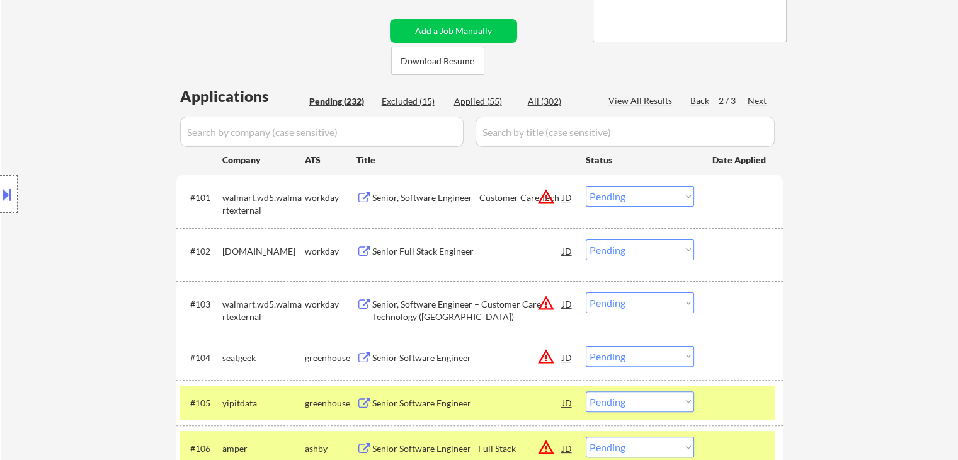
scroll to position [63, 0]
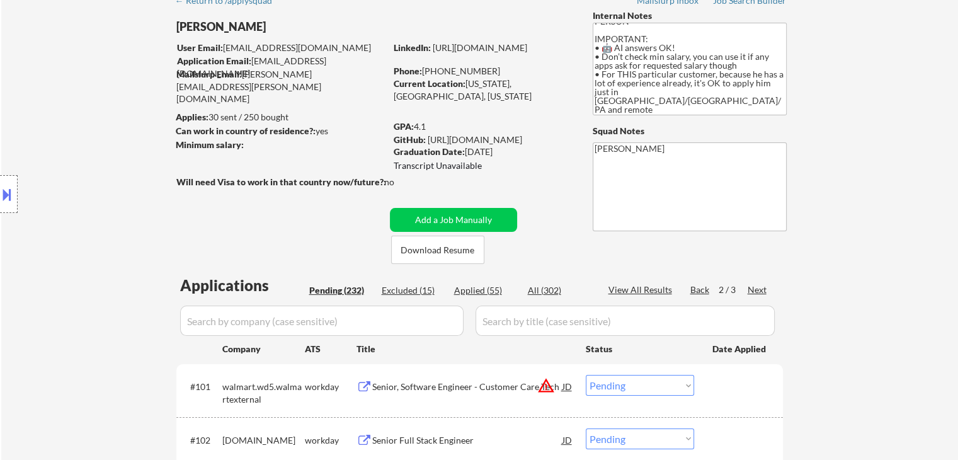
click at [76, 215] on div "Location Inclusions: [GEOGRAPHIC_DATA], [GEOGRAPHIC_DATA] [GEOGRAPHIC_DATA], [G…" at bounding box center [113, 194] width 226 height 234
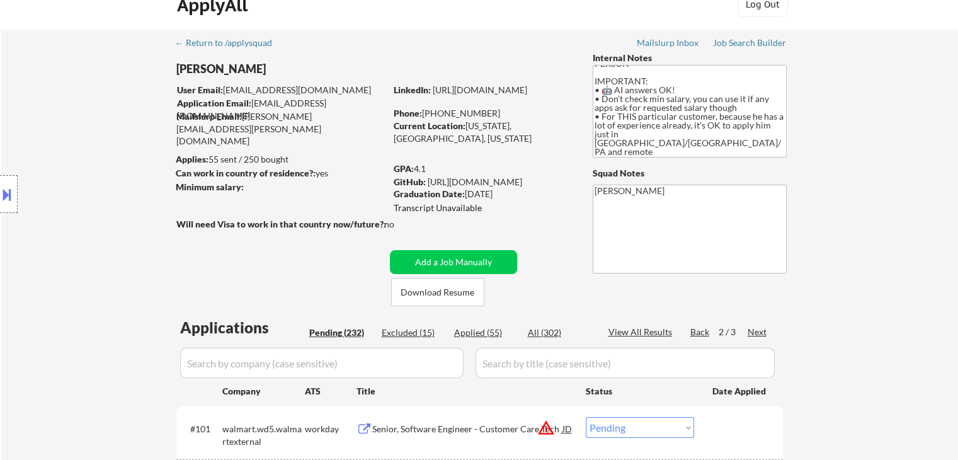
scroll to position [0, 0]
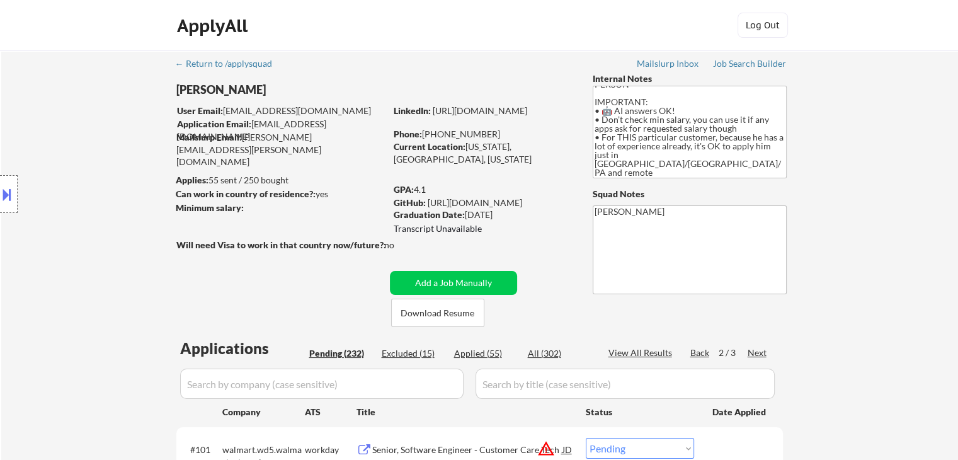
click at [79, 210] on div "Location Inclusions: [GEOGRAPHIC_DATA], [GEOGRAPHIC_DATA] [GEOGRAPHIC_DATA], [G…" at bounding box center [113, 194] width 226 height 234
click at [69, 114] on div "Location Inclusions: [GEOGRAPHIC_DATA], [GEOGRAPHIC_DATA] [GEOGRAPHIC_DATA], [G…" at bounding box center [113, 194] width 226 height 234
